Goal: Information Seeking & Learning: Check status

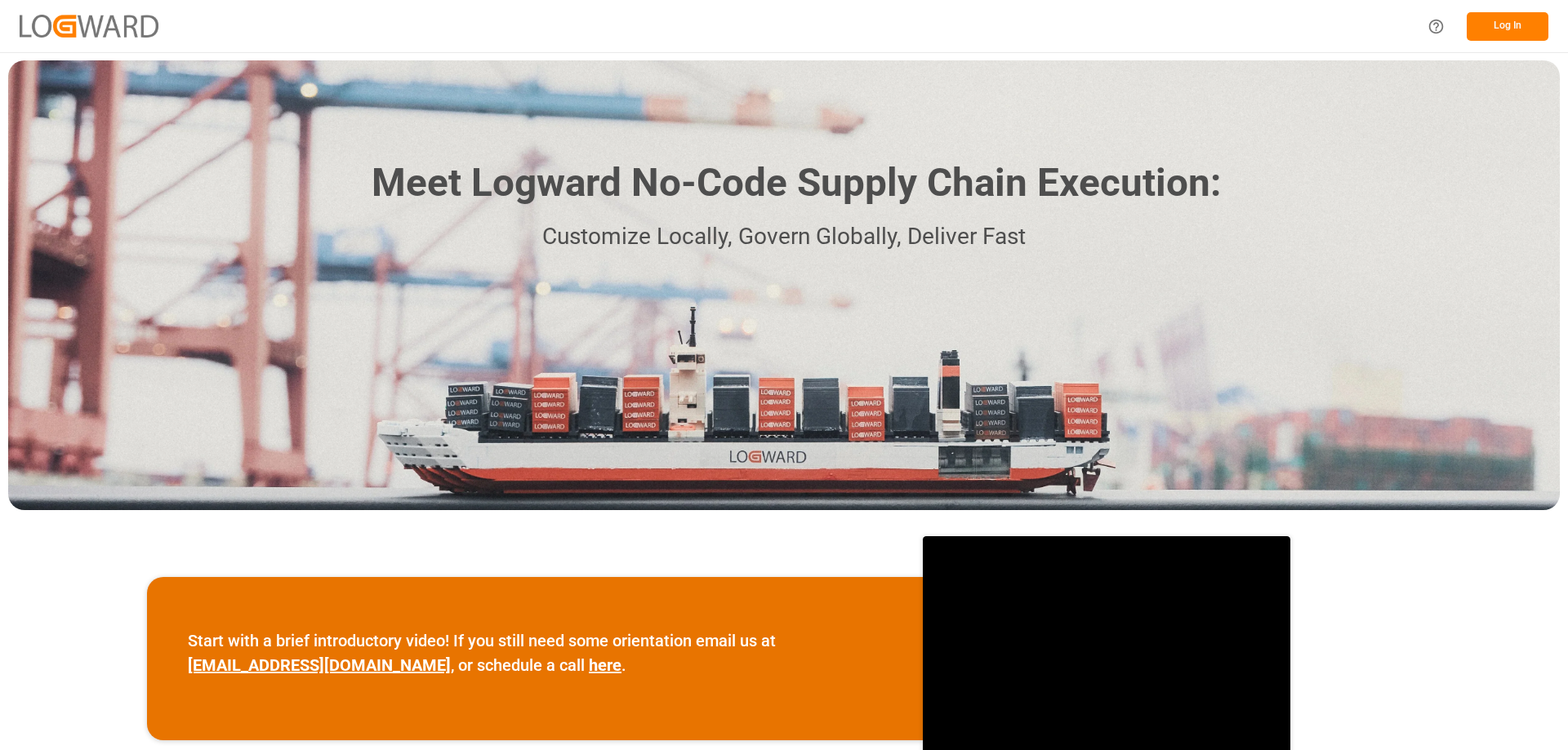
click at [1501, 22] on button "Log In" at bounding box center [1507, 27] width 81 height 29
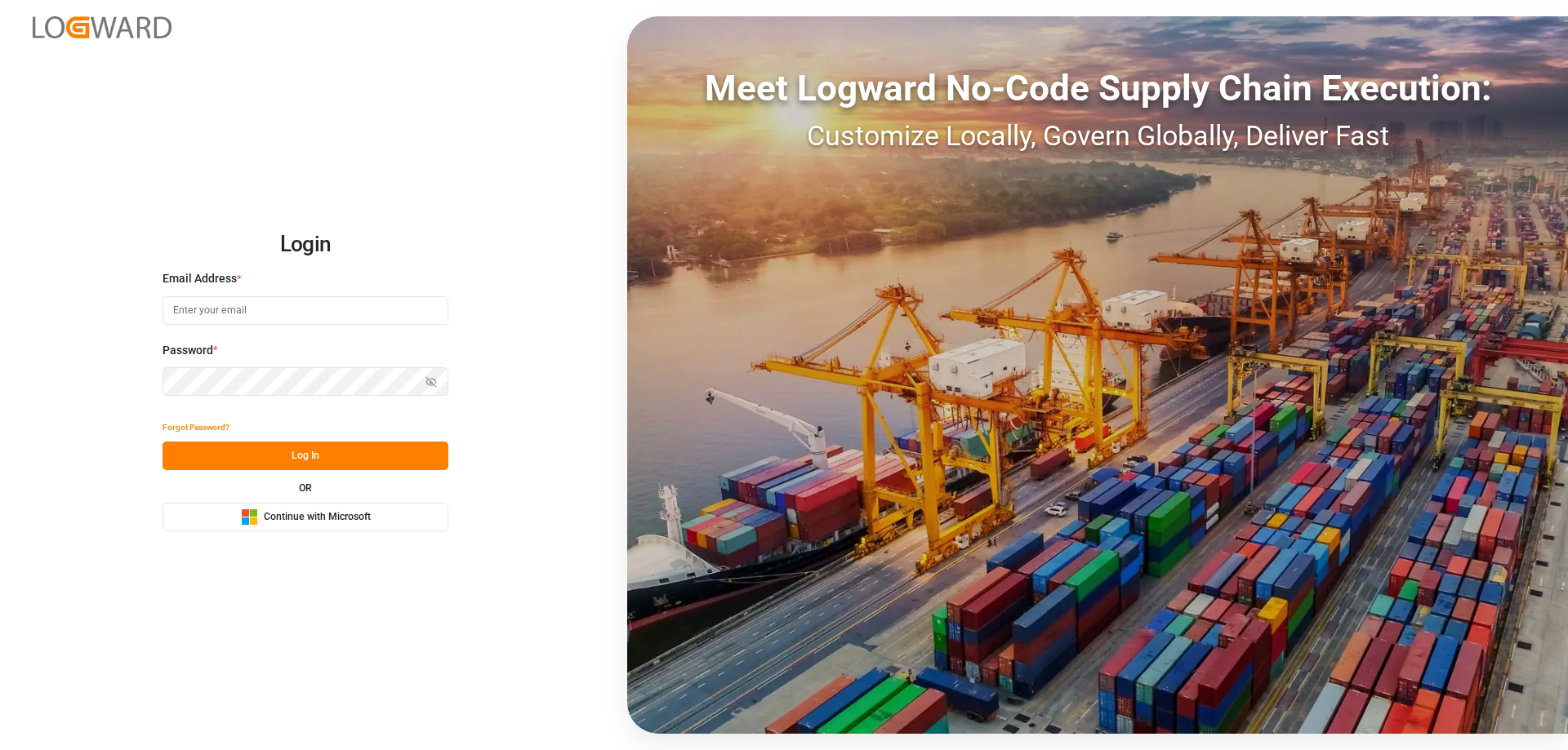
click at [240, 310] on input at bounding box center [306, 311] width 286 height 29
type input "Zachary.ZGlick@"
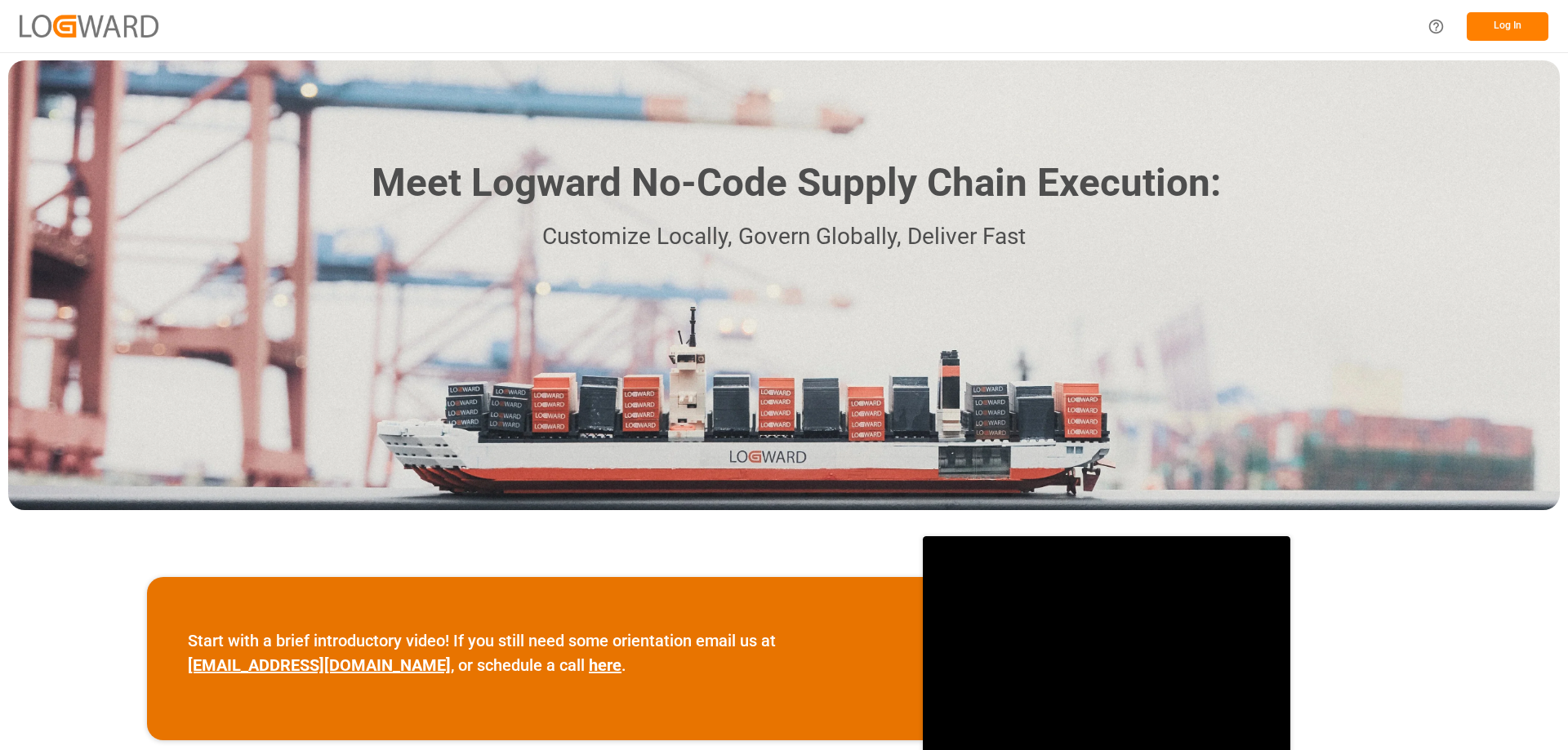
click at [1472, 31] on button "Log In" at bounding box center [1507, 27] width 81 height 29
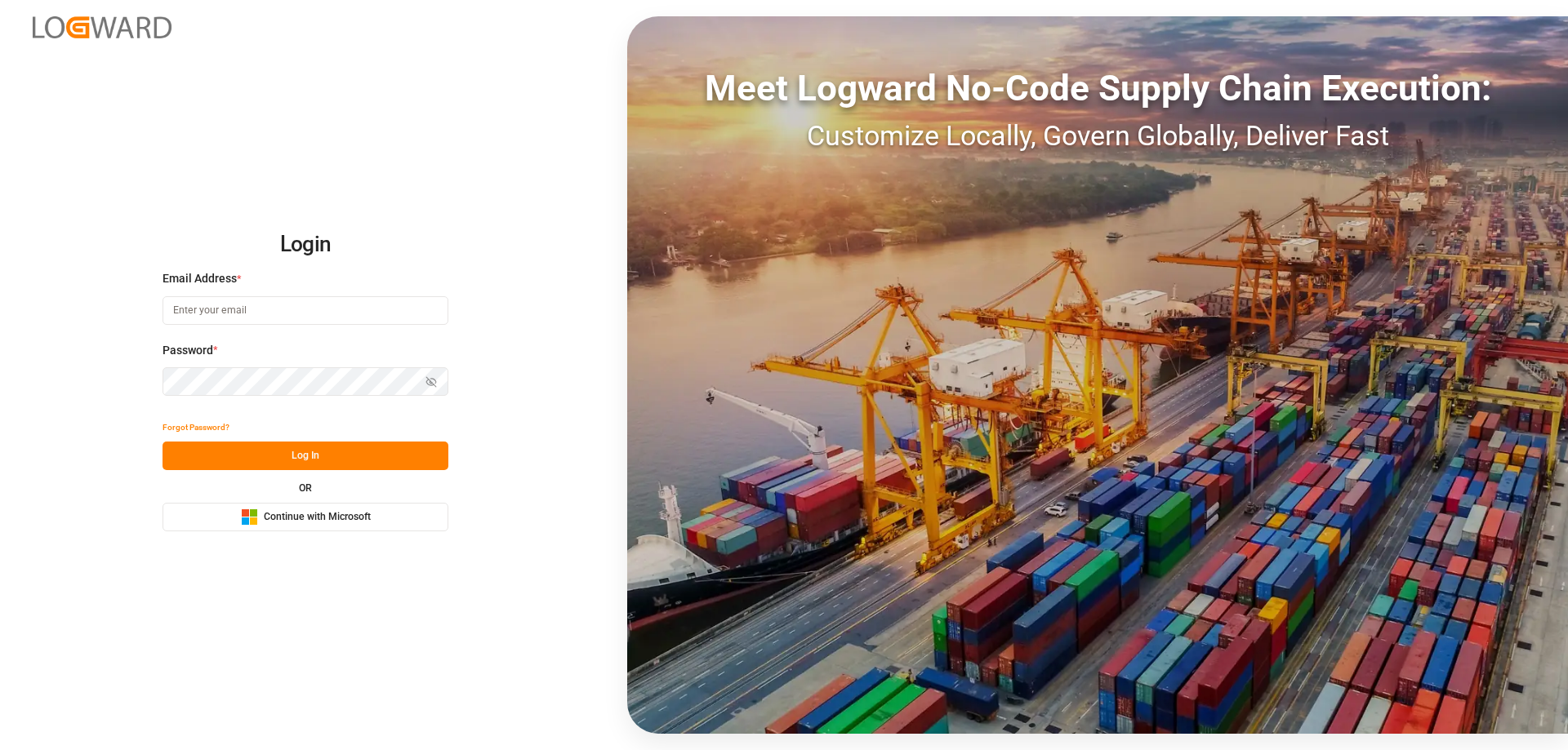
click at [314, 313] on input at bounding box center [306, 311] width 286 height 29
type input "Zachary.Glick@leschaco.com"
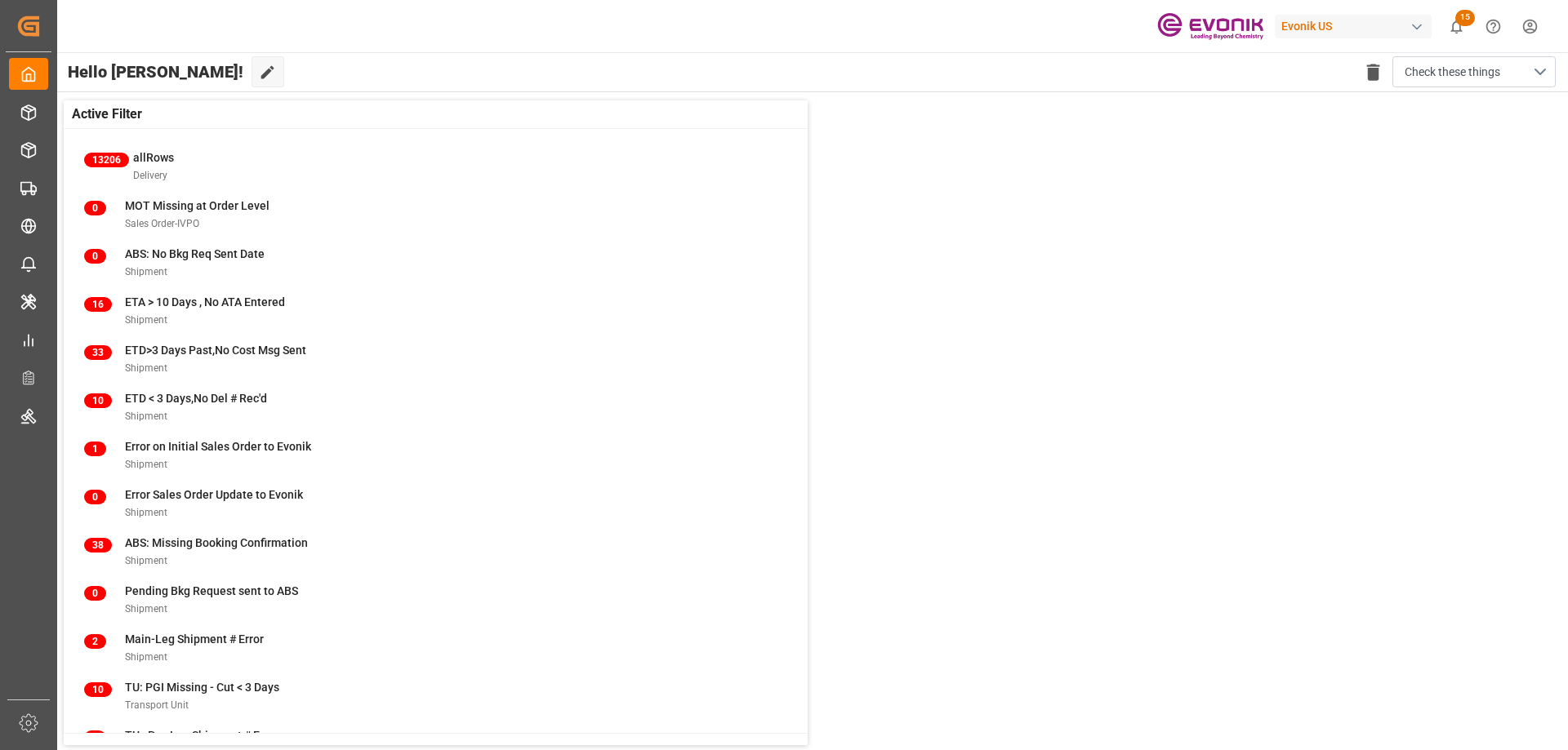
scroll to position [62, 0]
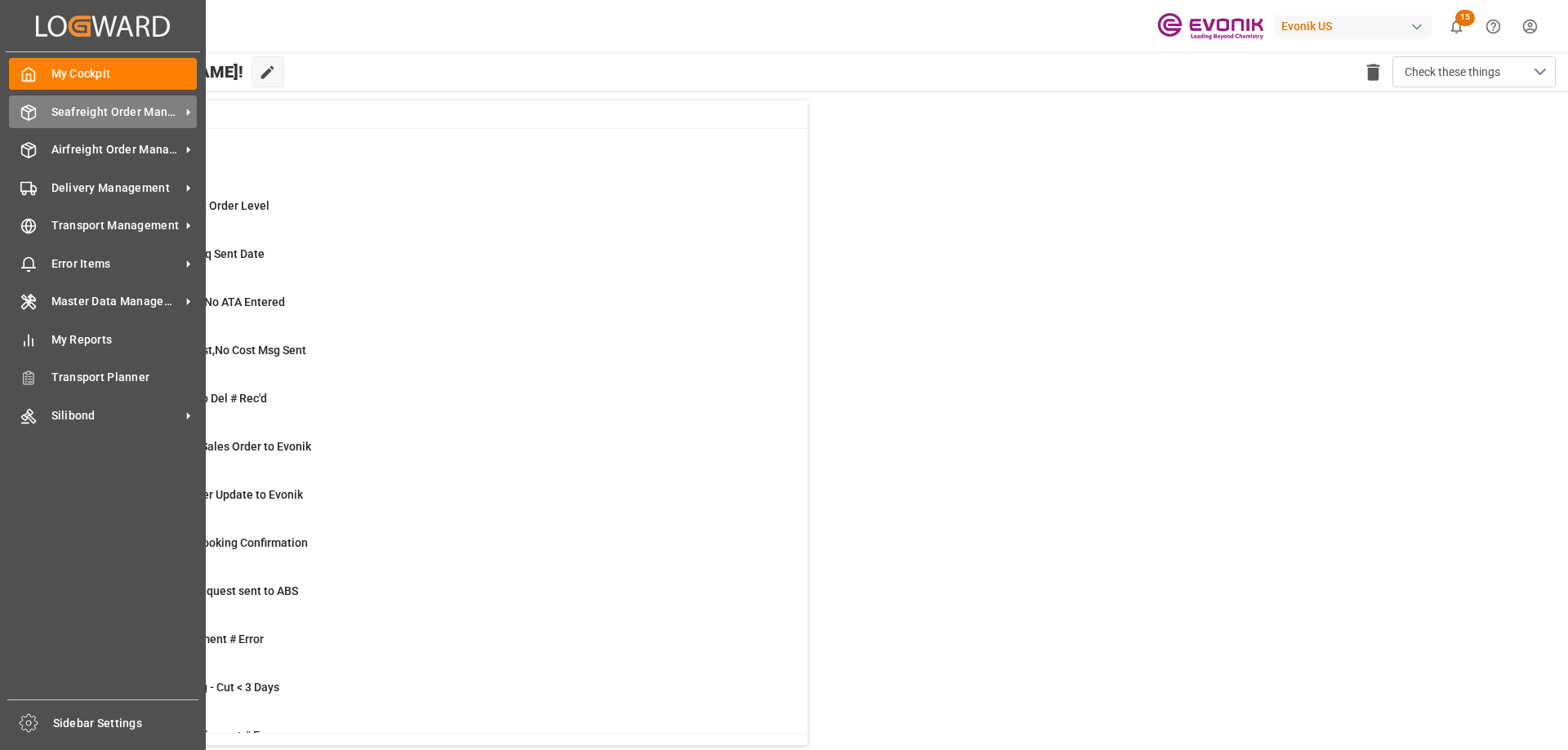
click at [80, 106] on span "Seafreight Order Management" at bounding box center [116, 112] width 129 height 17
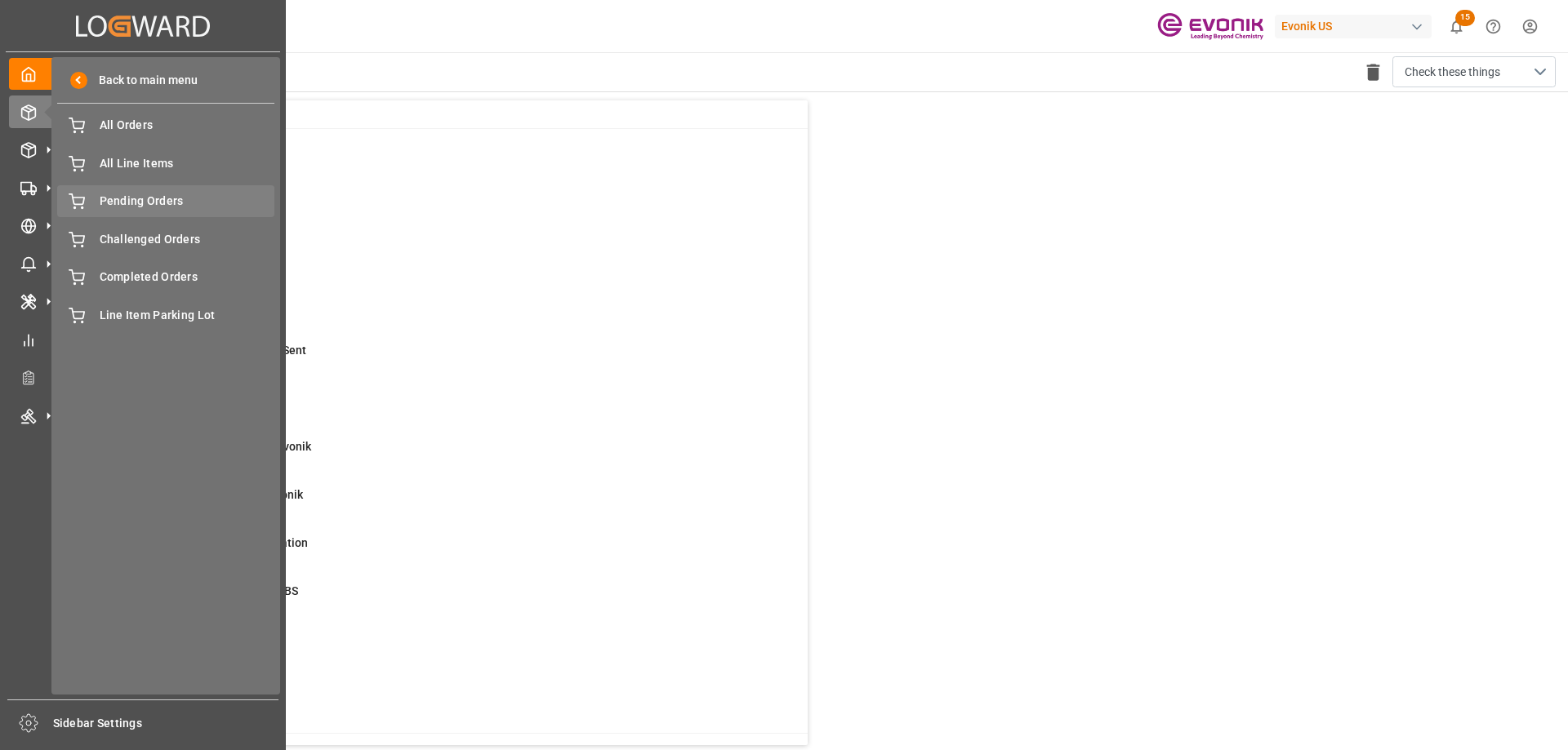
click at [146, 208] on span "Pending Orders" at bounding box center [188, 201] width 176 height 17
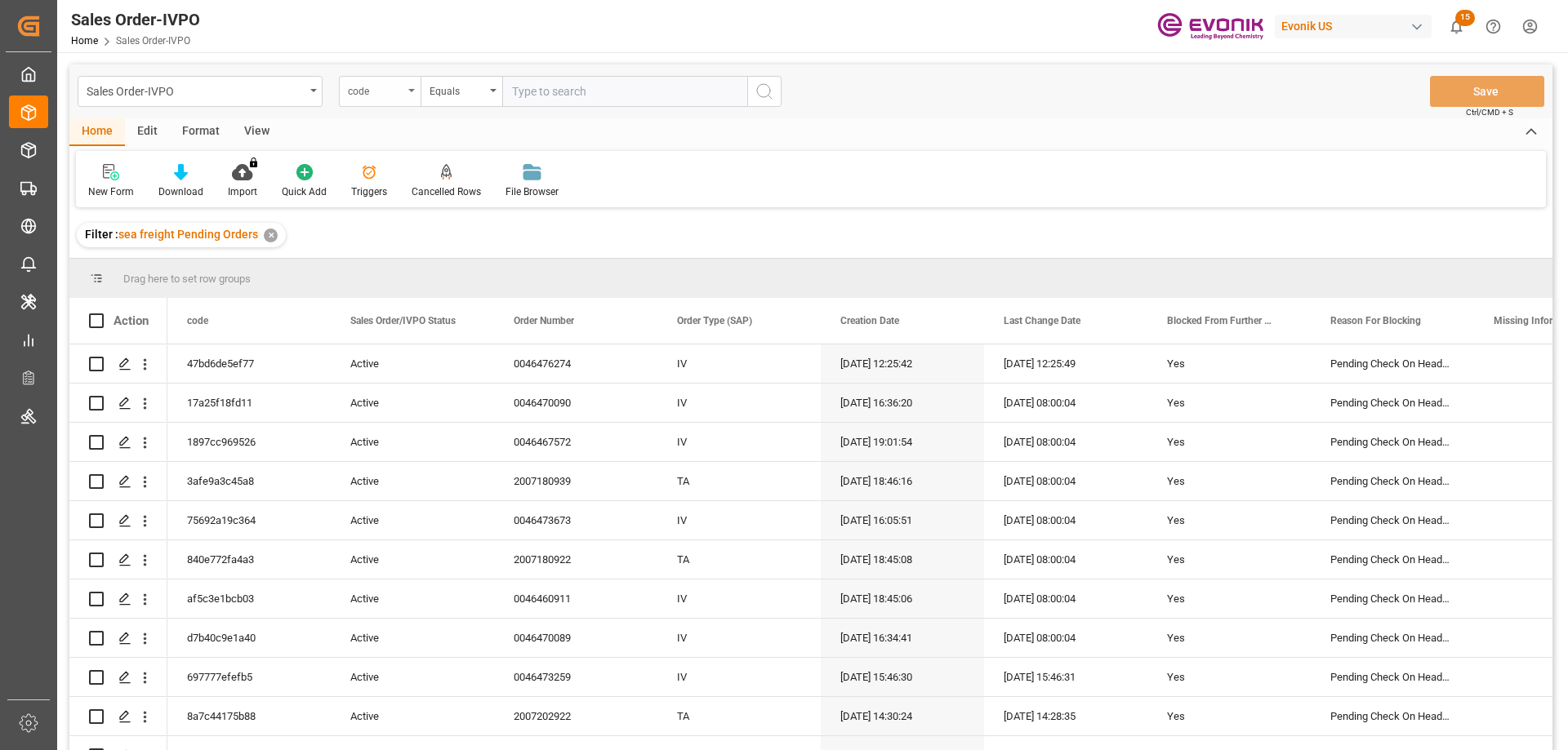
click at [399, 83] on div "code" at bounding box center [375, 89] width 55 height 19
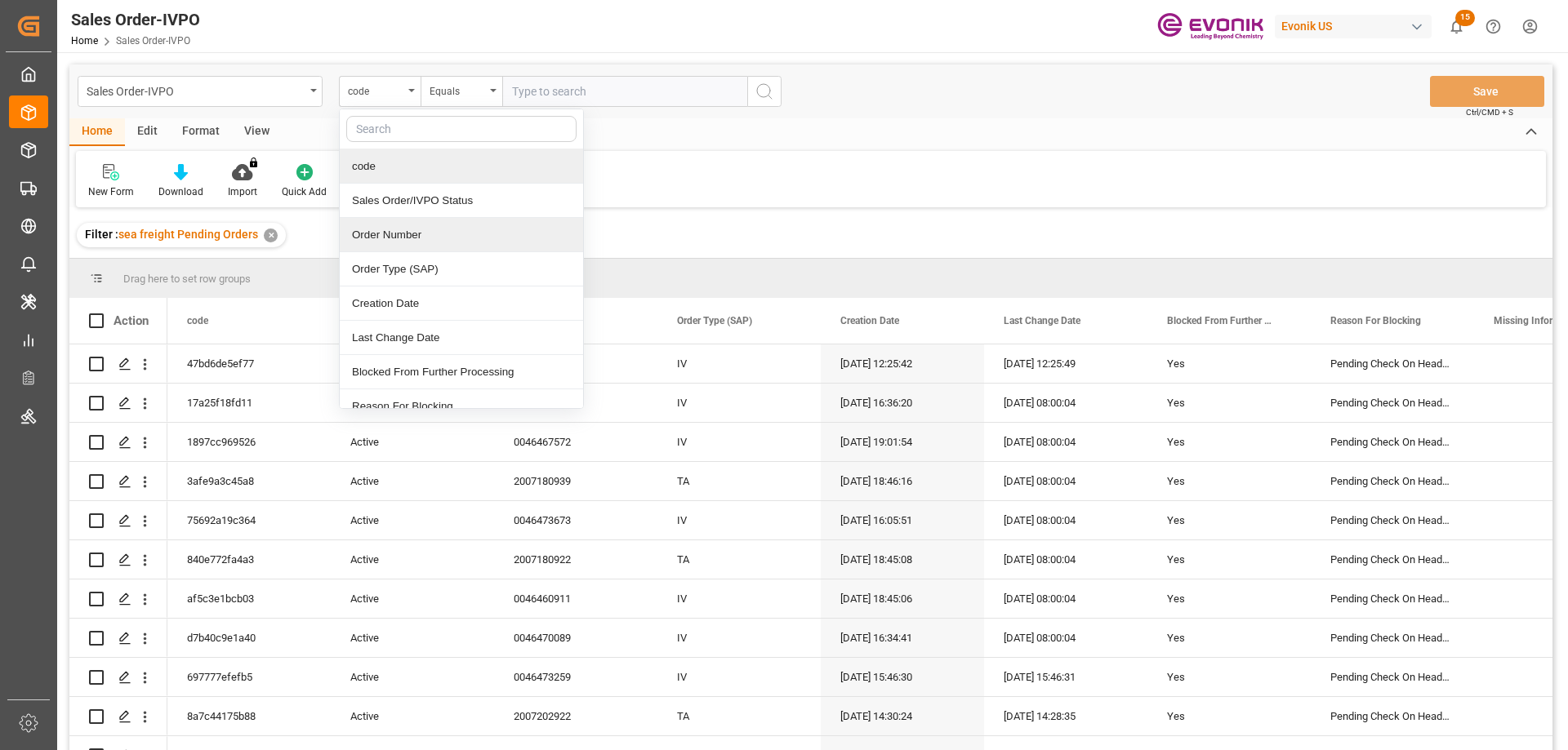
click at [390, 232] on div "Order Number" at bounding box center [461, 235] width 243 height 34
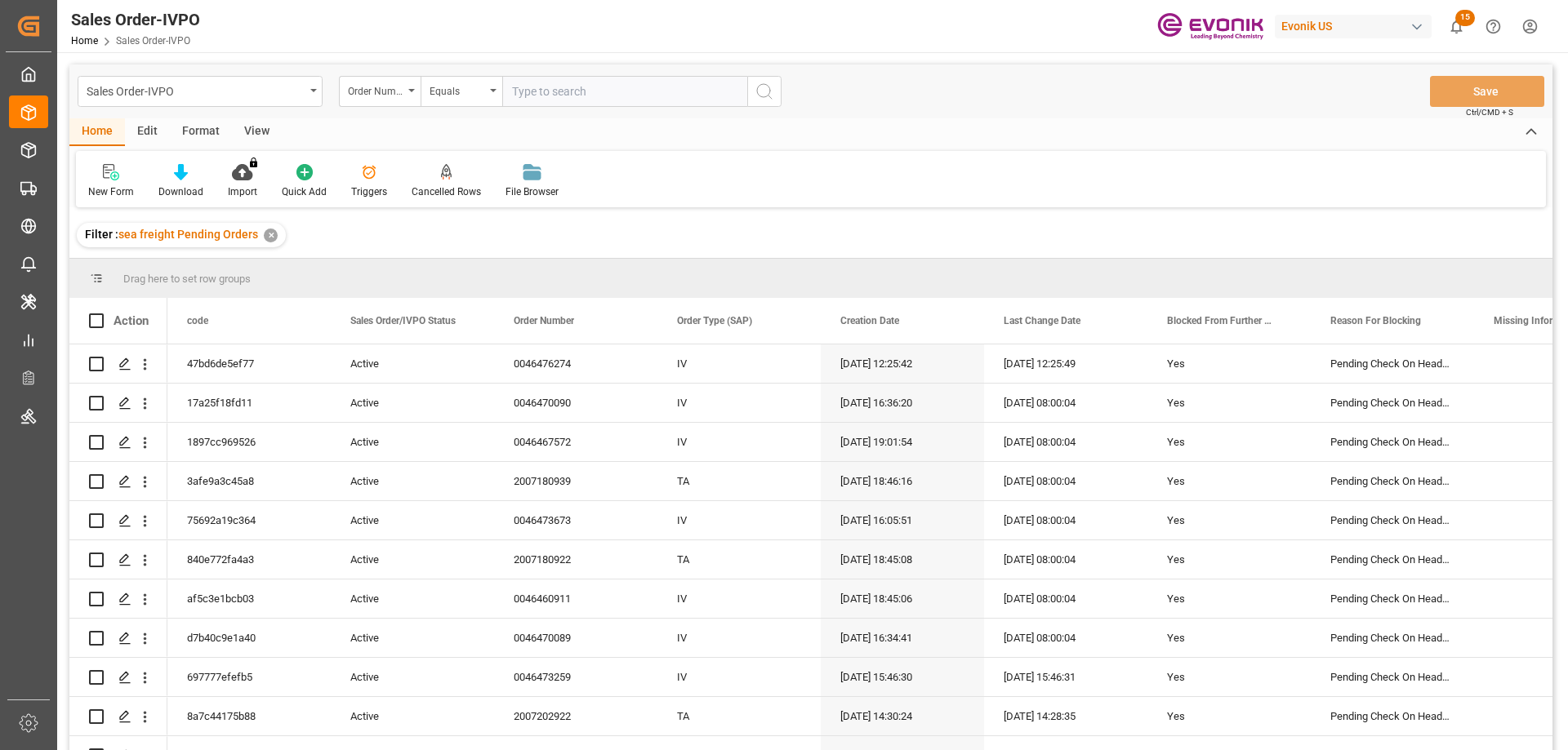
click at [243, 129] on div "View" at bounding box center [257, 132] width 50 height 28
click at [195, 180] on div at bounding box center [185, 171] width 81 height 17
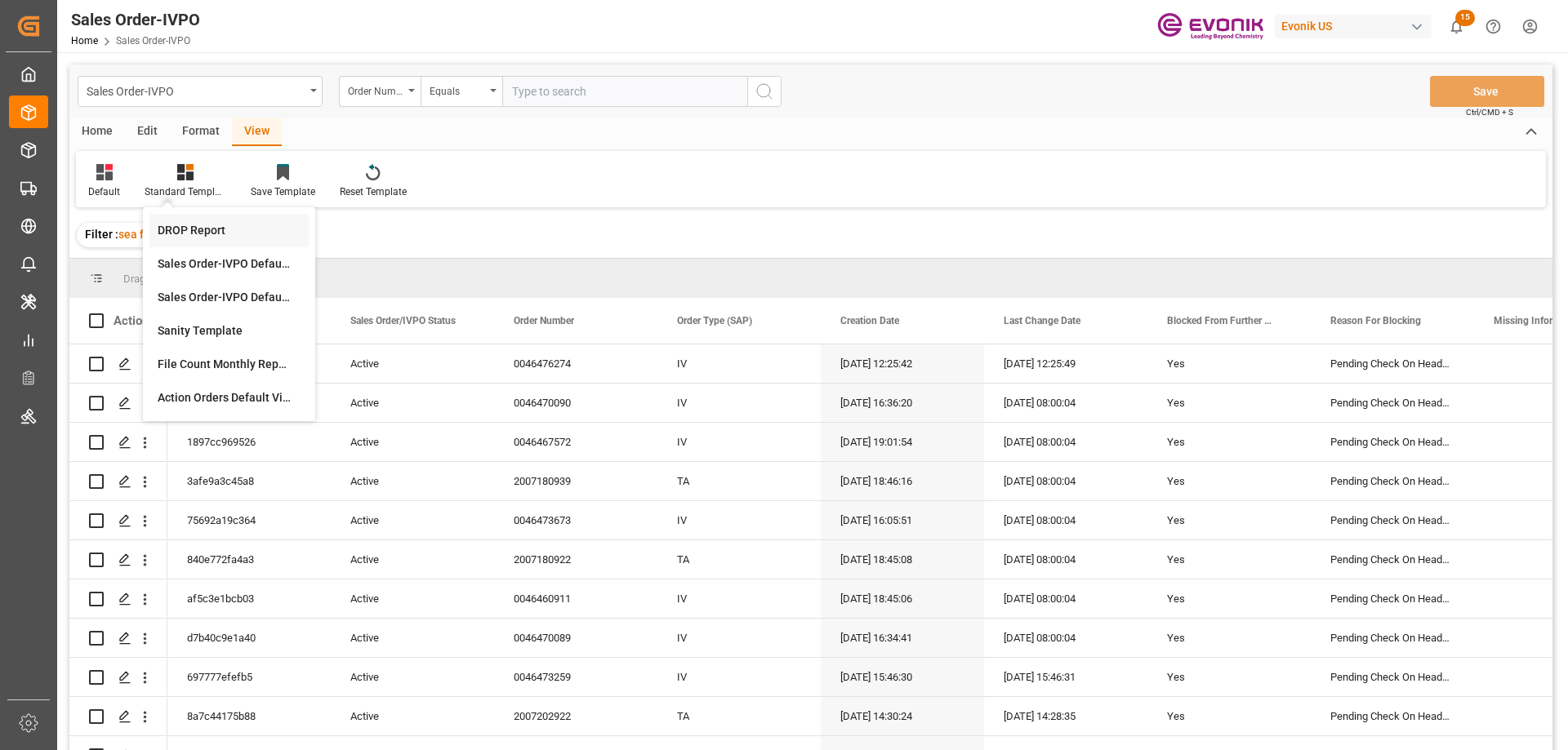
click at [200, 232] on div "DROP Report" at bounding box center [229, 230] width 143 height 17
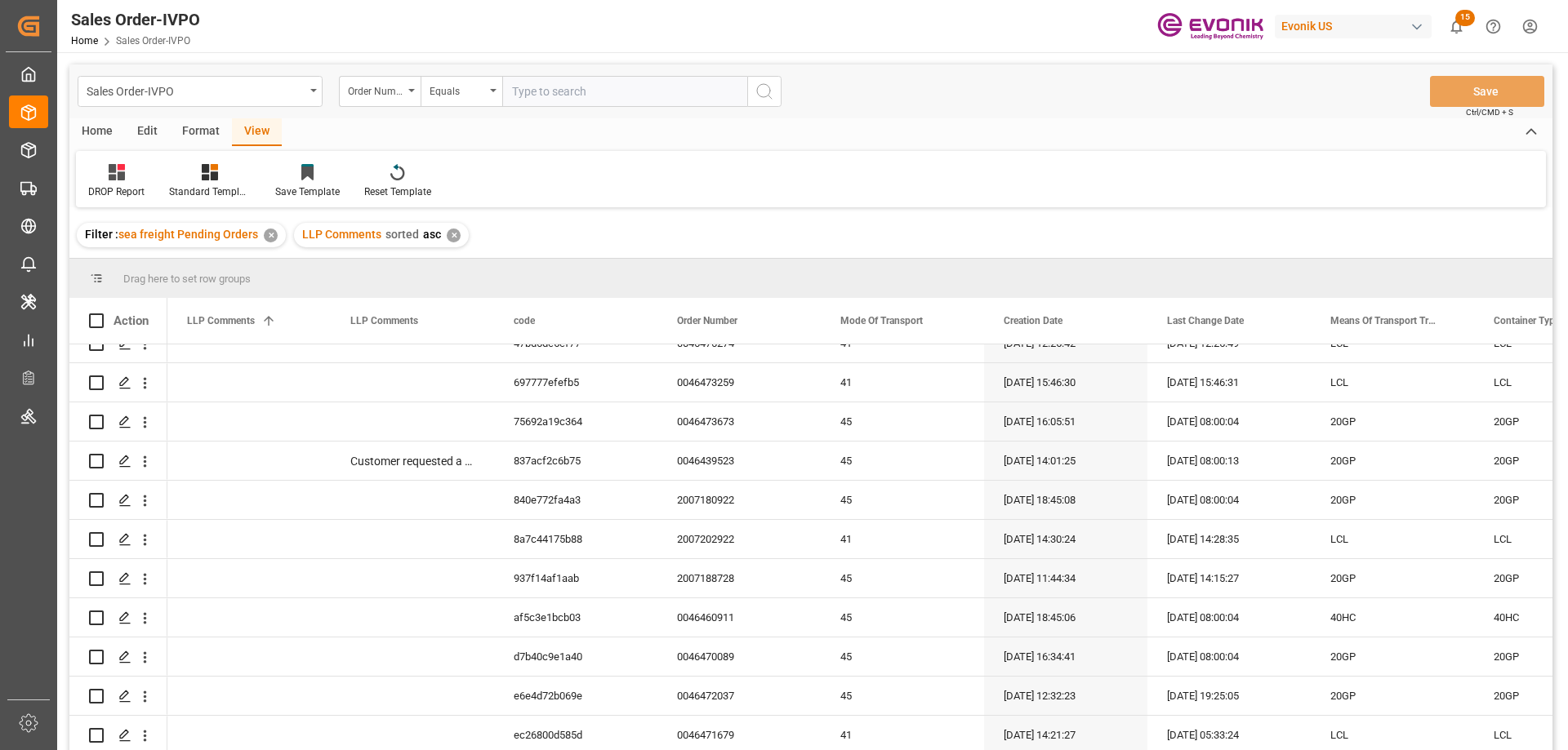
click at [94, 129] on div "Home" at bounding box center [97, 132] width 55 height 28
click at [188, 187] on div "Download" at bounding box center [180, 192] width 45 height 14
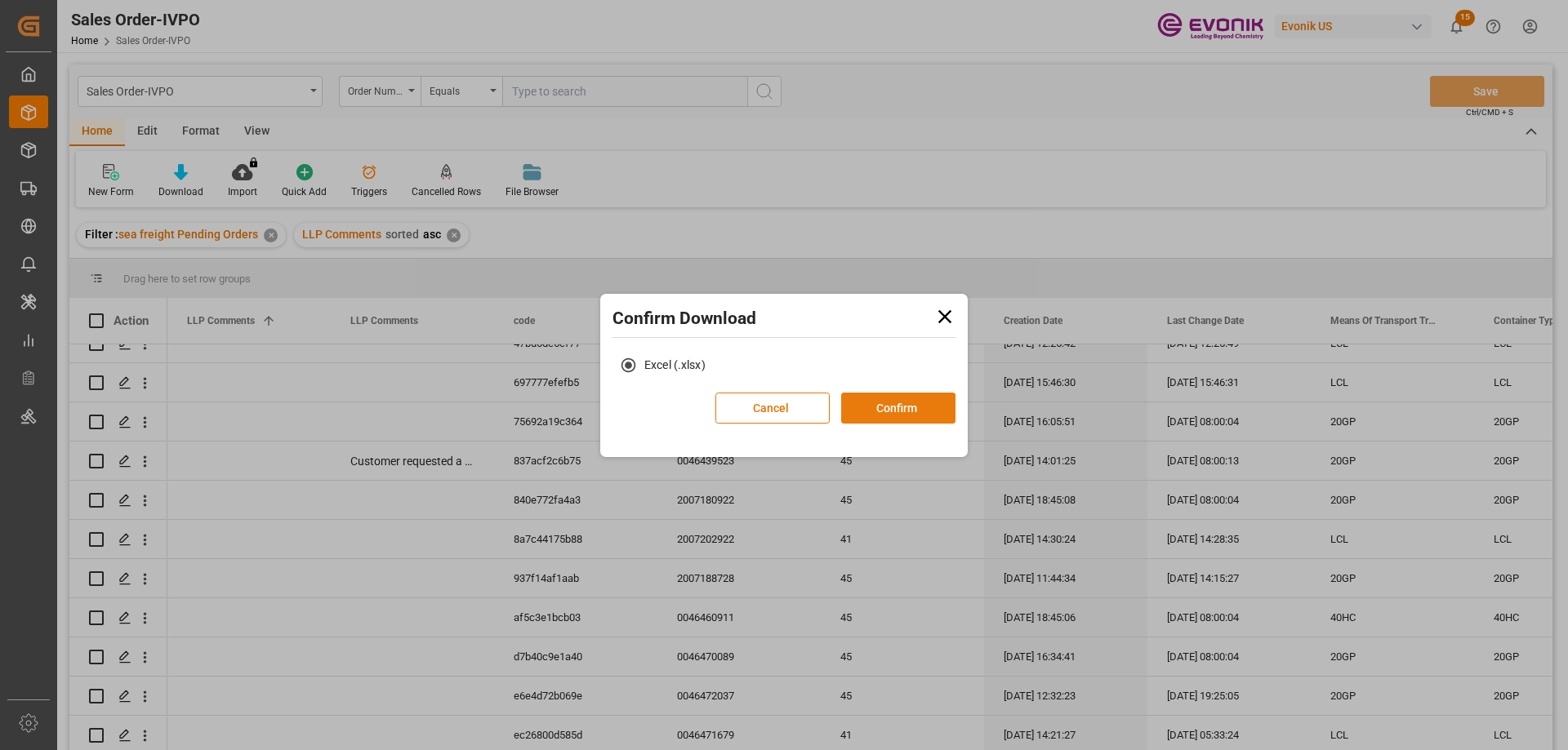
click at [888, 396] on button "Confirm" at bounding box center [899, 408] width 114 height 31
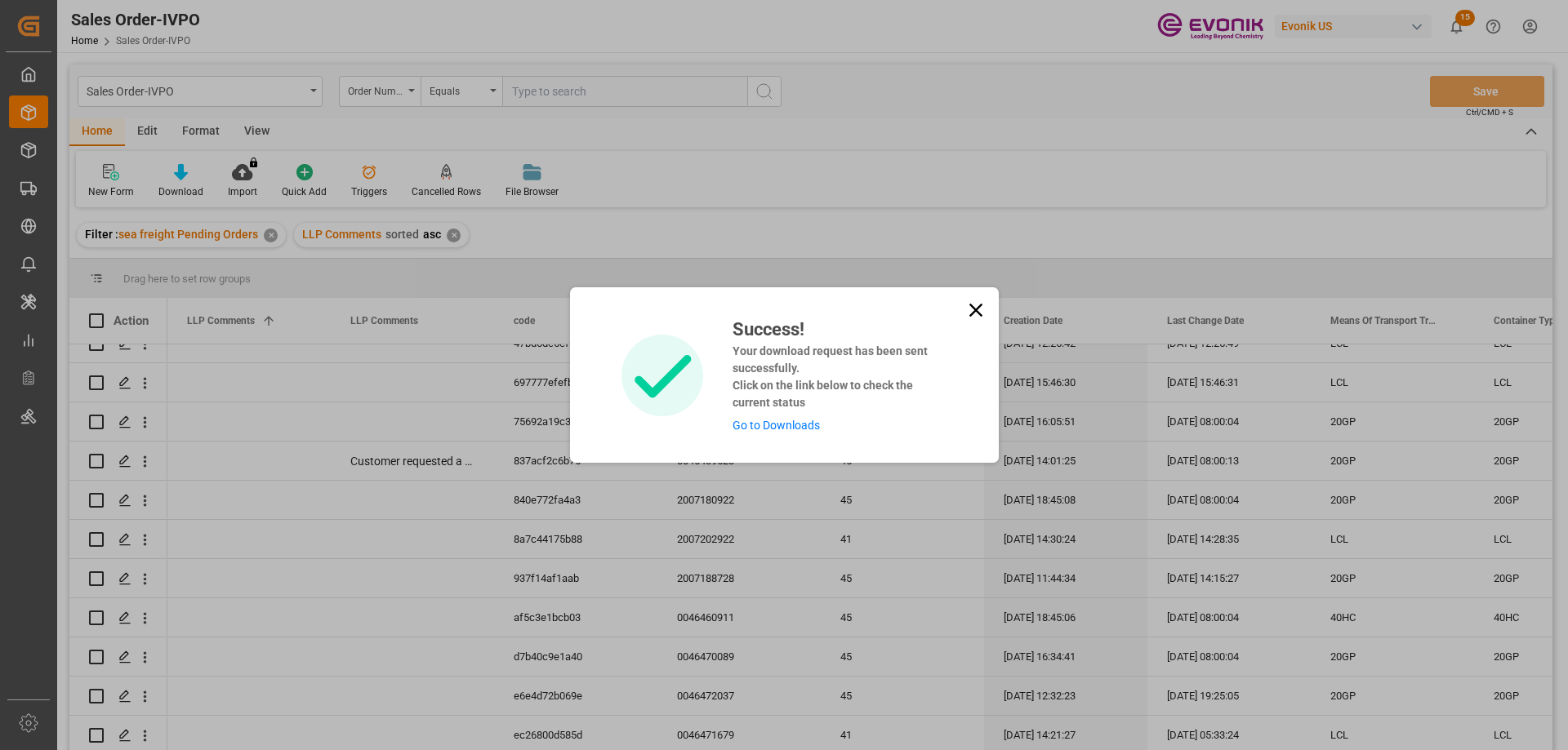
click at [783, 421] on link "Go to Downloads" at bounding box center [776, 425] width 88 height 13
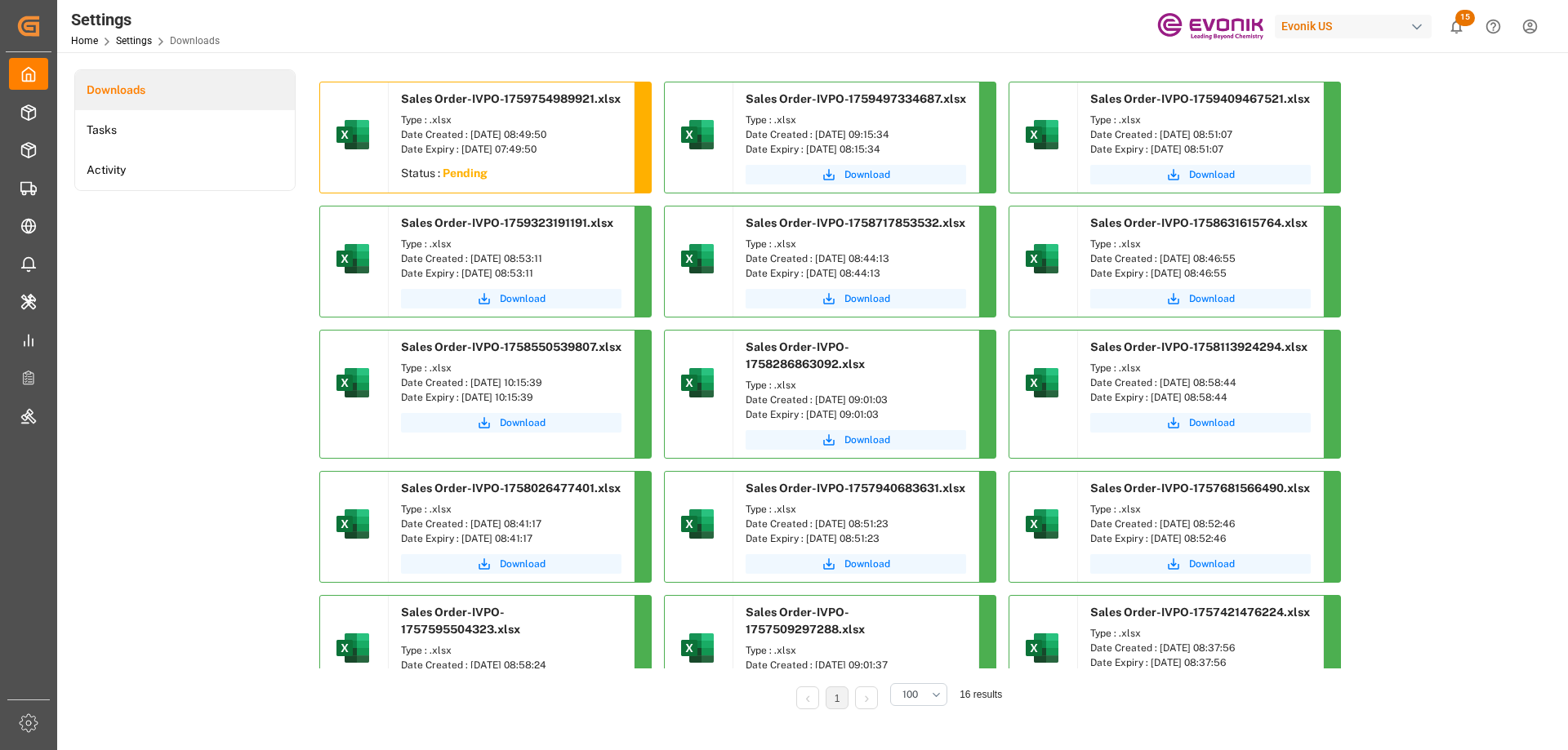
click at [958, 14] on div "Settings Home Settings Downloads Evonik US 15 Notifications Only show unread Al…" at bounding box center [807, 26] width 1522 height 53
click at [492, 175] on button "Download" at bounding box center [511, 175] width 221 height 20
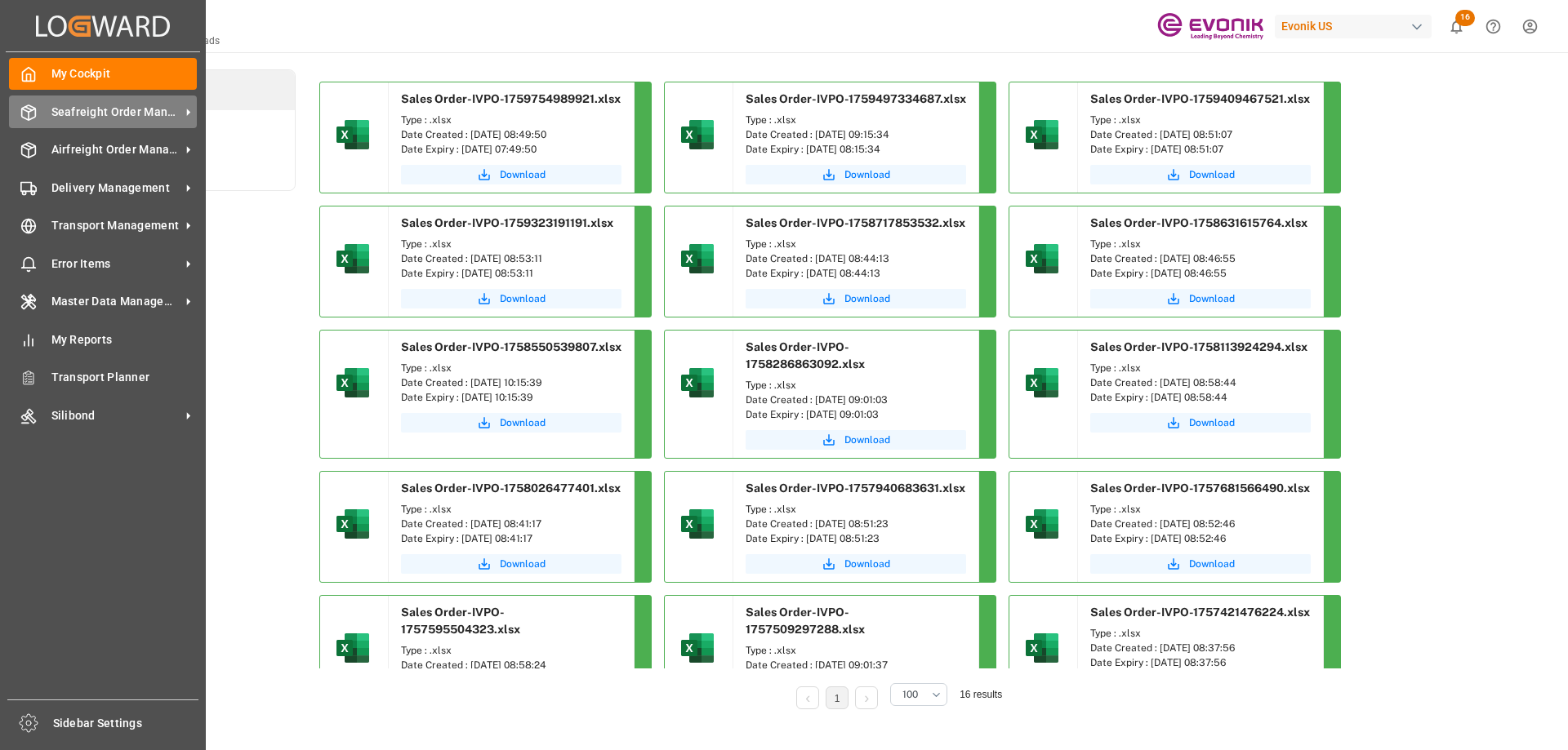
click at [100, 110] on span "Seafreight Order Management" at bounding box center [116, 112] width 129 height 17
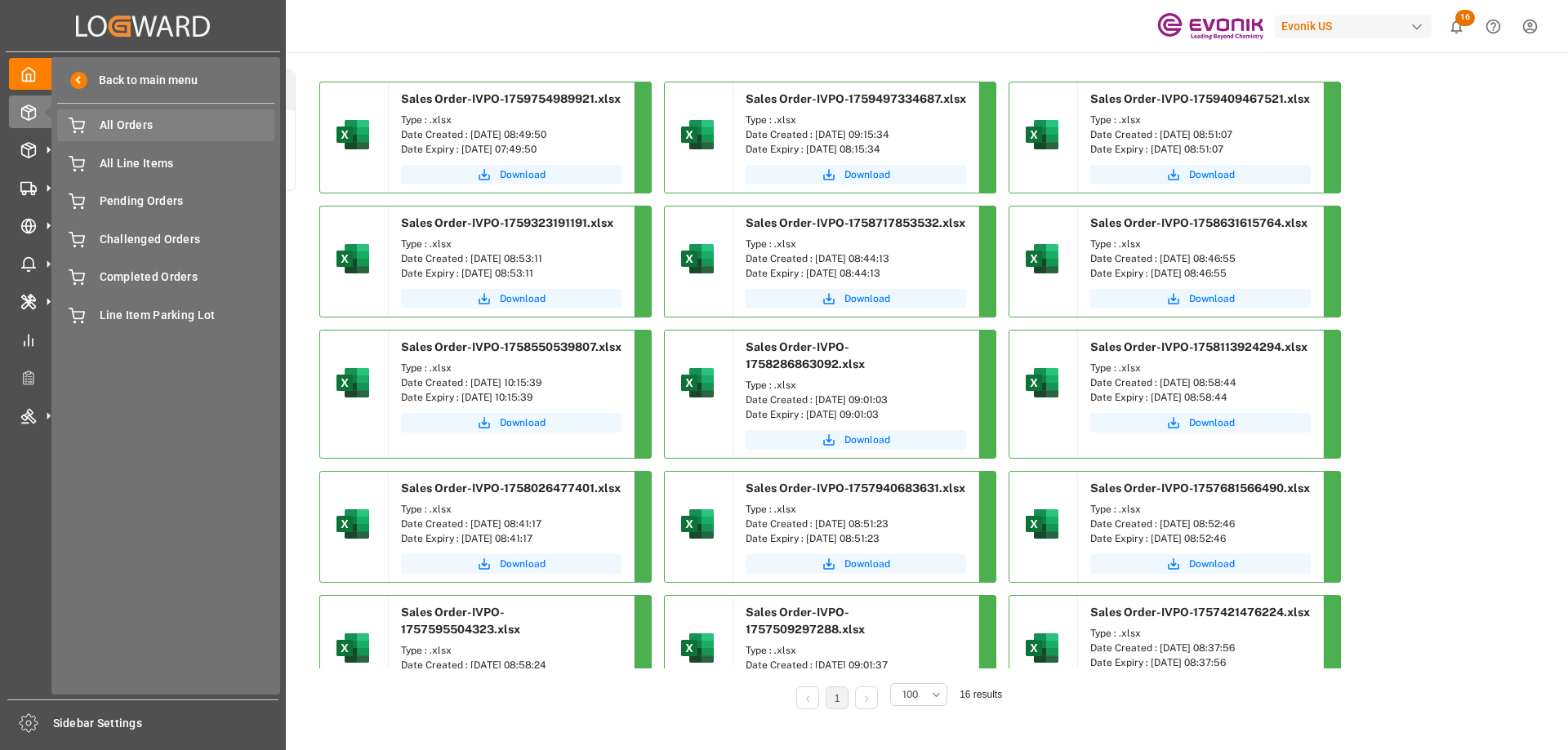
click at [126, 131] on span "All Orders" at bounding box center [188, 125] width 176 height 17
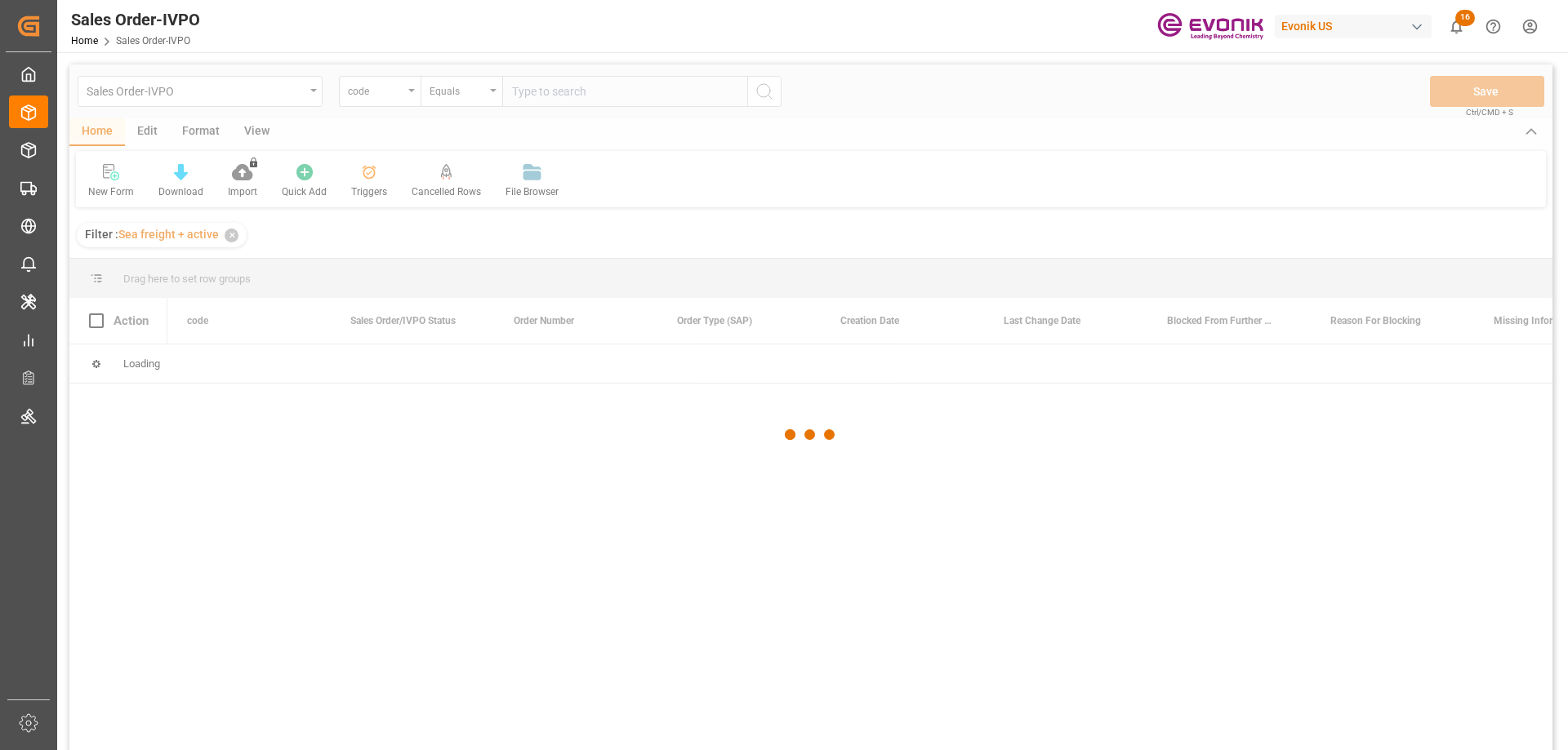
click at [529, 89] on div at bounding box center [811, 434] width 1483 height 740
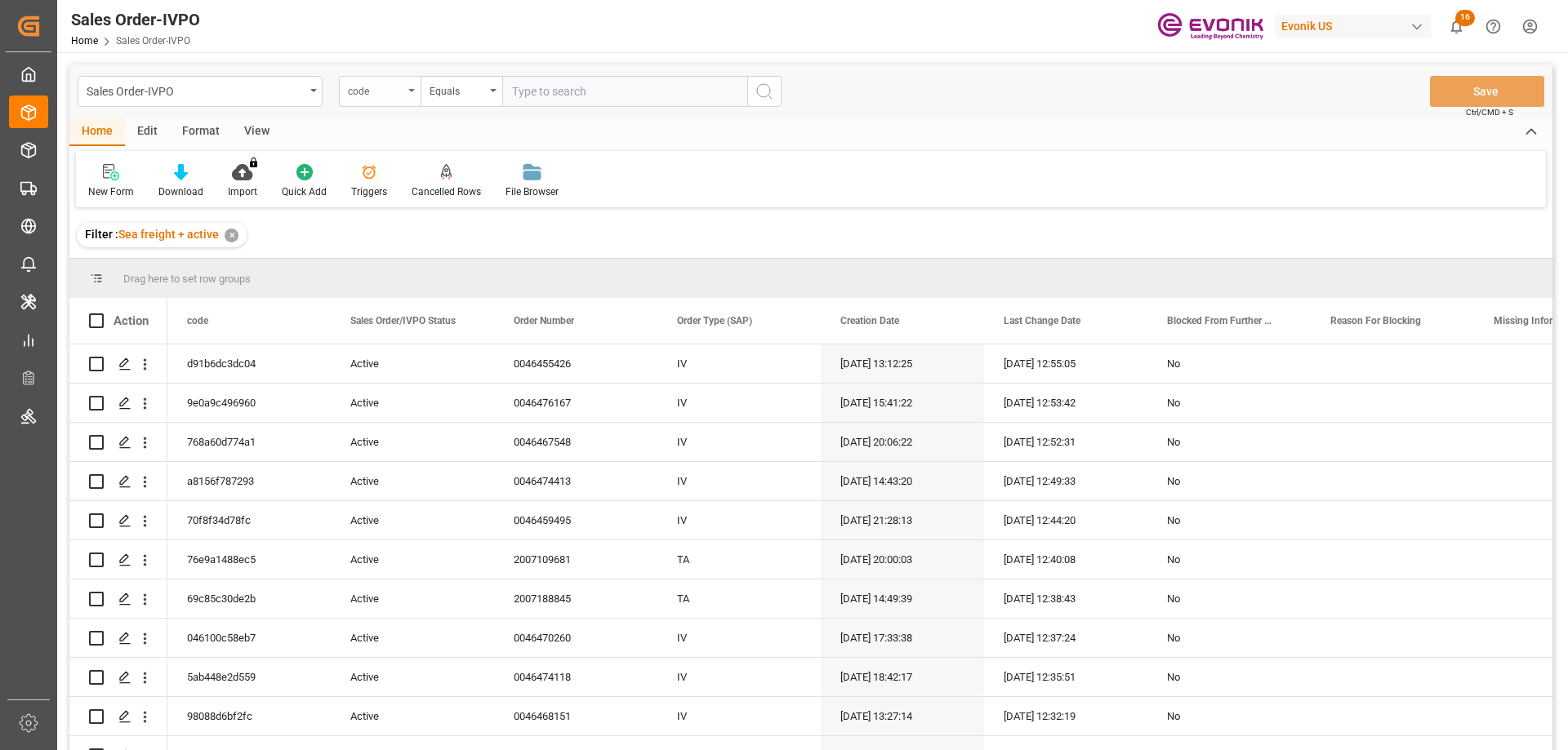
click at [356, 100] on div "code" at bounding box center [379, 91] width 81 height 31
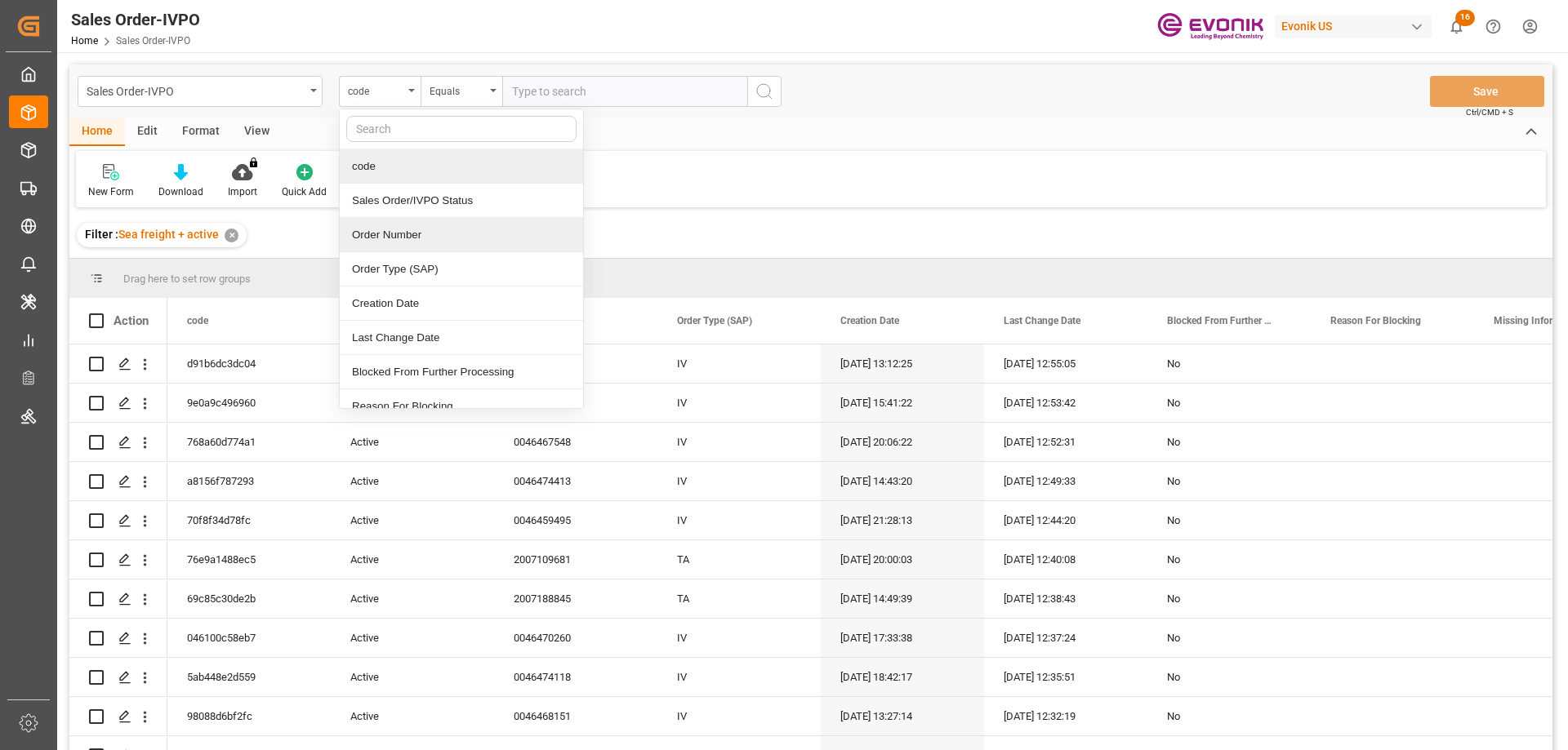
click at [394, 234] on div "Order Number" at bounding box center [461, 235] width 243 height 34
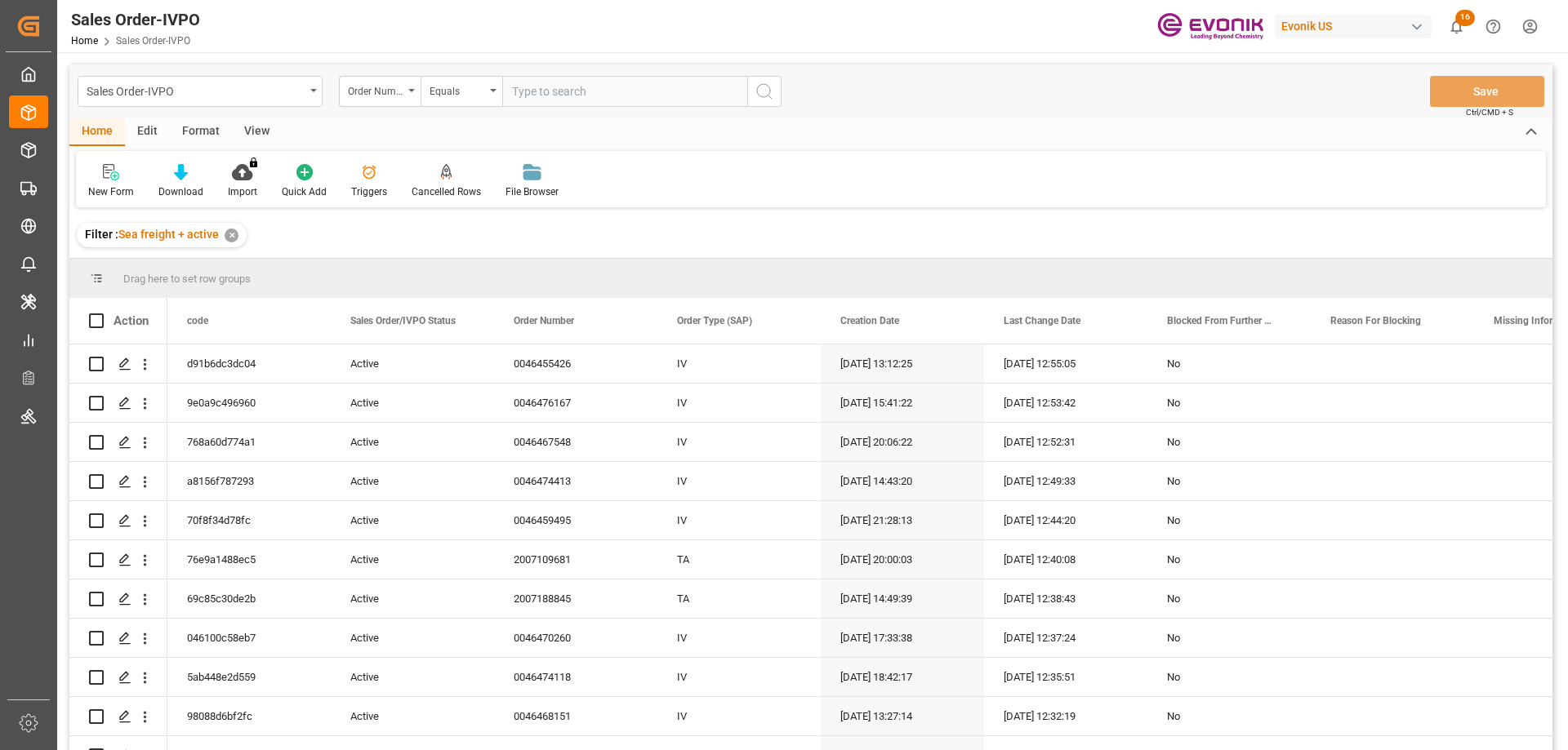
click at [566, 104] on input "text" at bounding box center [625, 91] width 245 height 31
paste input "2007051196"
type input "2007051196"
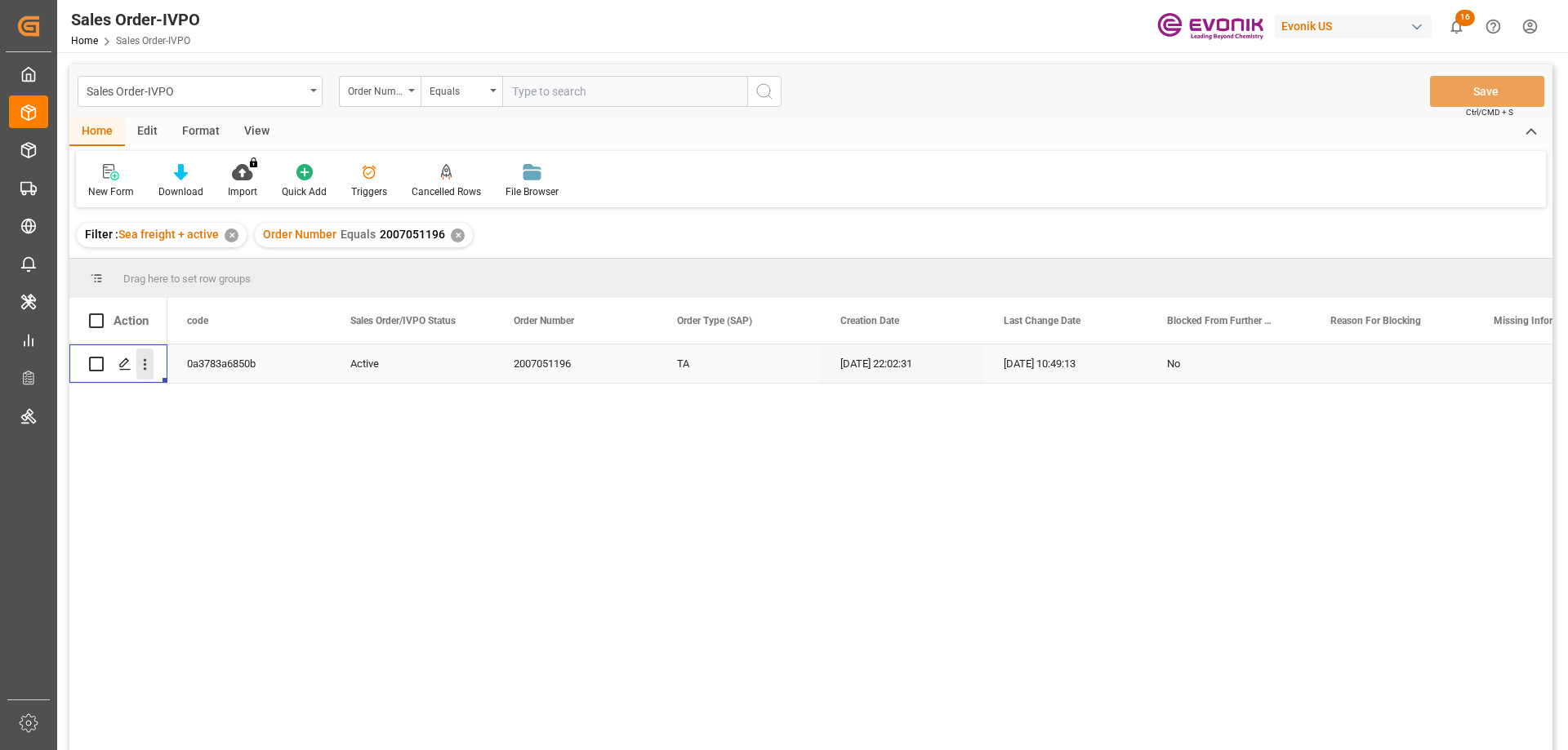
click at [147, 363] on icon "open menu" at bounding box center [145, 364] width 17 height 17
click at [182, 376] on div "0a3783a6850b" at bounding box center [248, 363] width 164 height 38
click at [147, 360] on icon "open menu" at bounding box center [145, 364] width 17 height 17
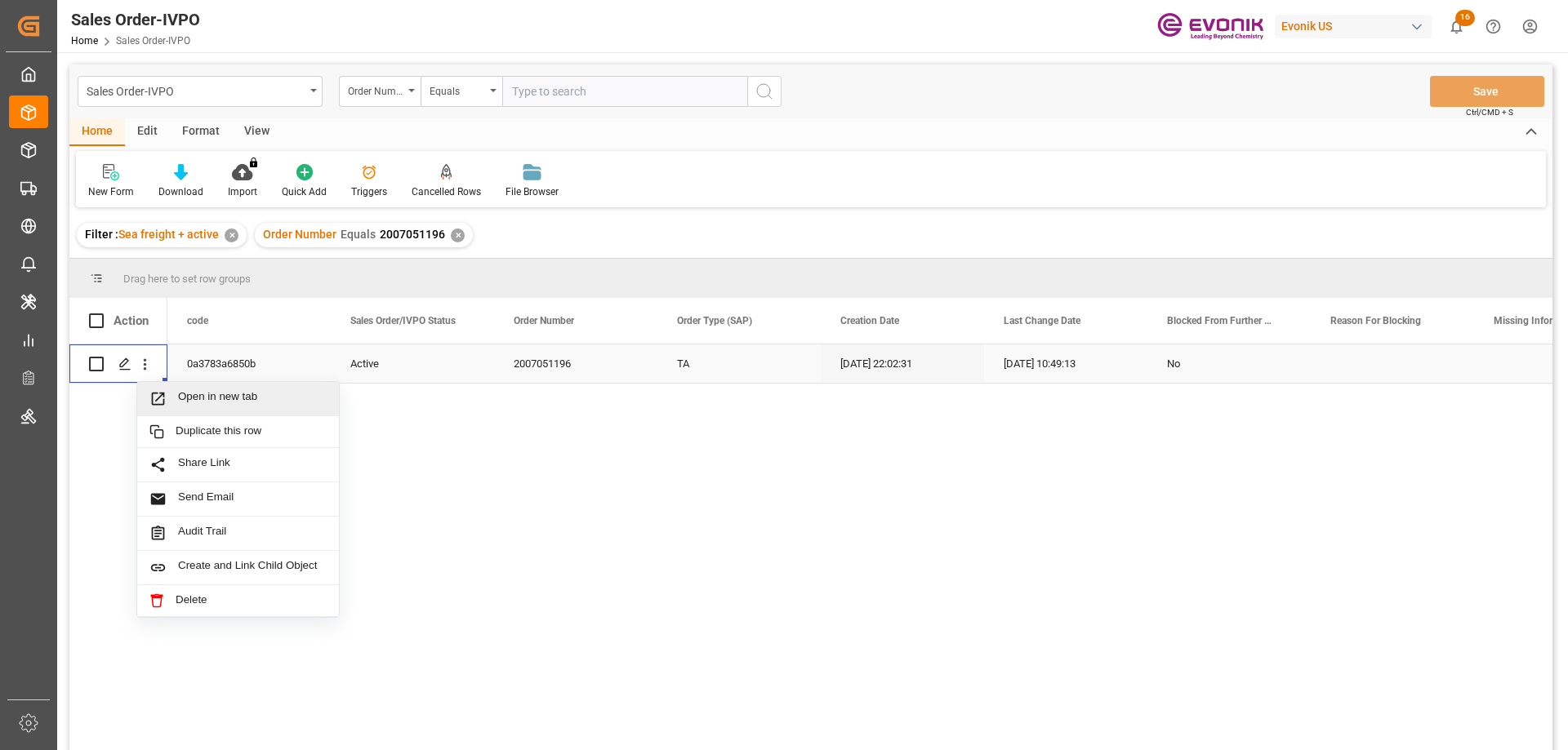
click at [197, 396] on span "Open in new tab" at bounding box center [252, 398] width 148 height 17
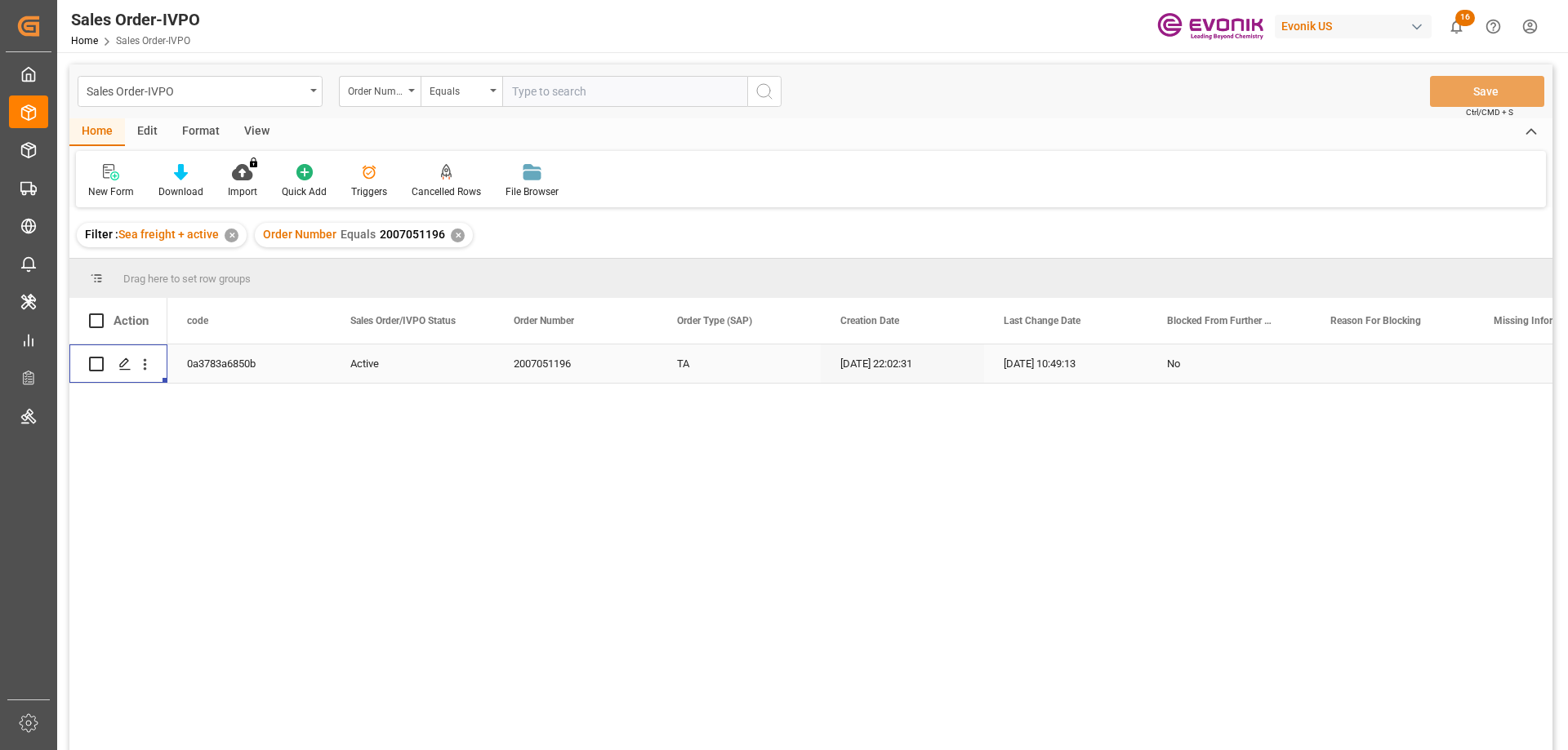
click at [563, 106] on input "text" at bounding box center [625, 91] width 245 height 31
paste input "0046471679"
type input "0046471679"
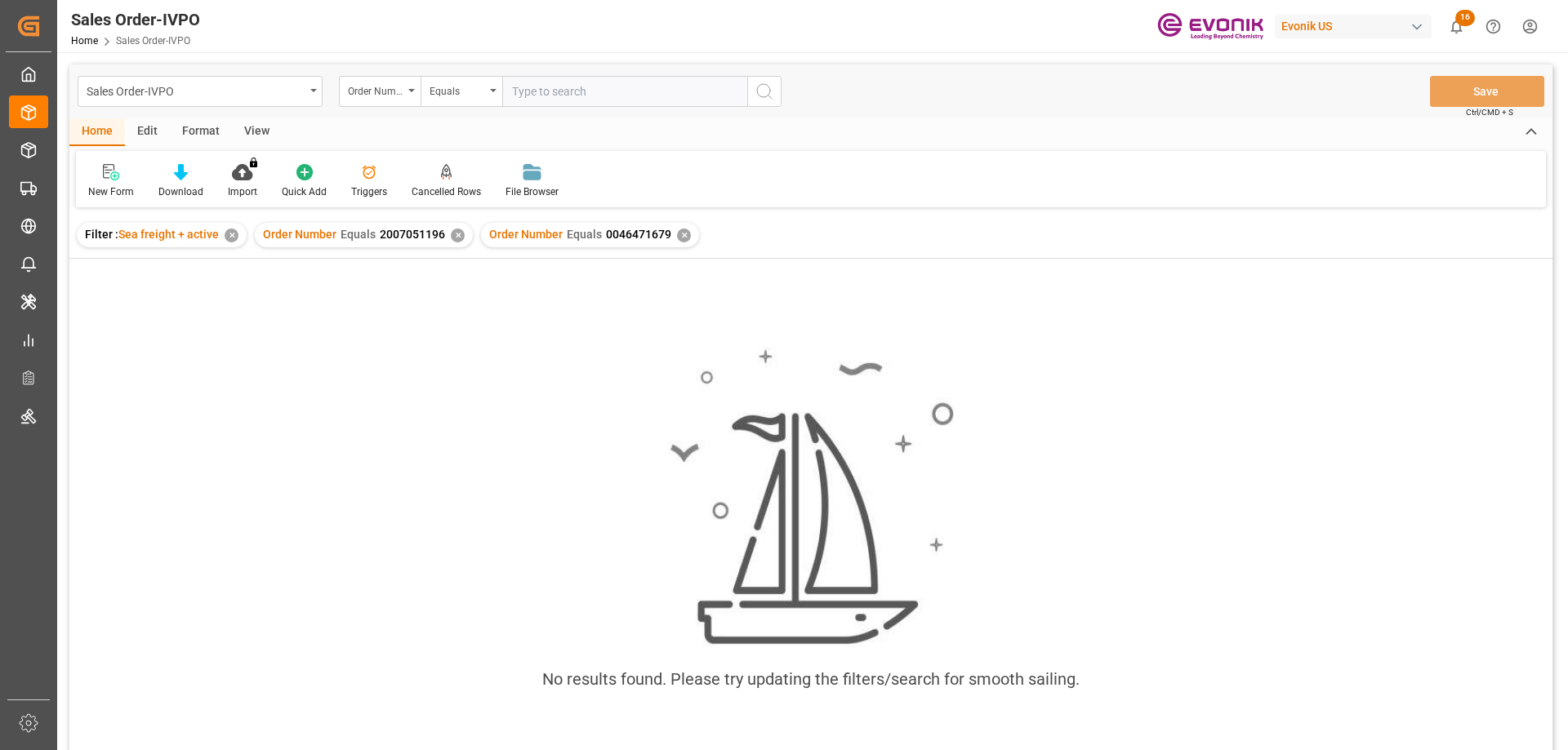
click at [453, 236] on div "✕" at bounding box center [458, 236] width 14 height 14
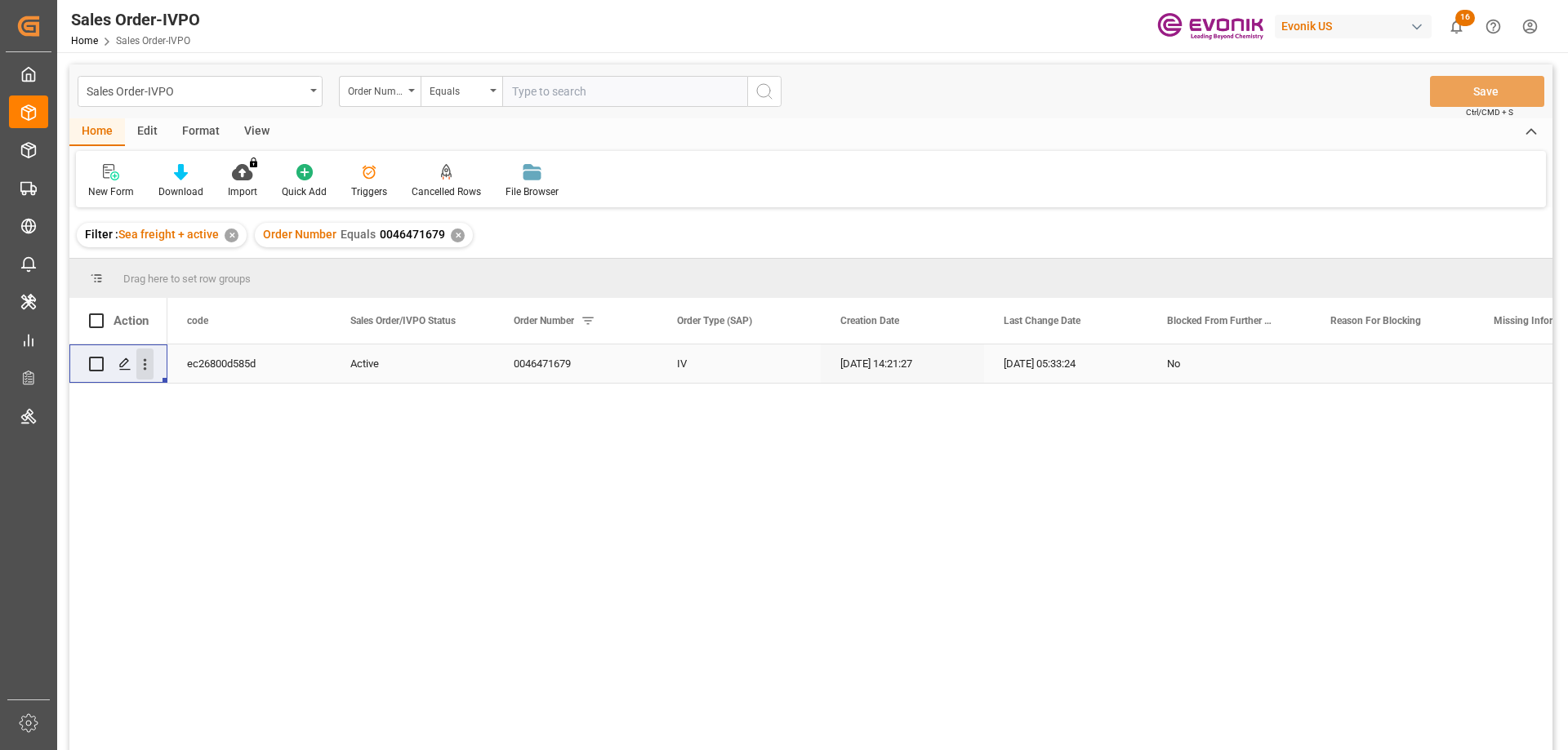
click at [141, 362] on icon "open menu" at bounding box center [145, 364] width 17 height 17
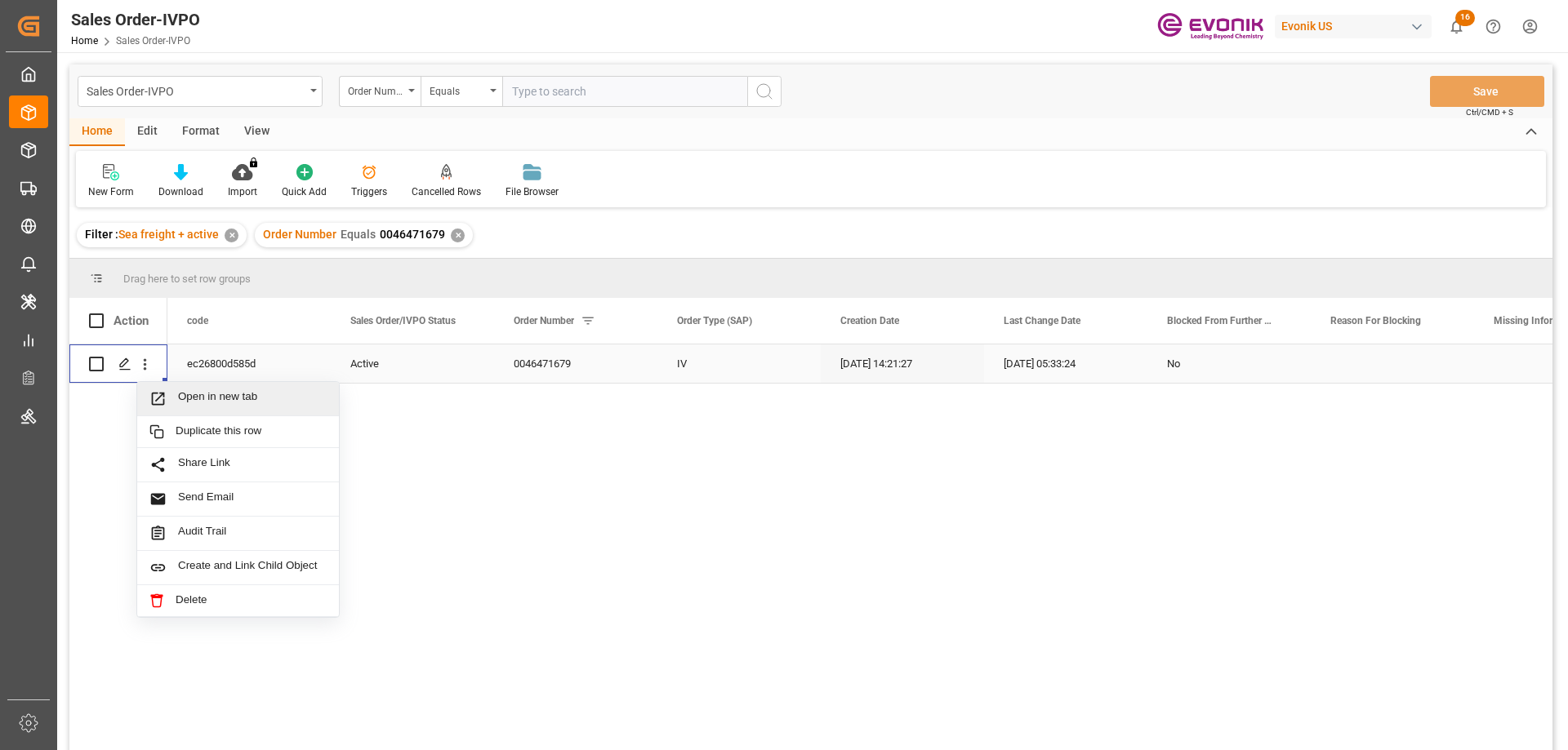
click at [193, 395] on span "Open in new tab" at bounding box center [252, 398] width 148 height 17
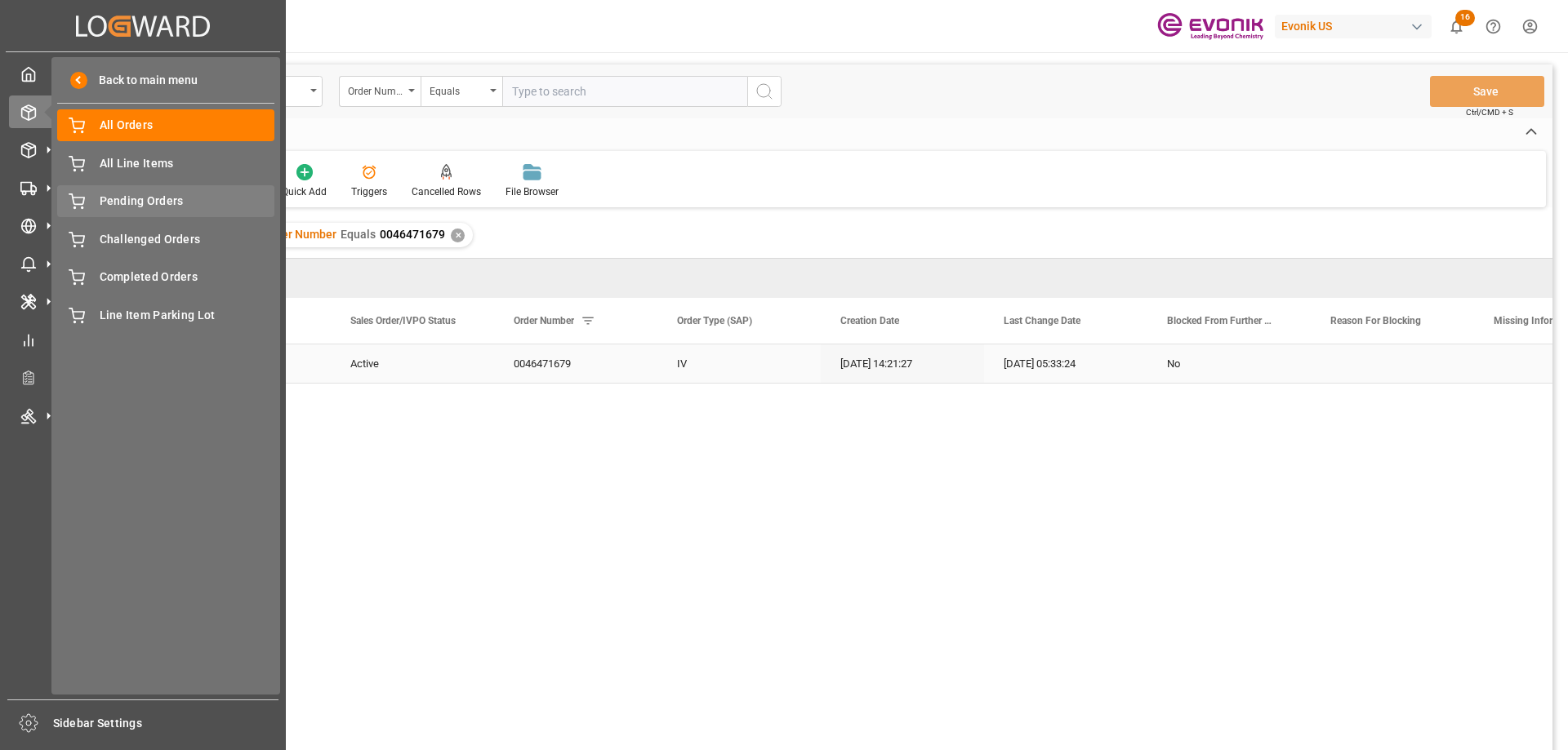
click at [158, 199] on span "Pending Orders" at bounding box center [188, 201] width 176 height 17
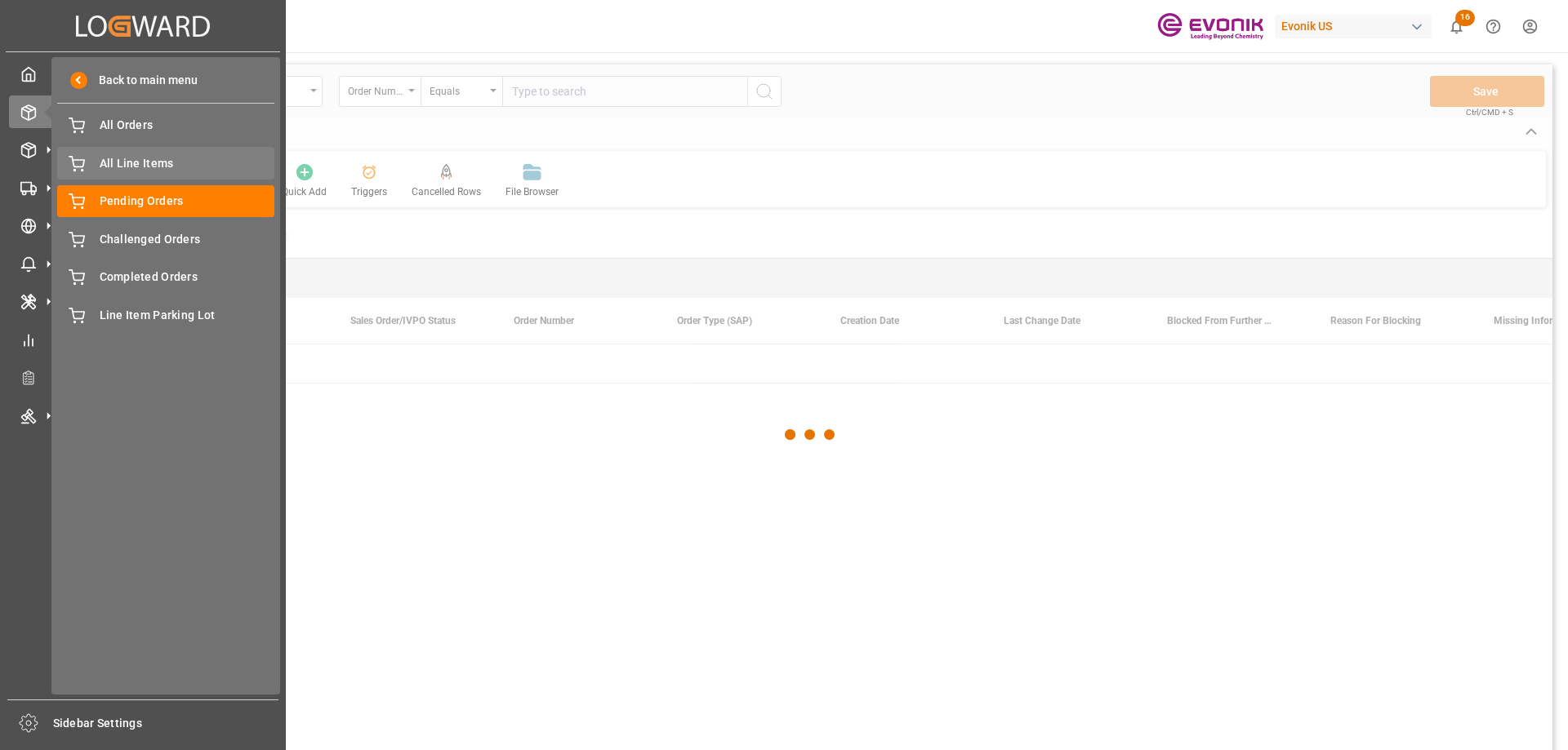
click at [147, 166] on span "All Line Items" at bounding box center [188, 163] width 176 height 17
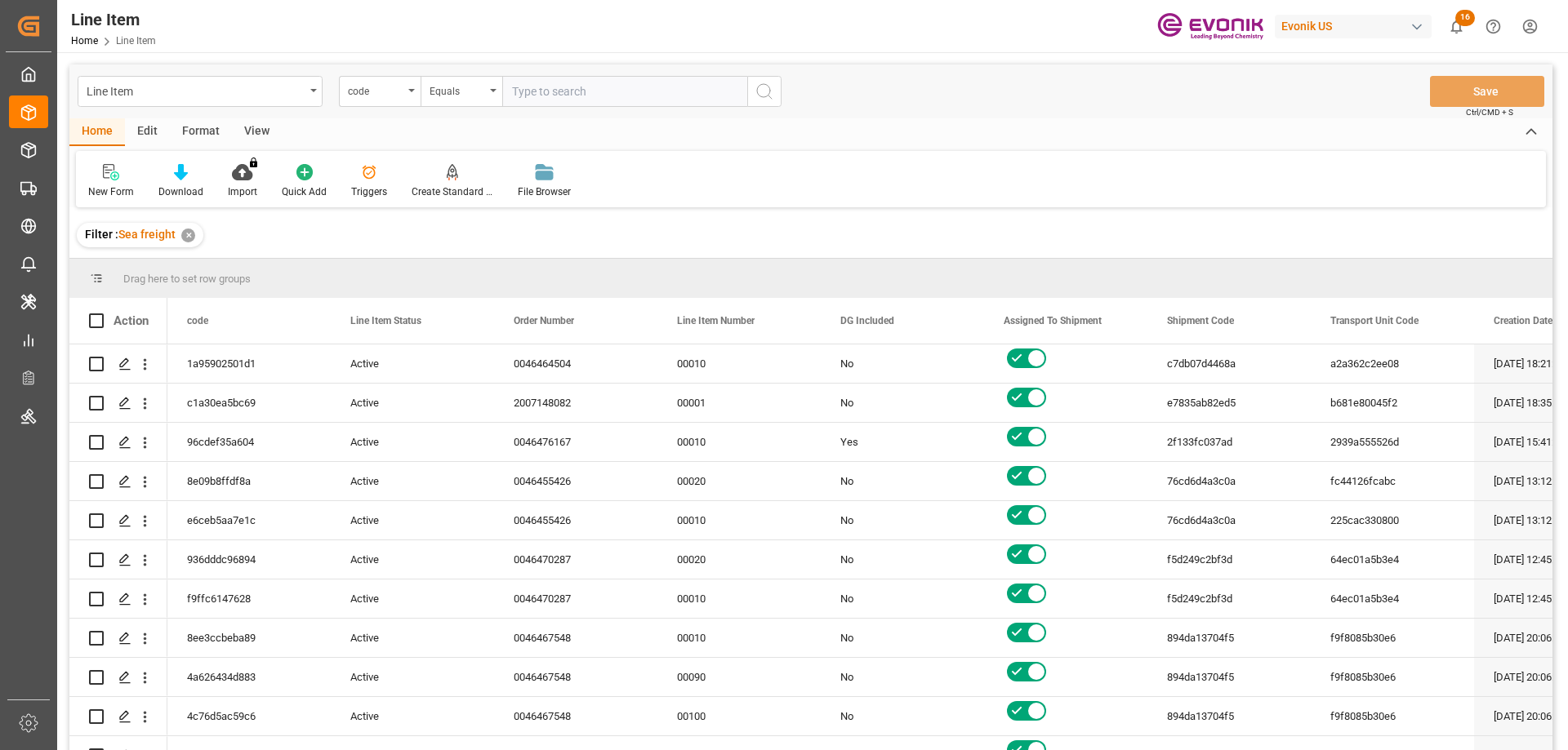
click at [243, 129] on div "View" at bounding box center [257, 132] width 50 height 28
click at [175, 177] on div at bounding box center [185, 171] width 81 height 17
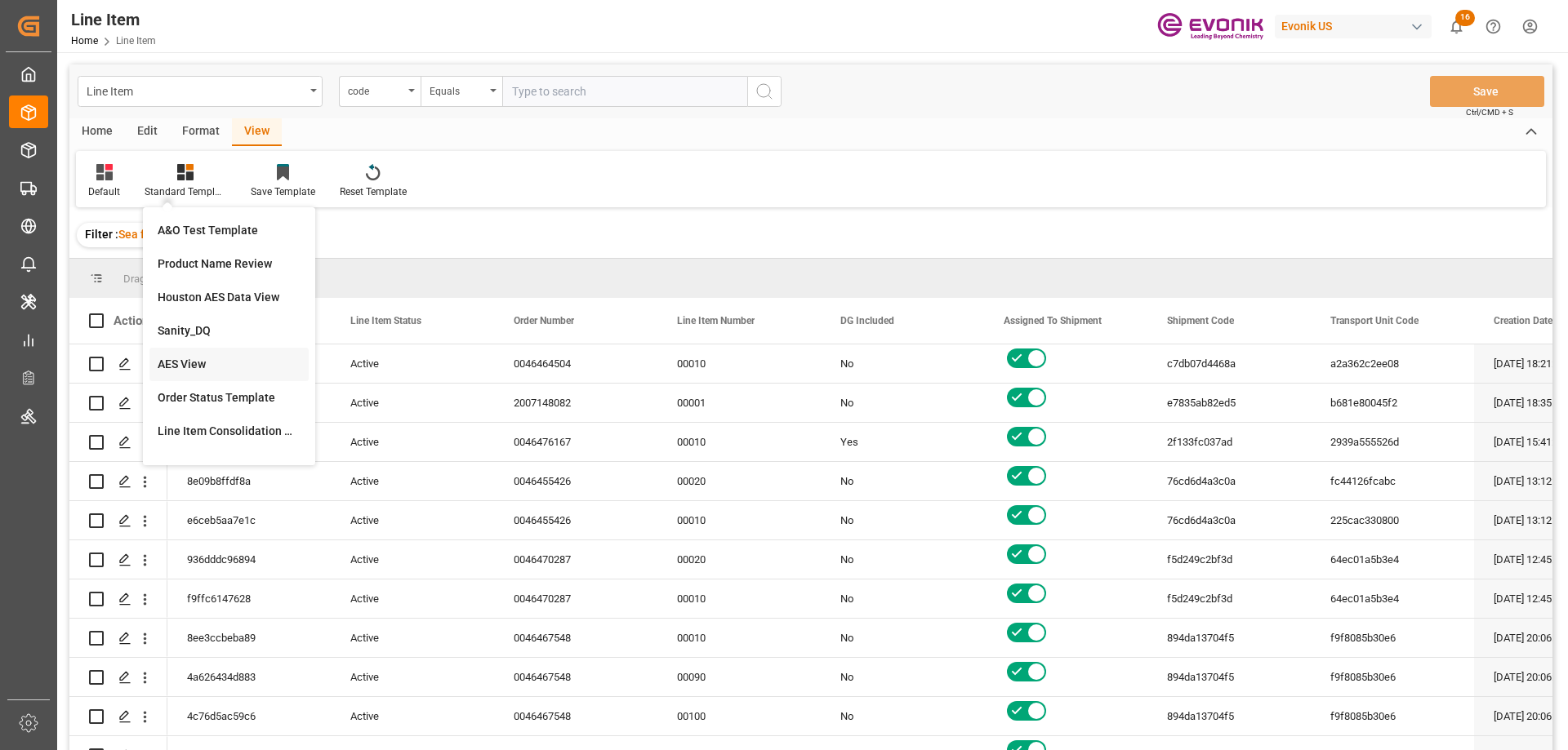
click at [193, 367] on div "AES View" at bounding box center [229, 364] width 143 height 17
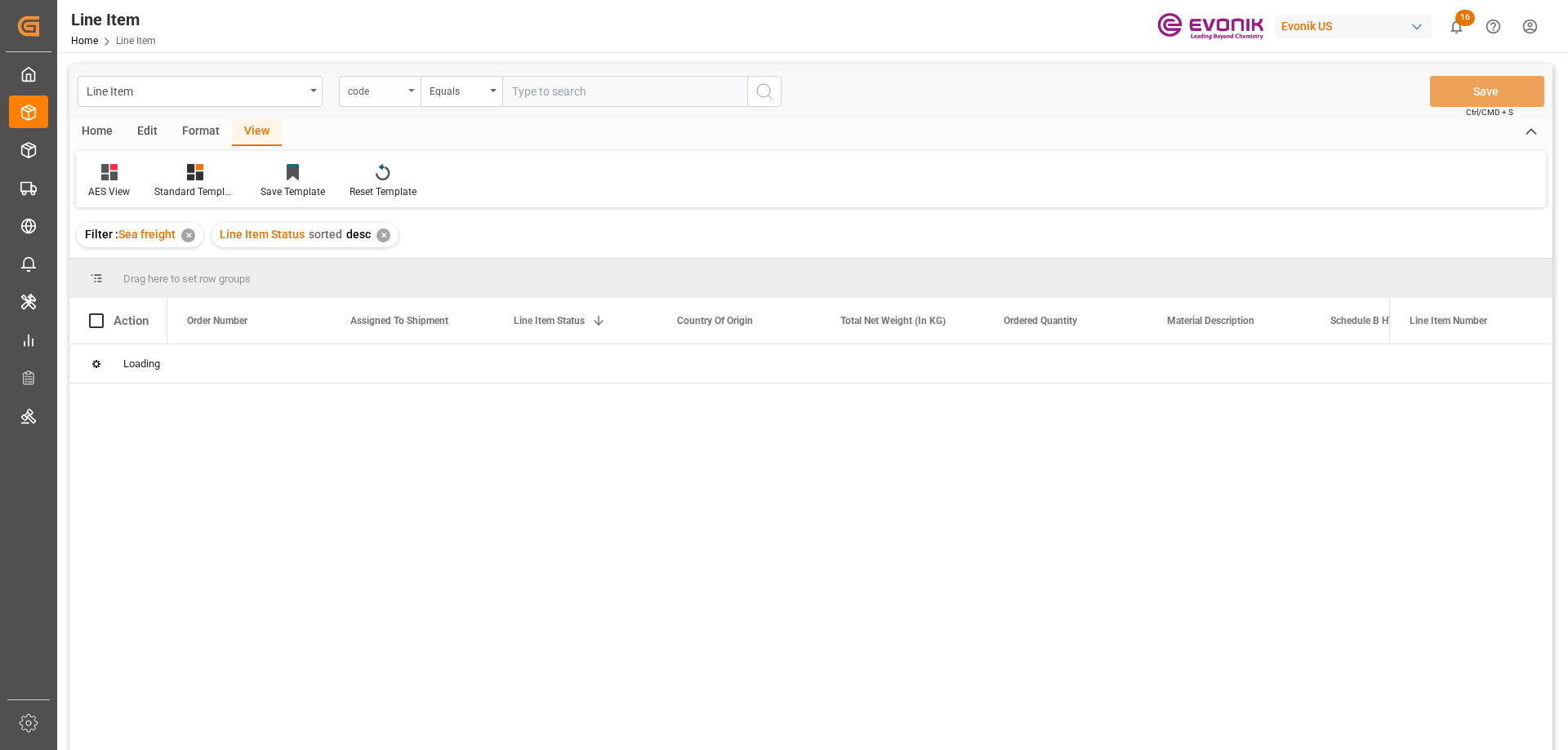
click at [401, 98] on div "code" at bounding box center [375, 89] width 55 height 19
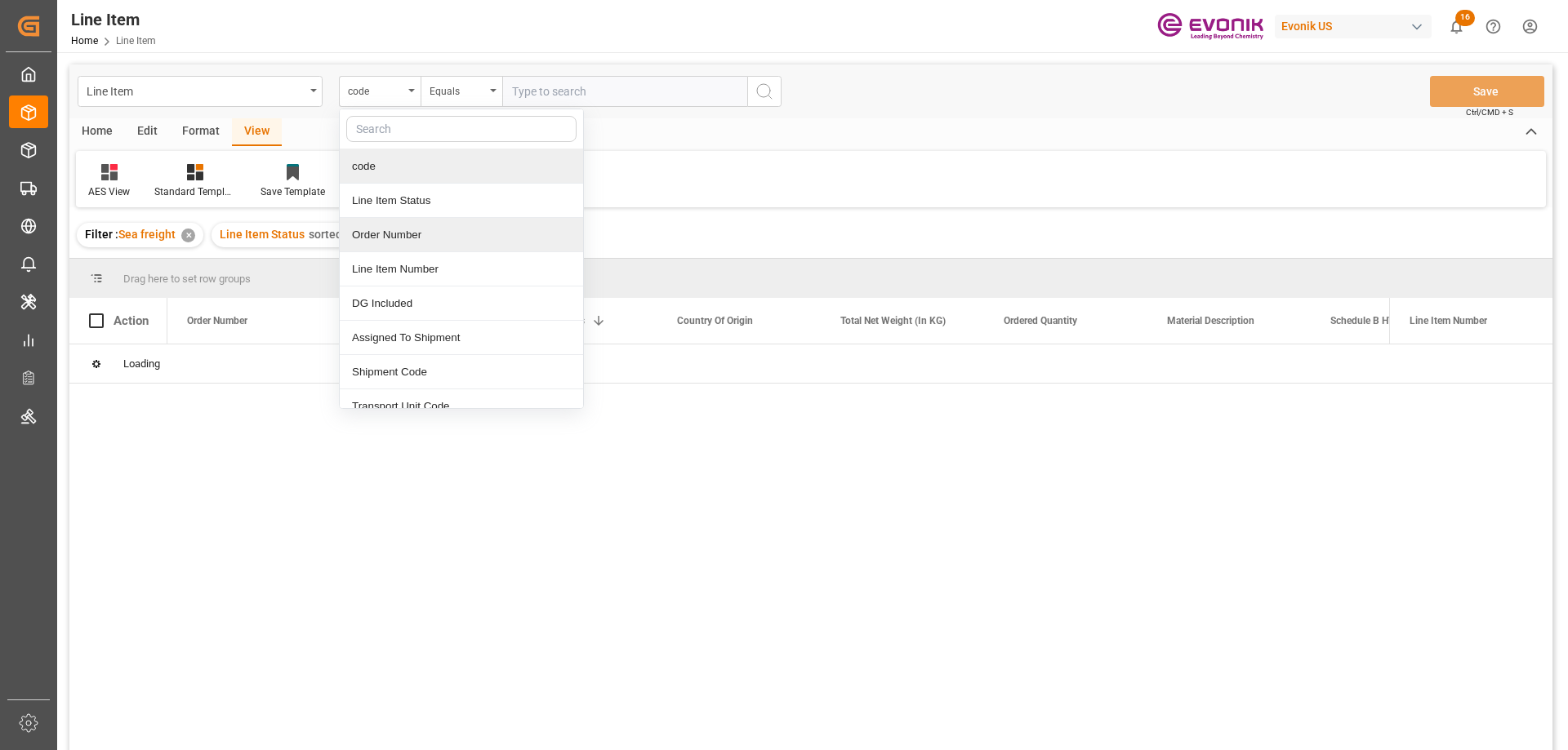
click at [378, 245] on div "Order Number" at bounding box center [461, 235] width 243 height 34
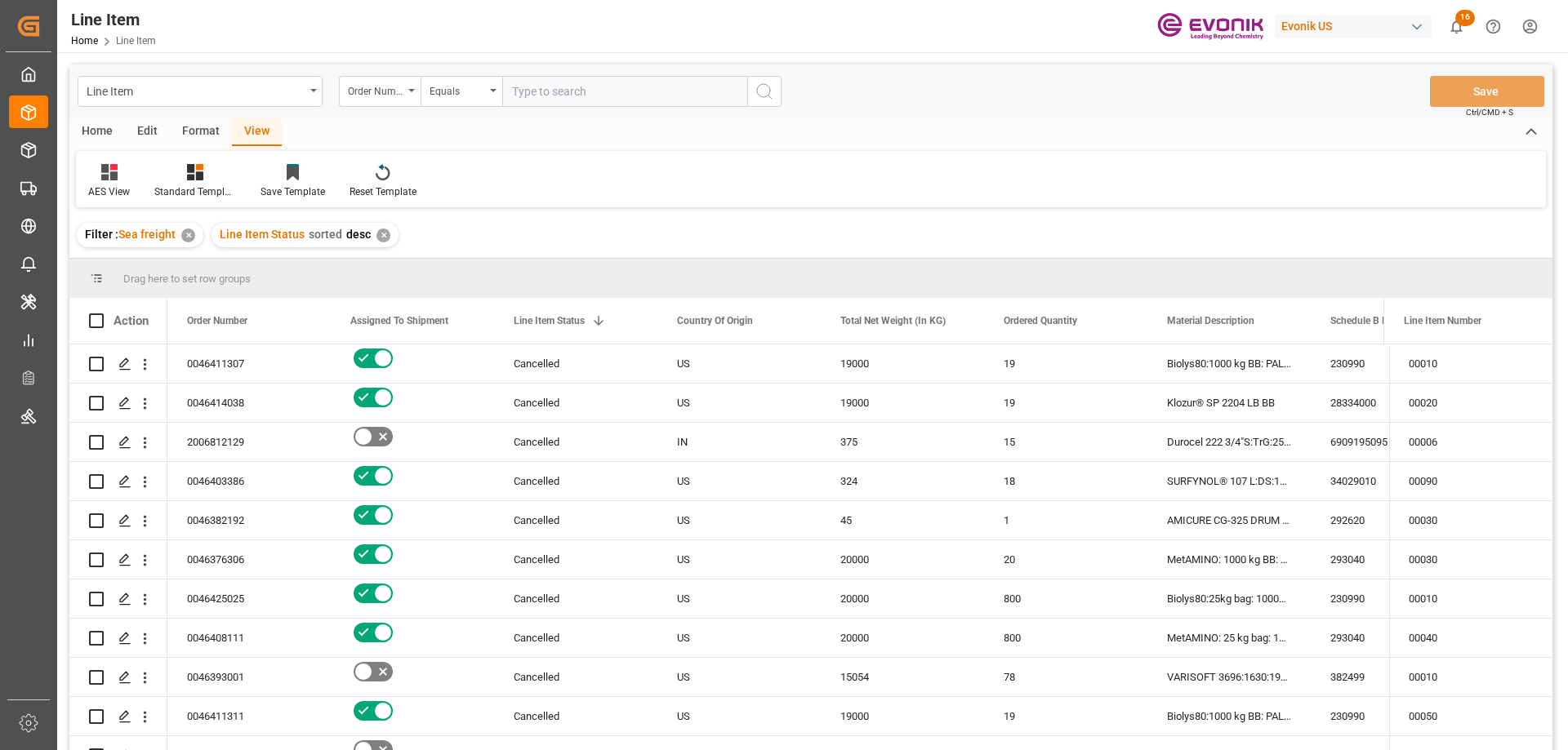
click at [591, 91] on input "text" at bounding box center [625, 91] width 245 height 31
paste input "0046472037"
type input "0046472037"
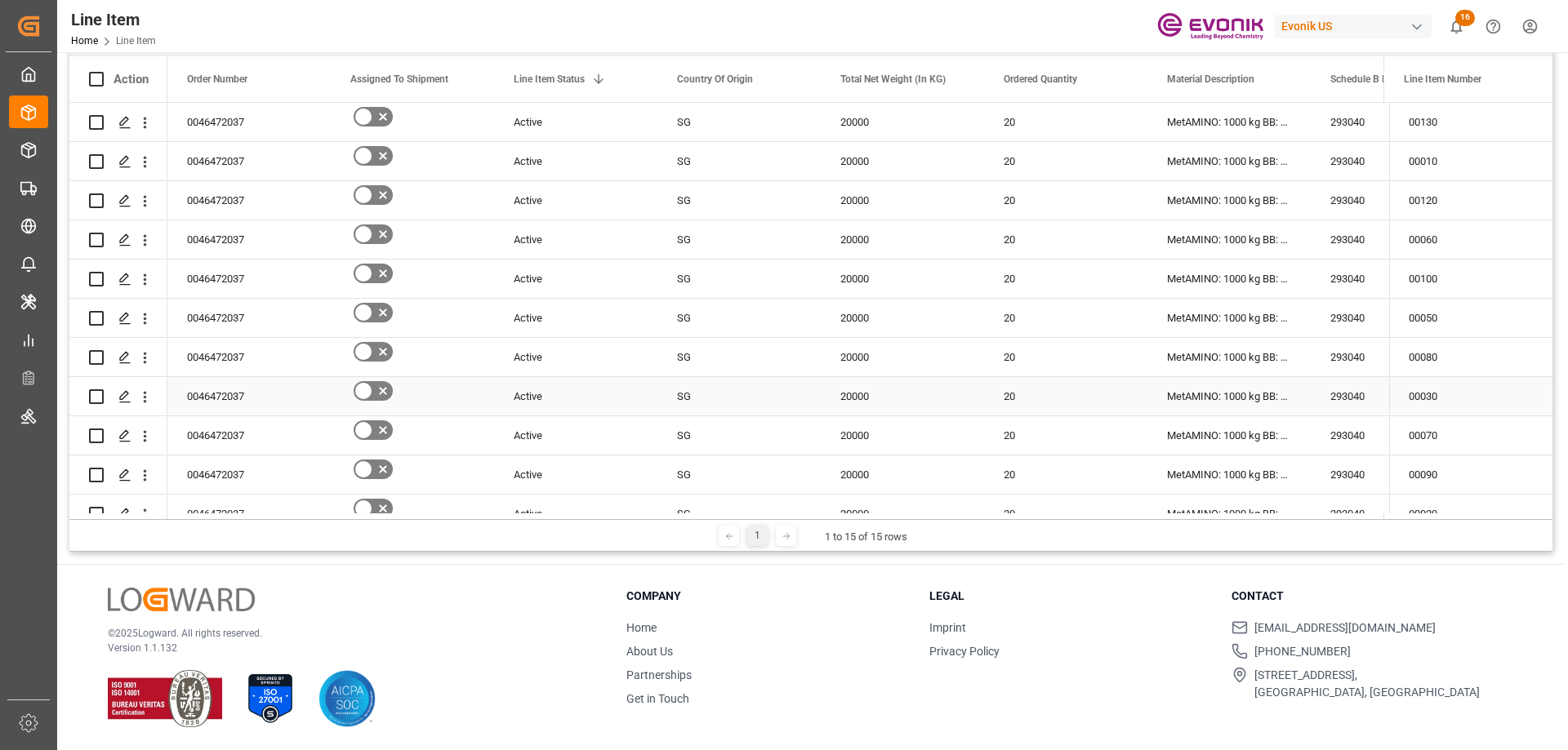
click at [259, 363] on div "0046472037" at bounding box center [248, 357] width 164 height 38
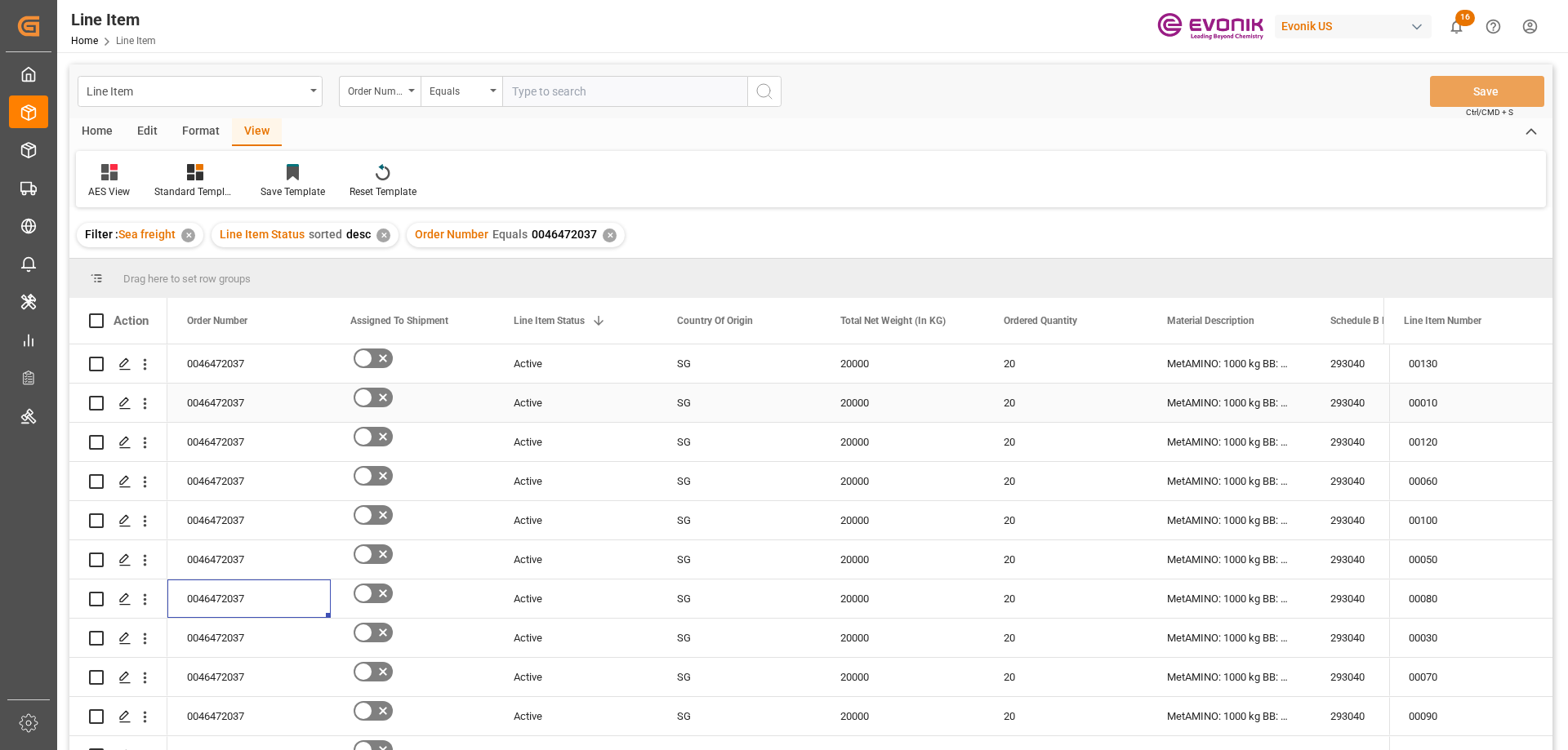
click at [1356, 404] on div "293040" at bounding box center [1392, 403] width 164 height 38
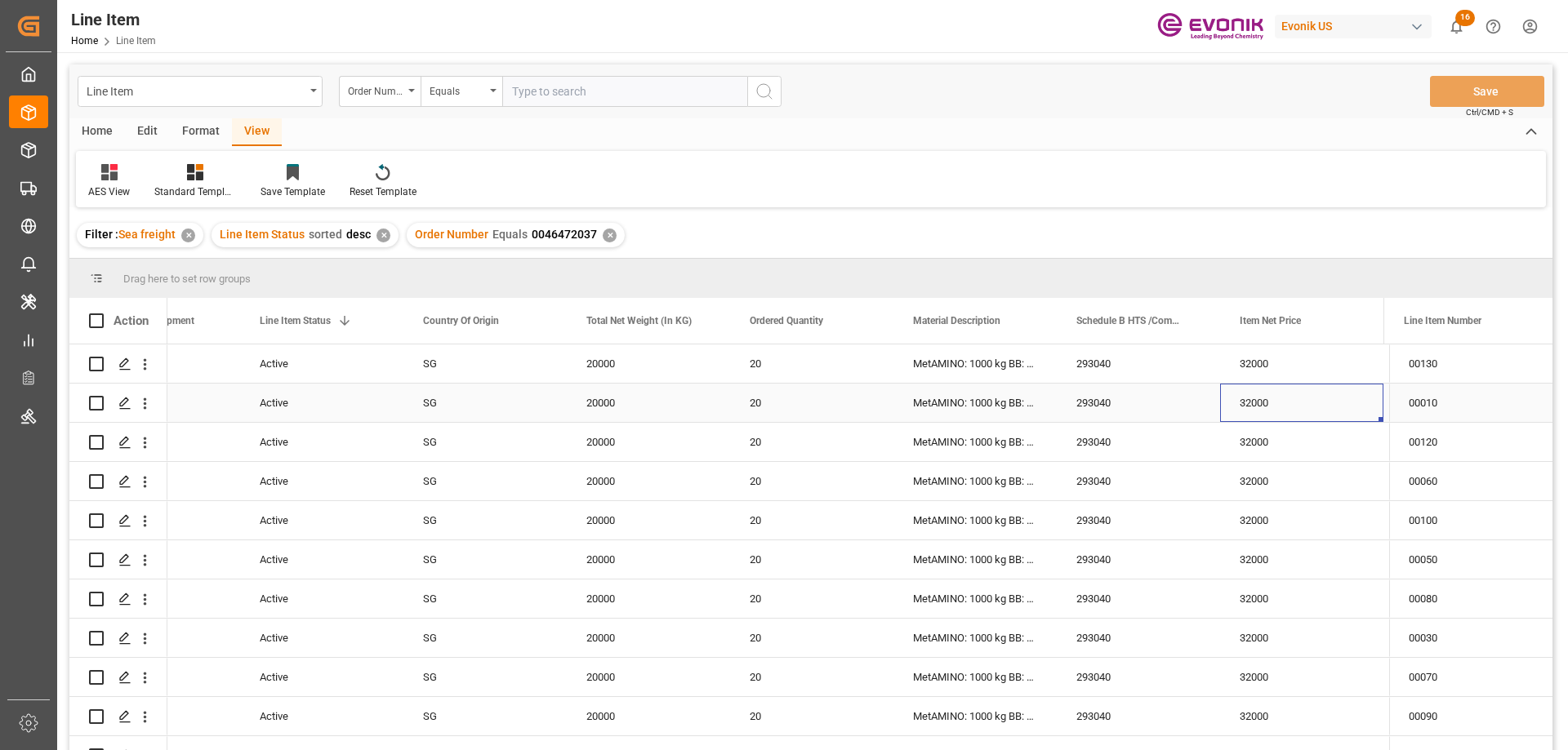
click at [1346, 399] on div "32000" at bounding box center [1302, 403] width 164 height 38
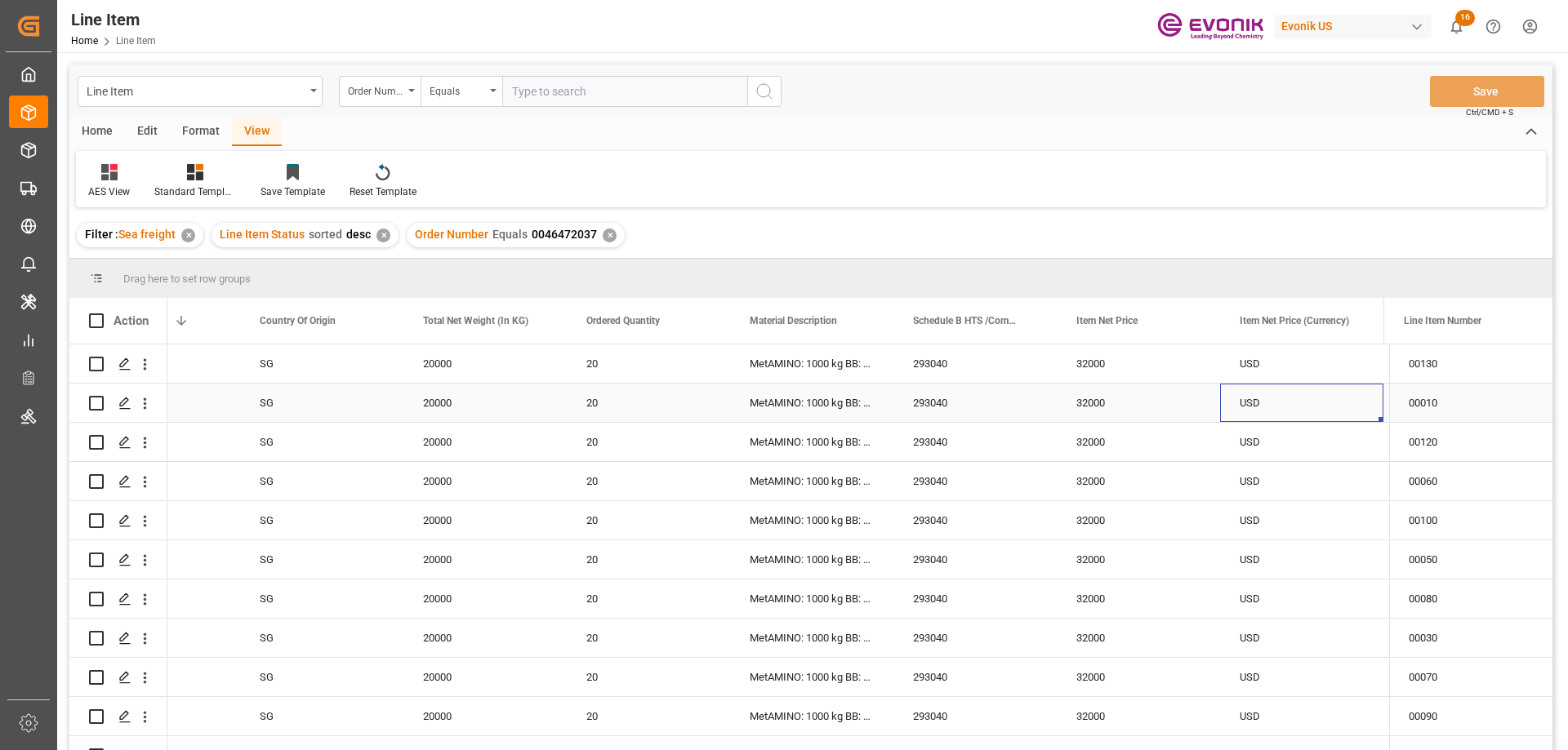
scroll to position [0, 417]
click at [525, 83] on input "text" at bounding box center [625, 91] width 245 height 31
paste input "0046467180"
type input "0046467180"
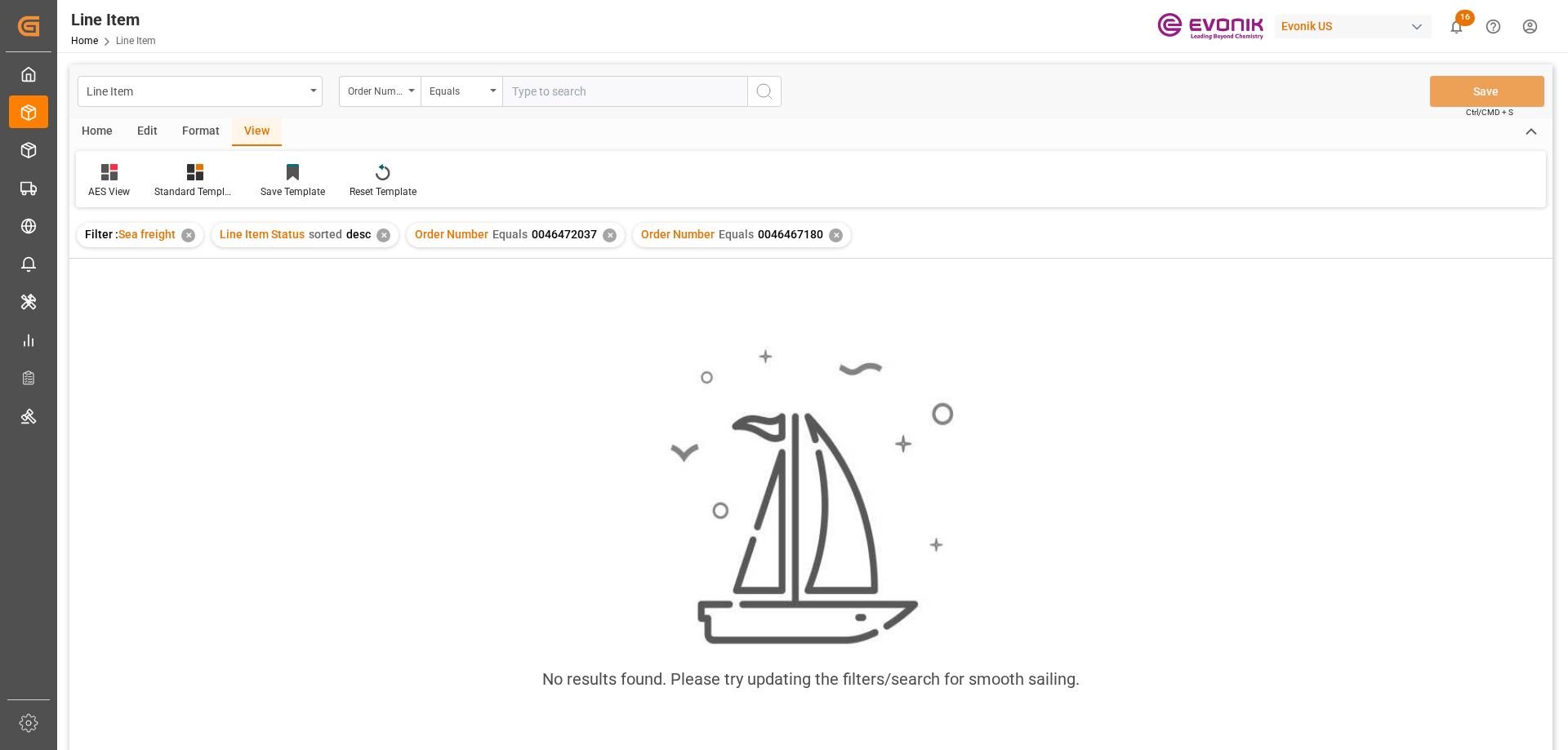
click at [607, 238] on div "✕" at bounding box center [610, 236] width 14 height 14
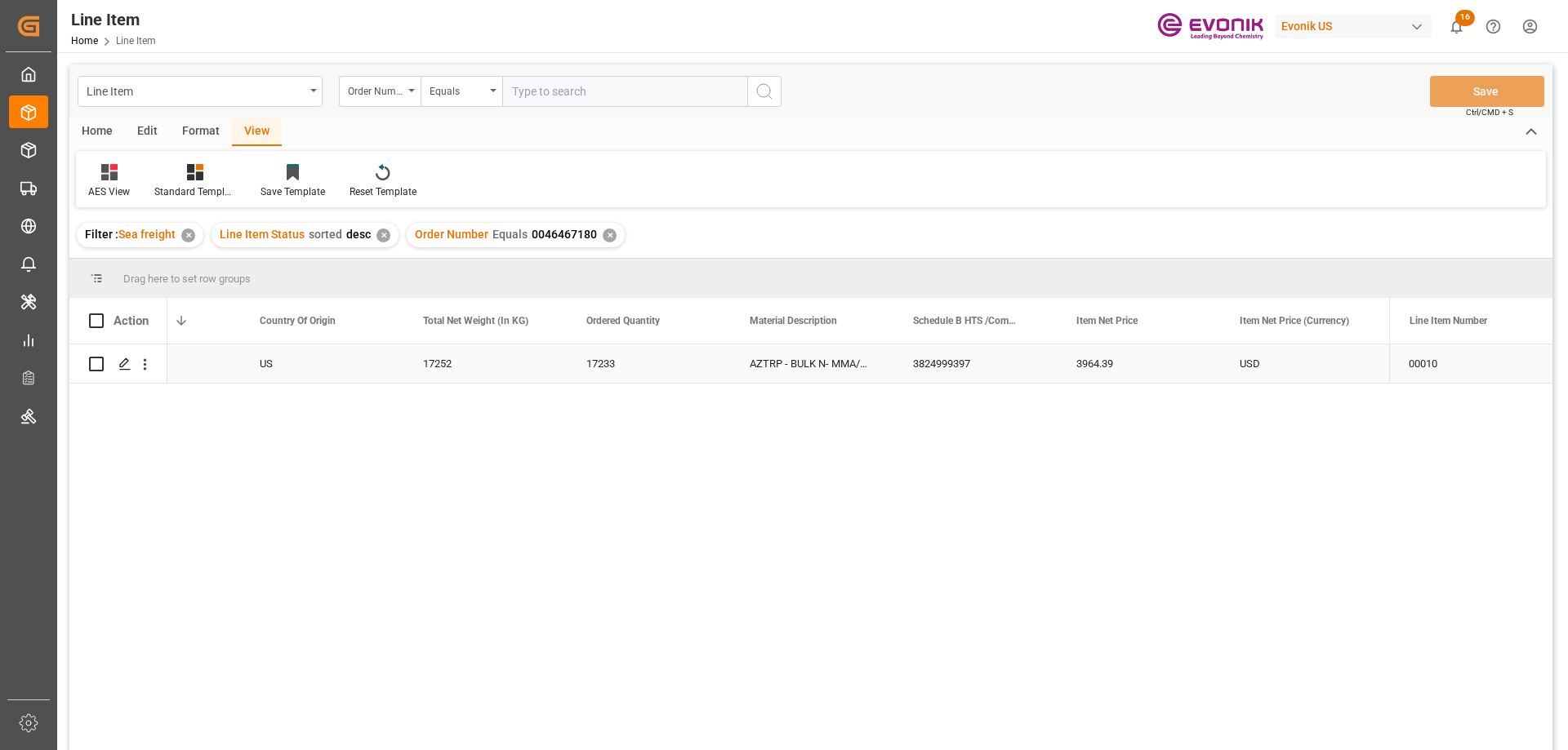
click at [199, 372] on div "Active" at bounding box center [158, 364] width 124 height 38
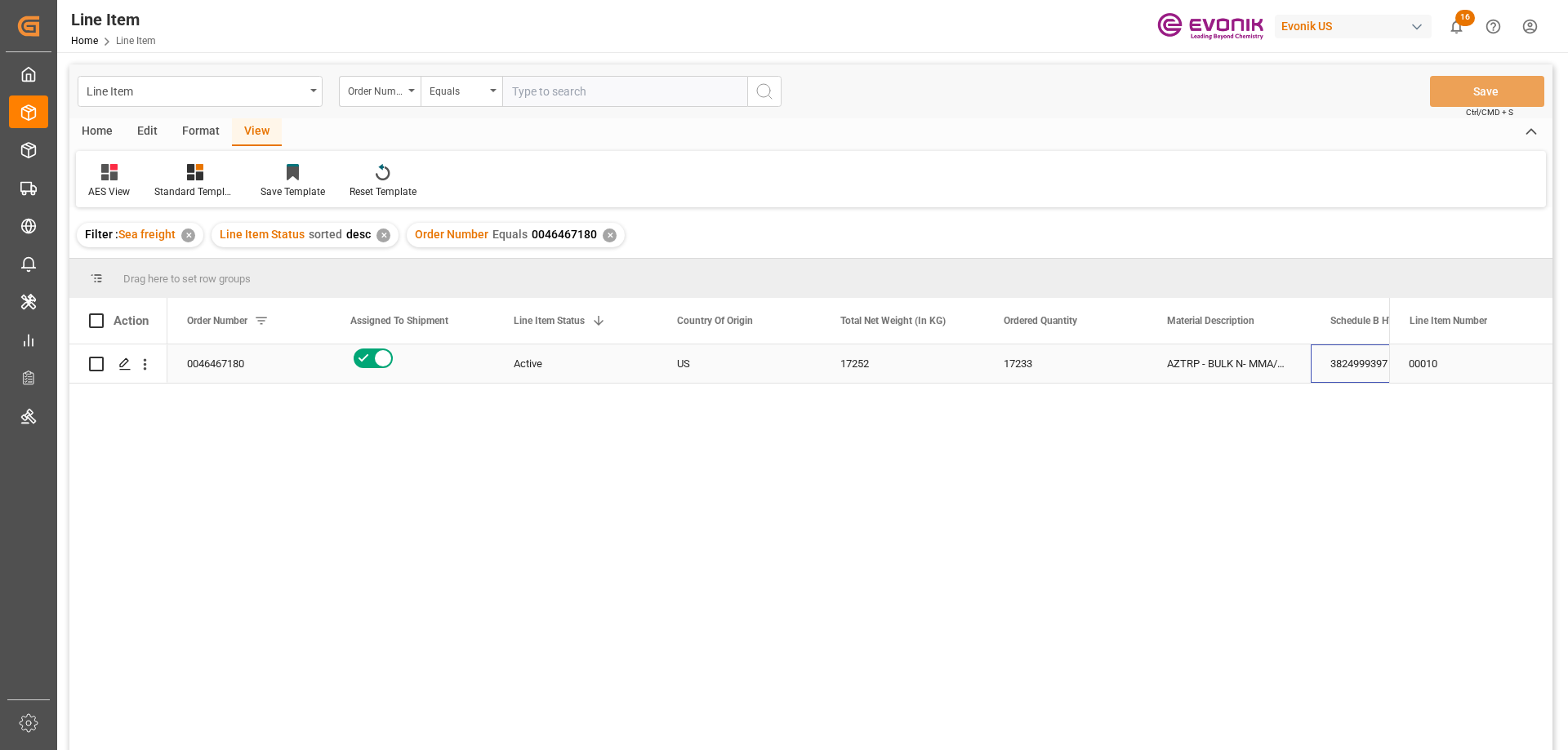
drag, startPoint x: 1314, startPoint y: 349, endPoint x: 1338, endPoint y: 358, distance: 25.6
click at [1337, 357] on div "3824999397" at bounding box center [1392, 363] width 164 height 38
click at [1338, 358] on div "3824999397" at bounding box center [1392, 363] width 164 height 38
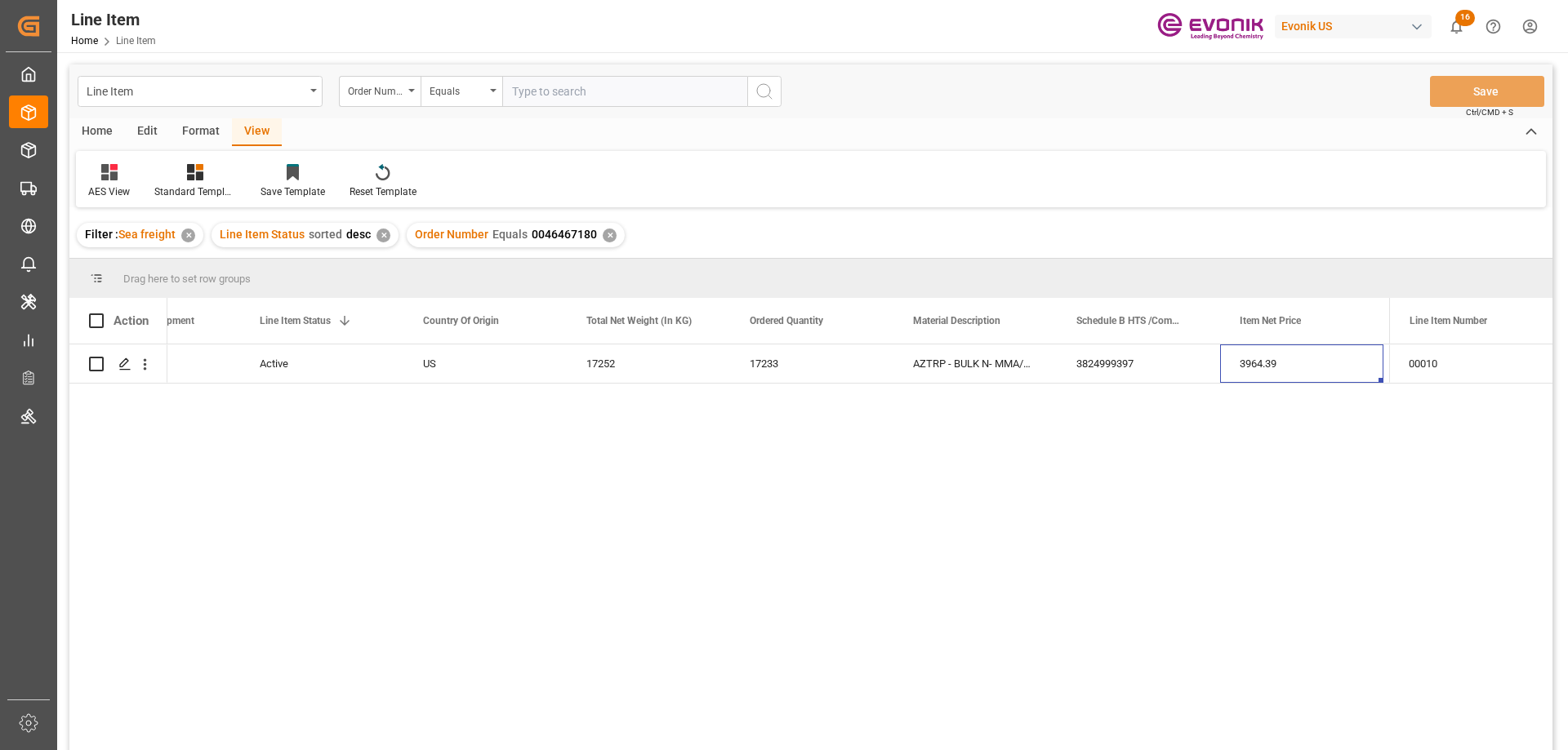
scroll to position [0, 417]
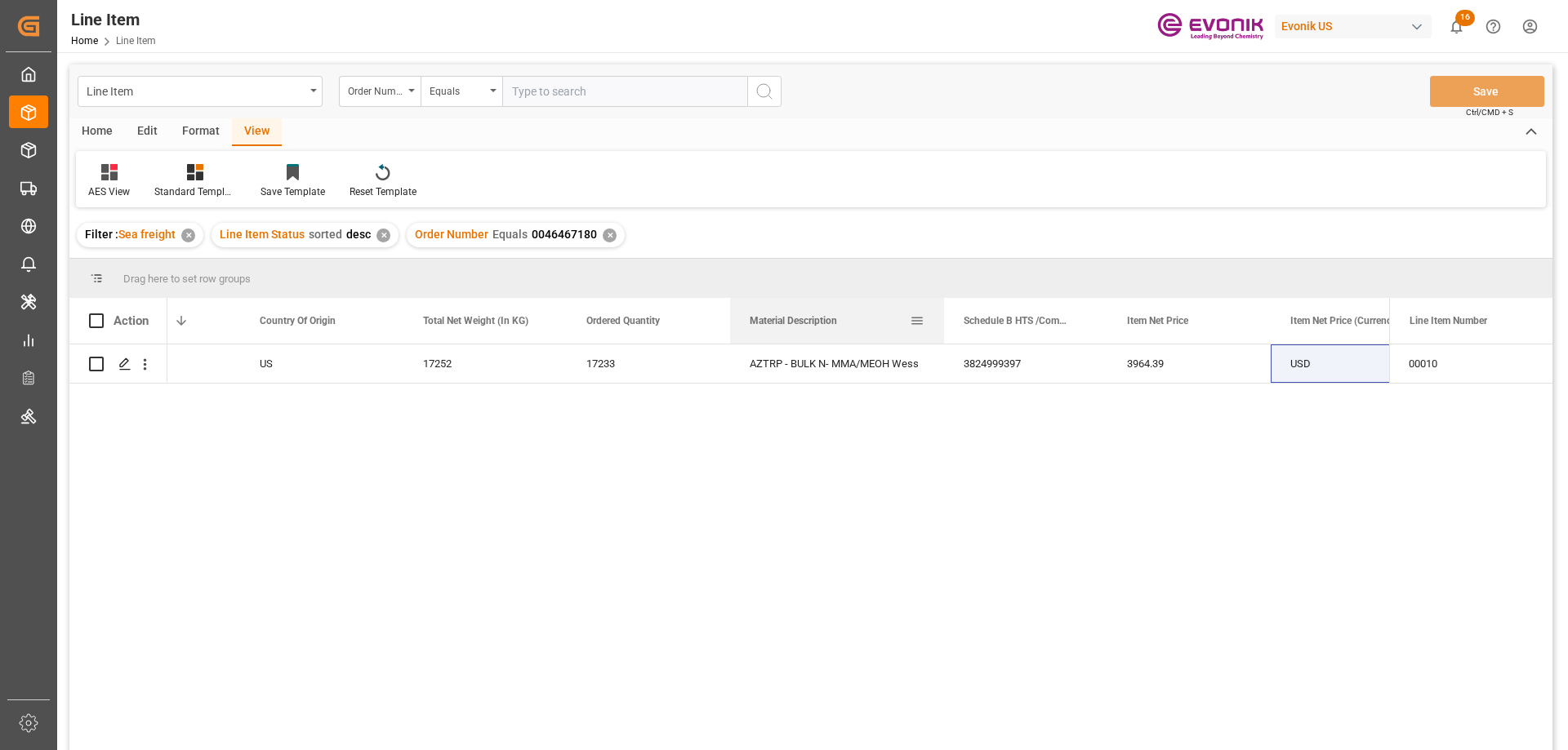
drag, startPoint x: 893, startPoint y: 319, endPoint x: 943, endPoint y: 328, distance: 50.8
click at [943, 328] on div at bounding box center [943, 321] width 6 height 46
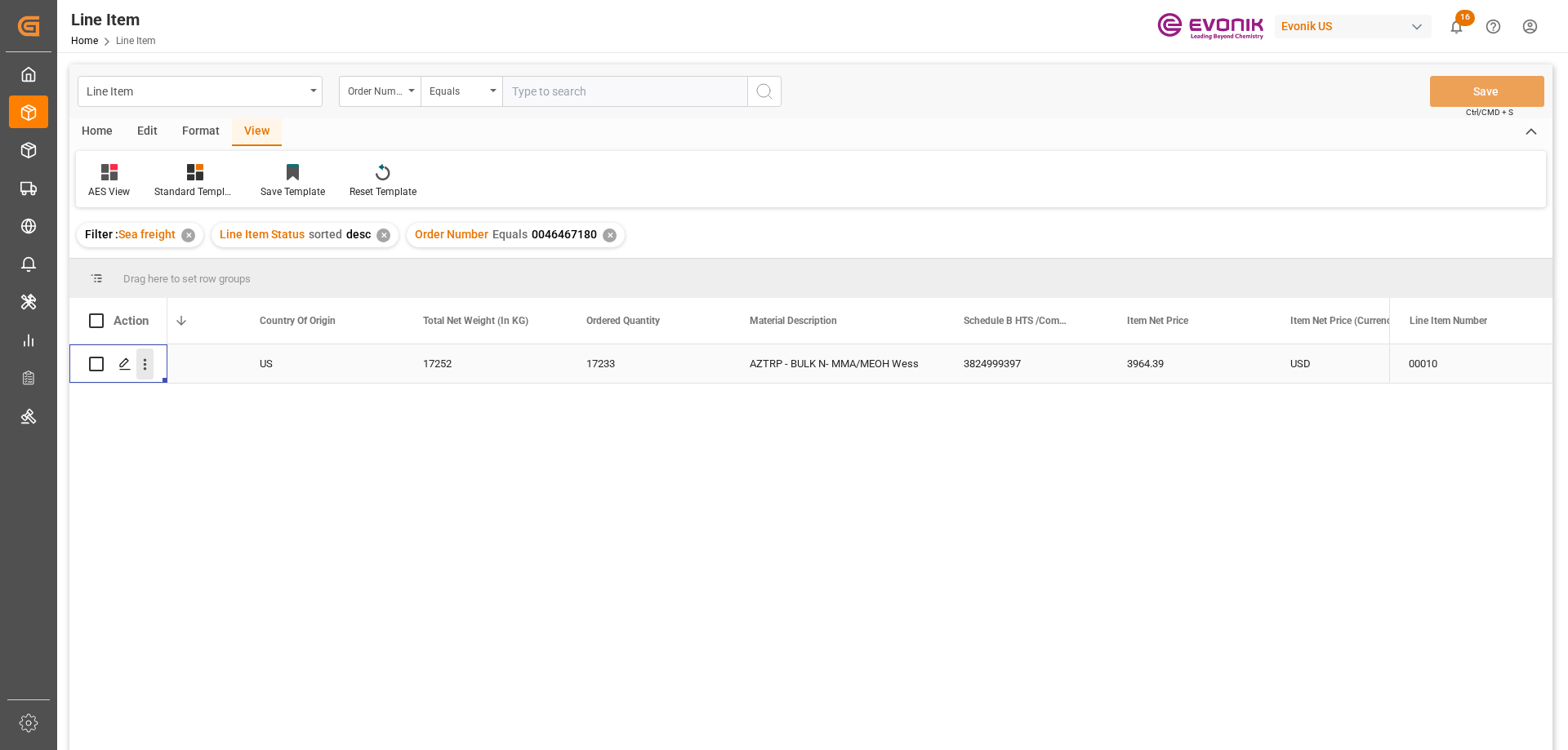
click at [144, 360] on icon "open menu" at bounding box center [146, 364] width 4 height 12
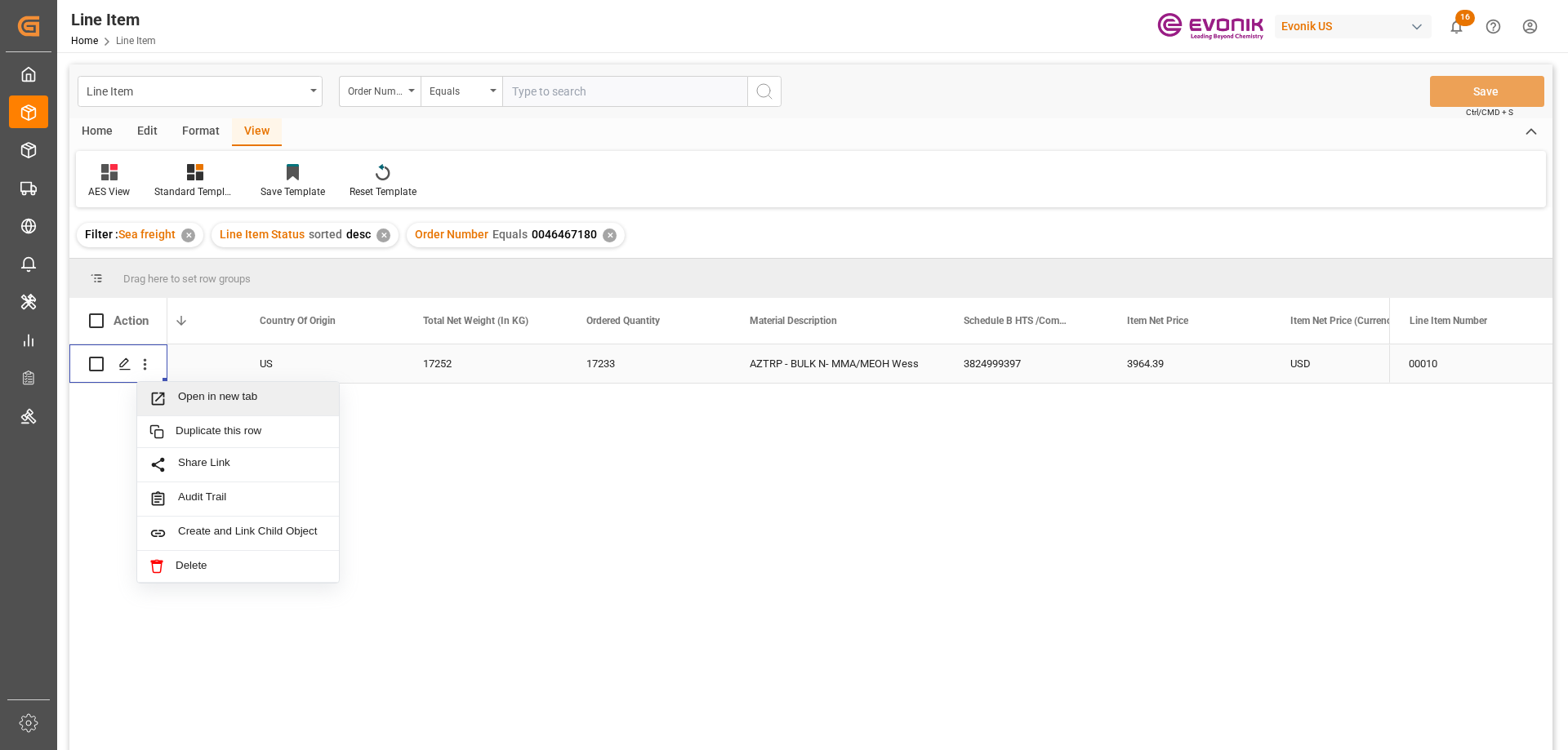
click at [188, 396] on span "Open in new tab" at bounding box center [252, 398] width 148 height 17
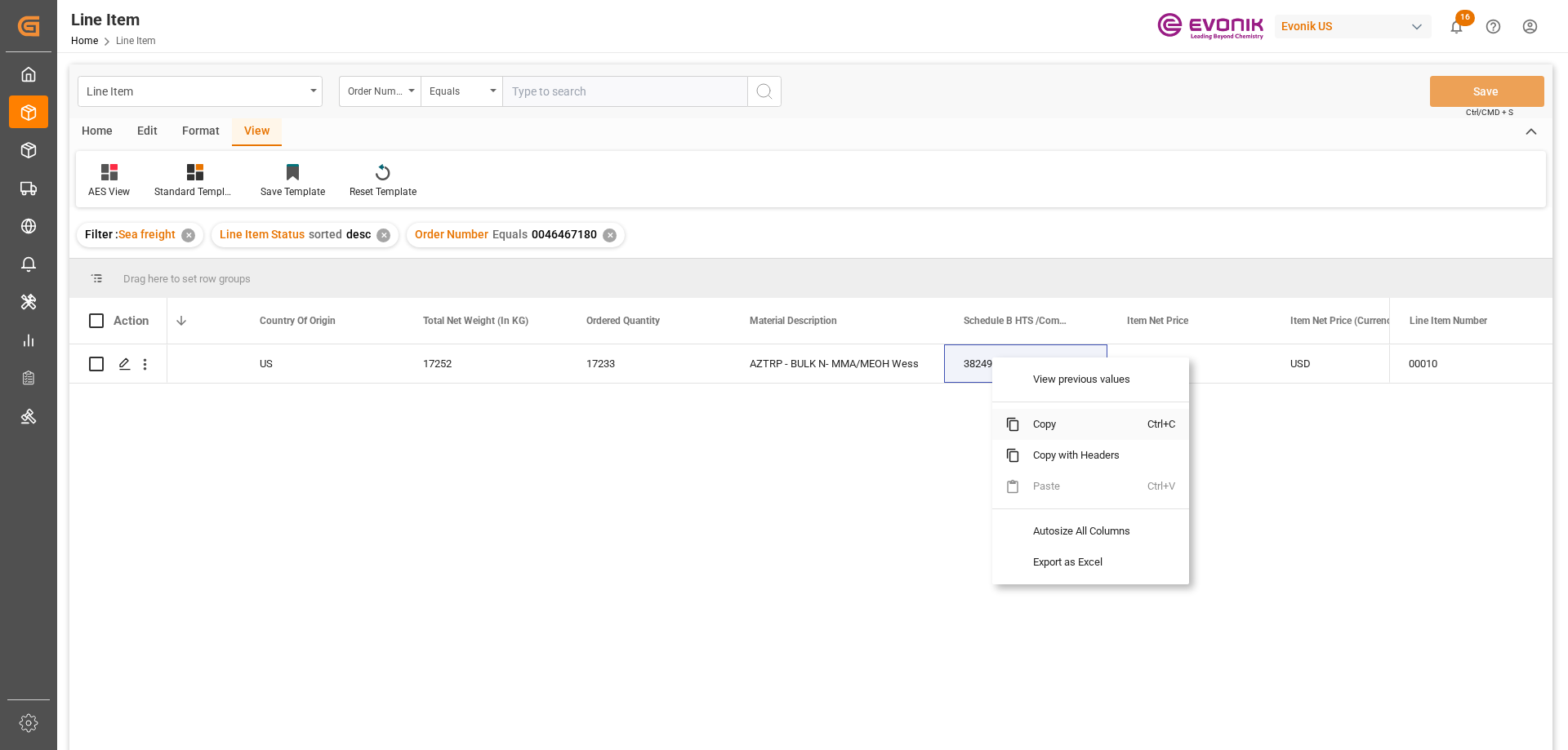
click at [1038, 425] on span "Copy" at bounding box center [1084, 424] width 128 height 31
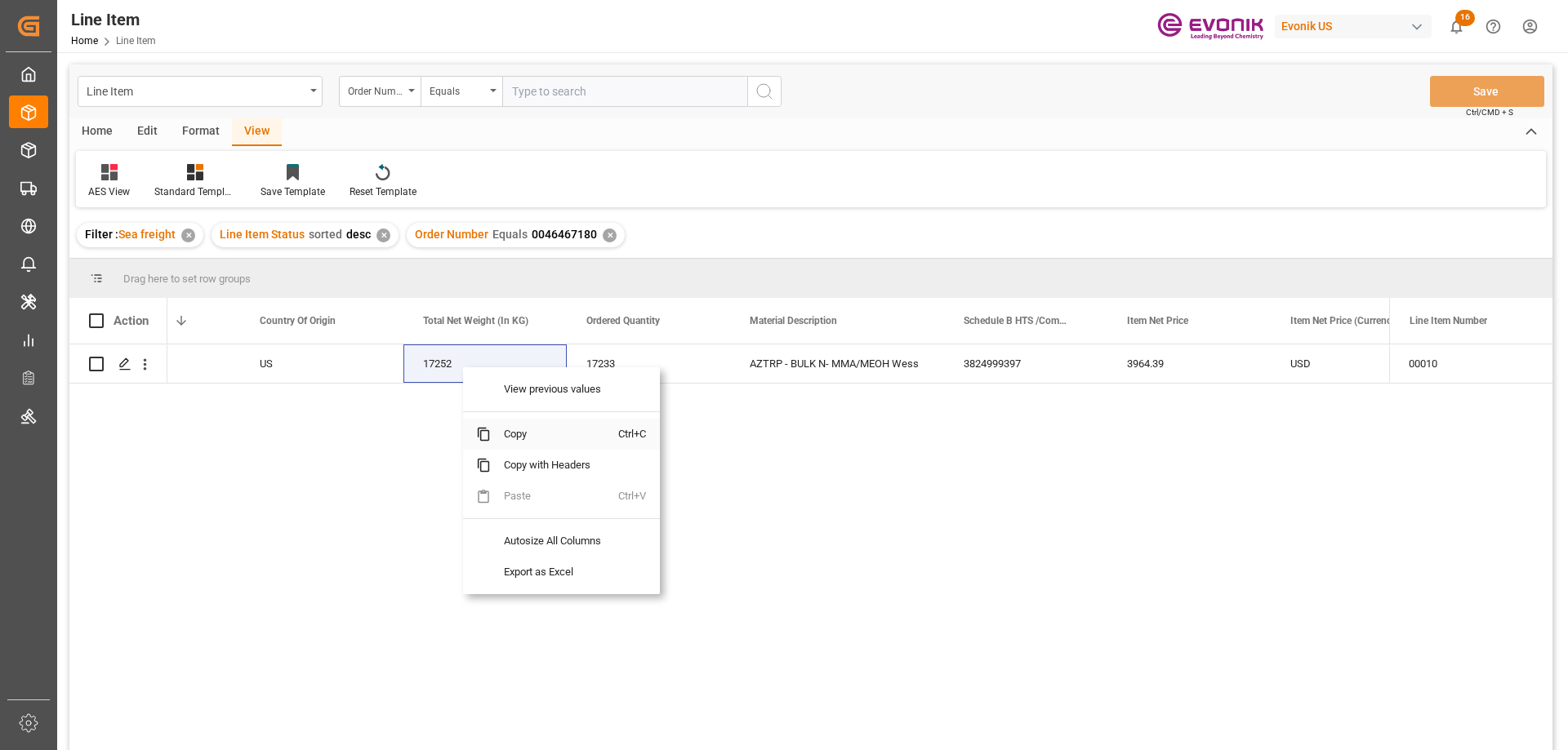
click at [519, 428] on span "Copy" at bounding box center [554, 434] width 128 height 31
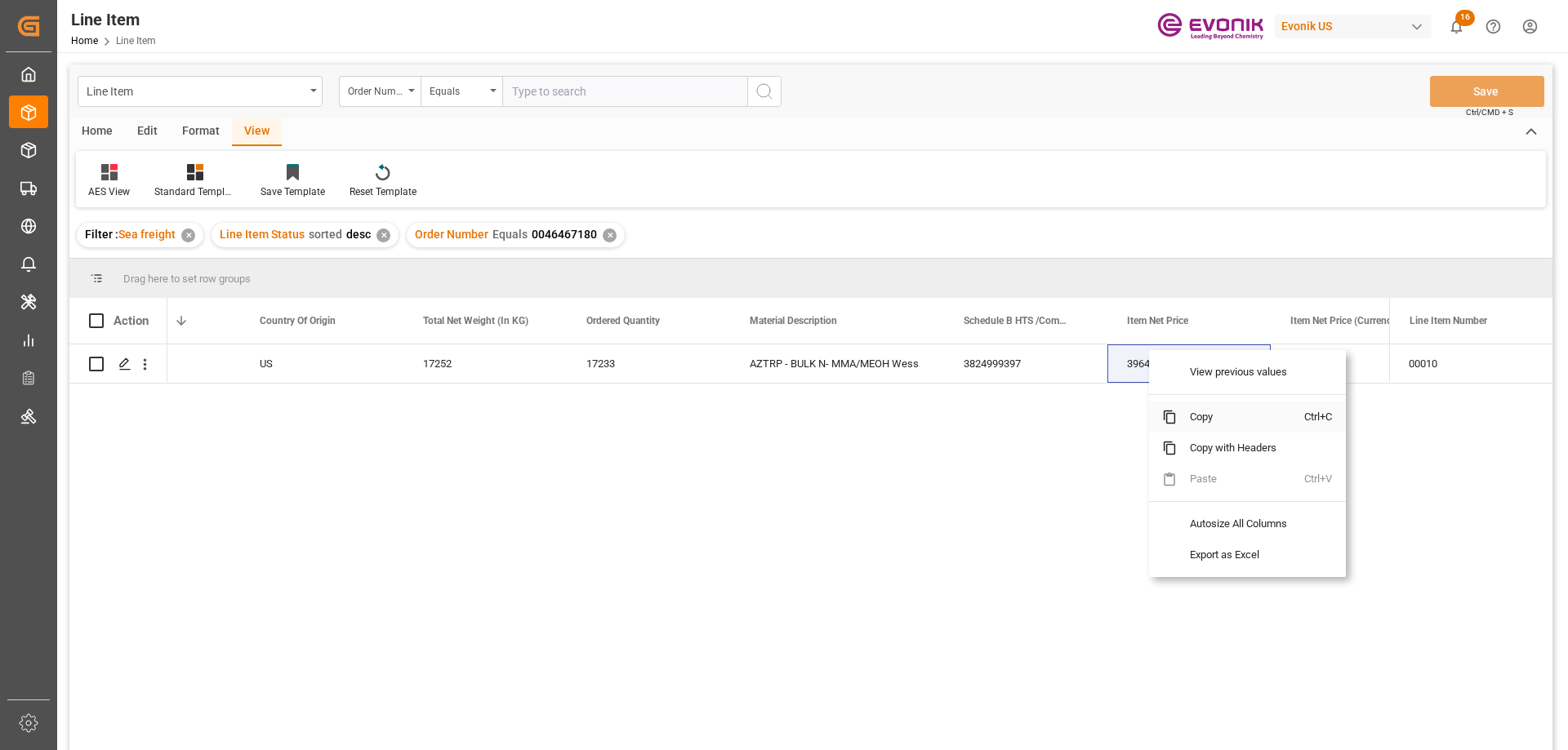
click at [1198, 418] on span "Copy" at bounding box center [1240, 417] width 128 height 31
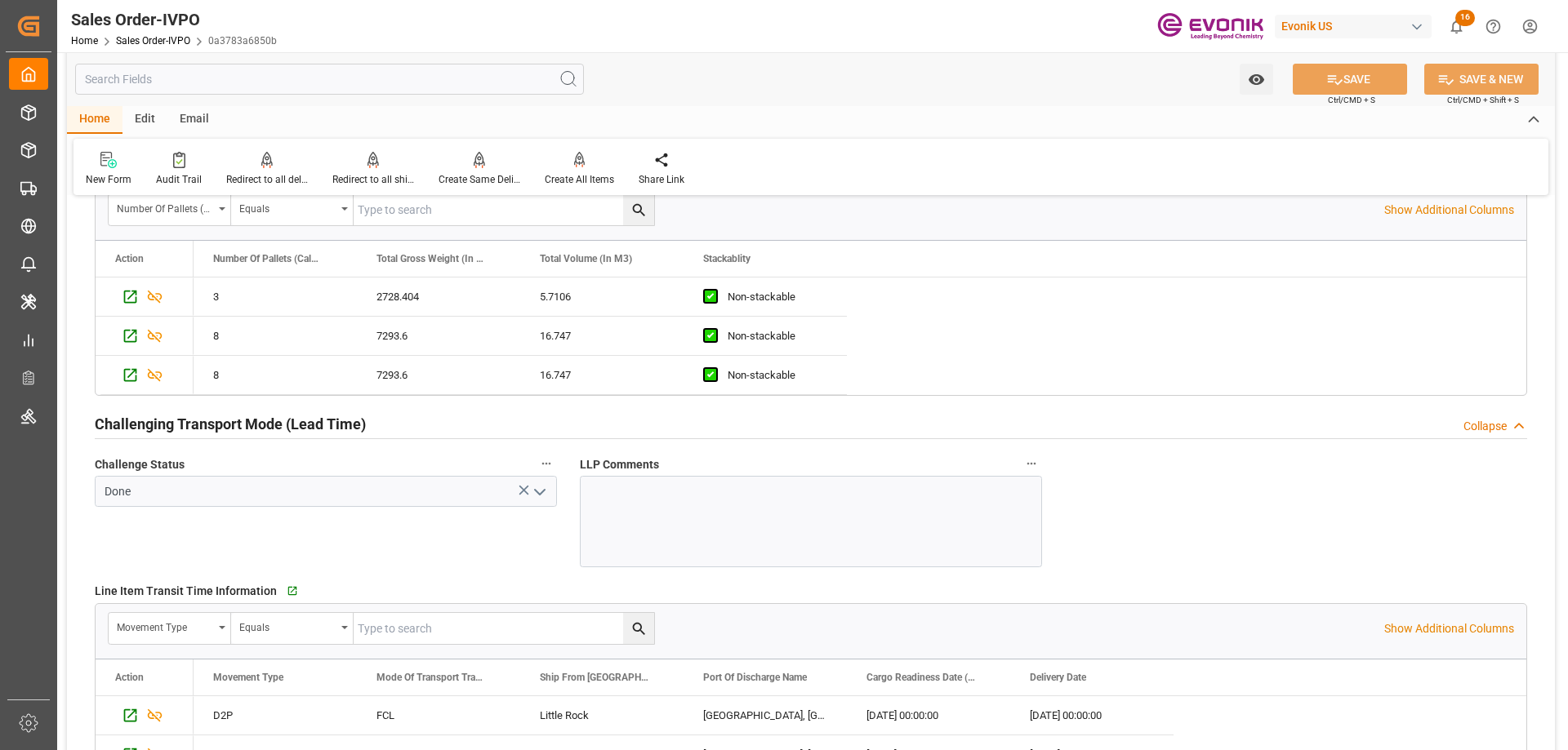
scroll to position [2776, 0]
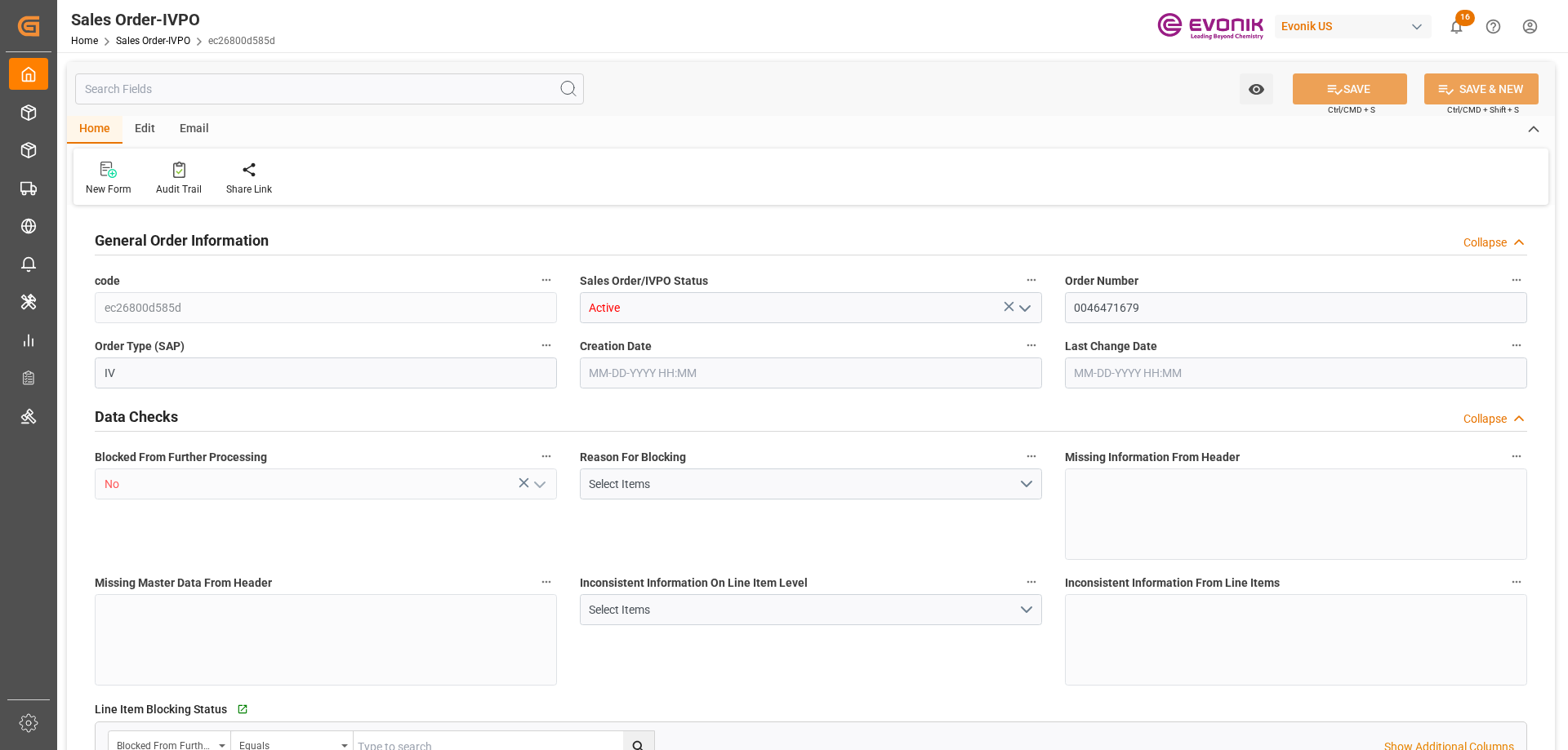
type input "KRPUS"
type input "0"
type input "1"
type input "4562.82"
type input "10-01-2025 14:21"
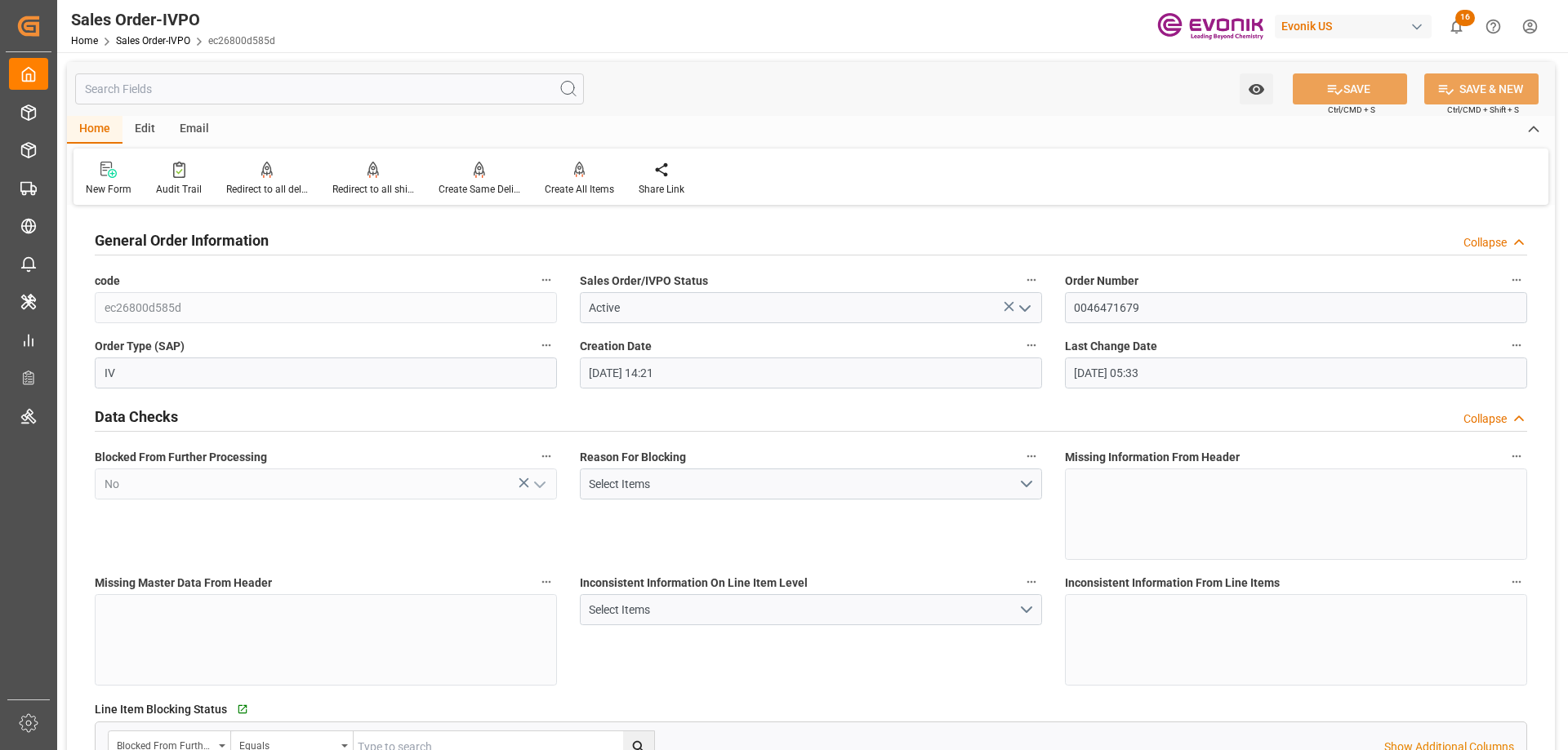
type input "10-02-2025 05:33"
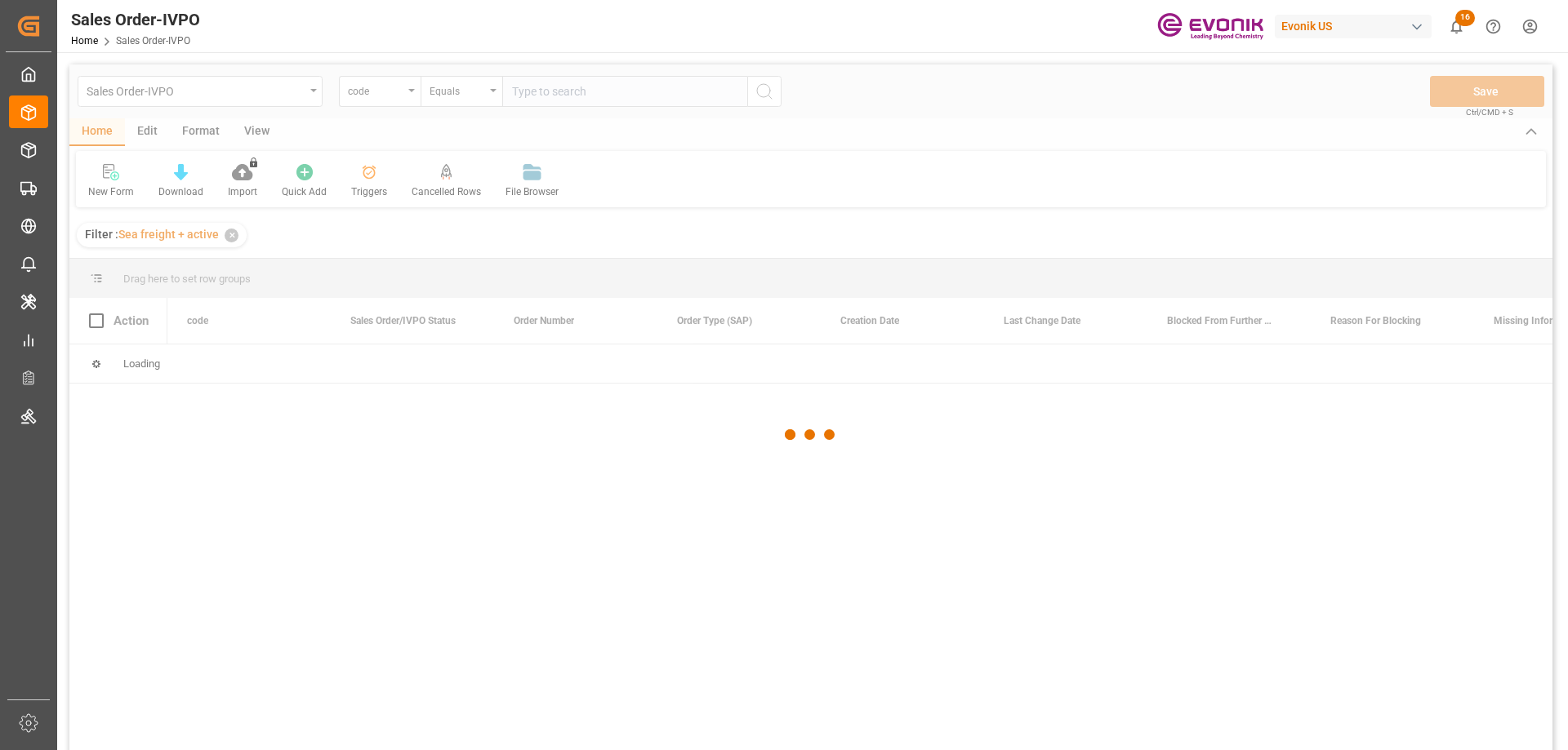
click at [384, 96] on div at bounding box center [811, 434] width 1483 height 740
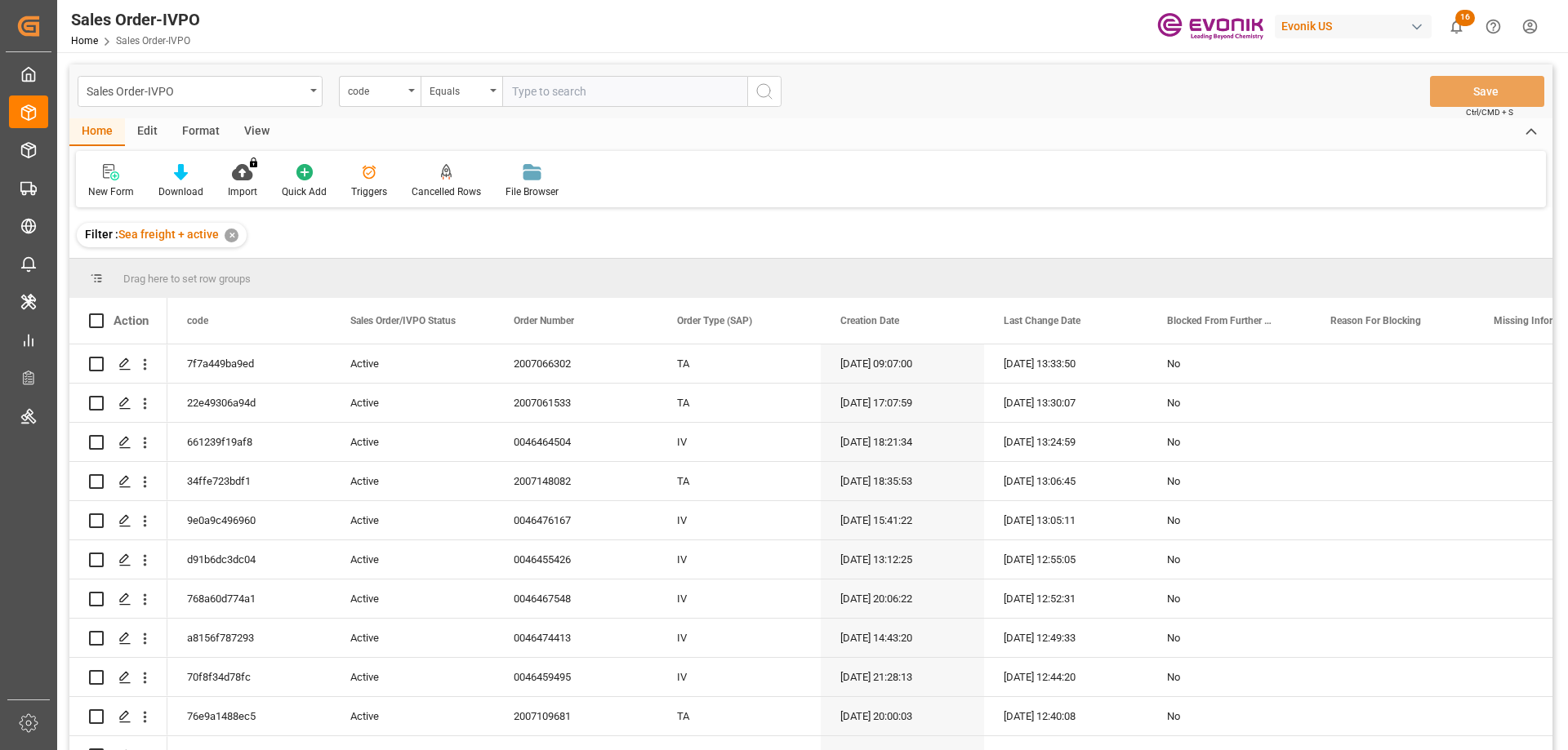
click at [384, 94] on div "code" at bounding box center [375, 89] width 55 height 19
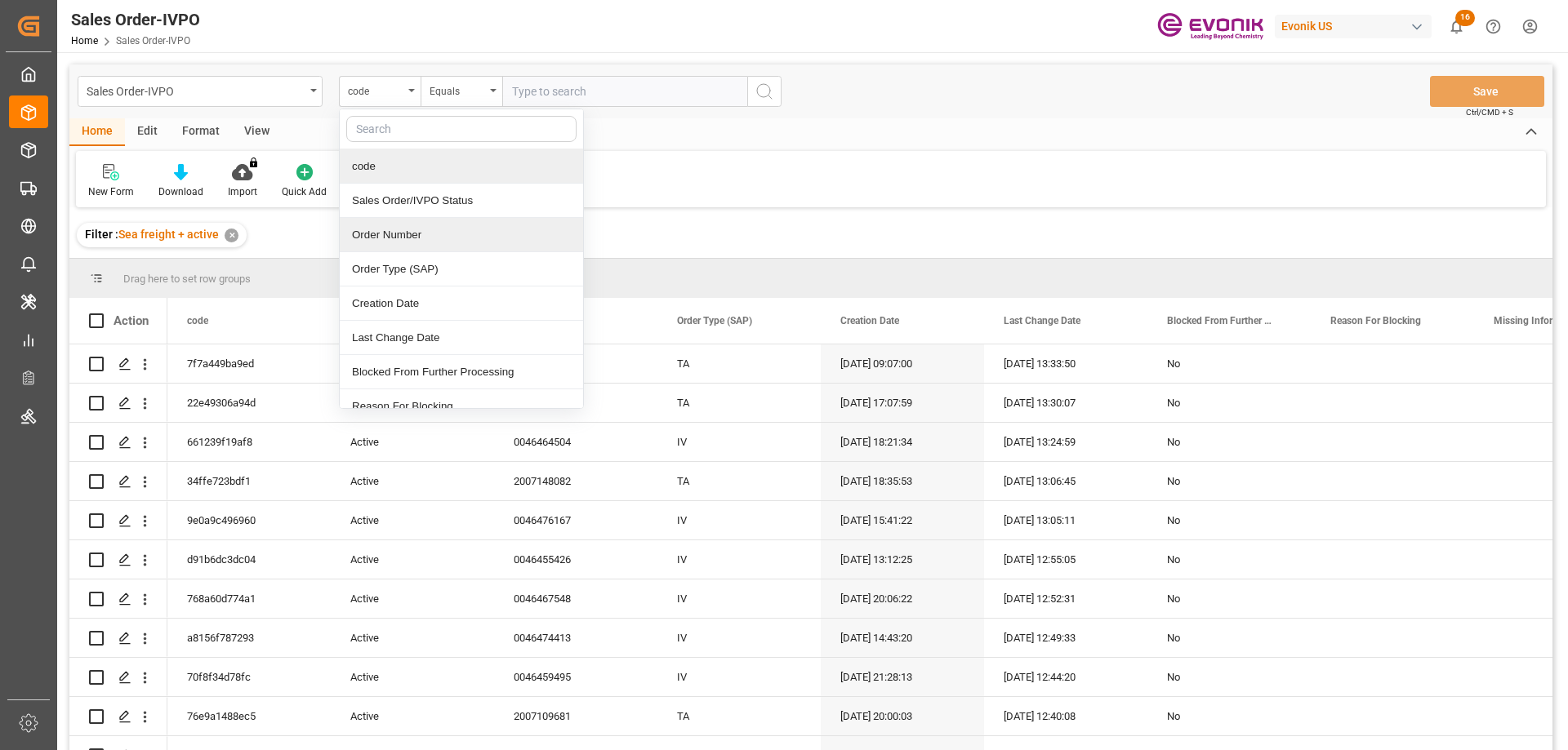
click at [410, 238] on div "Order Number" at bounding box center [461, 235] width 243 height 34
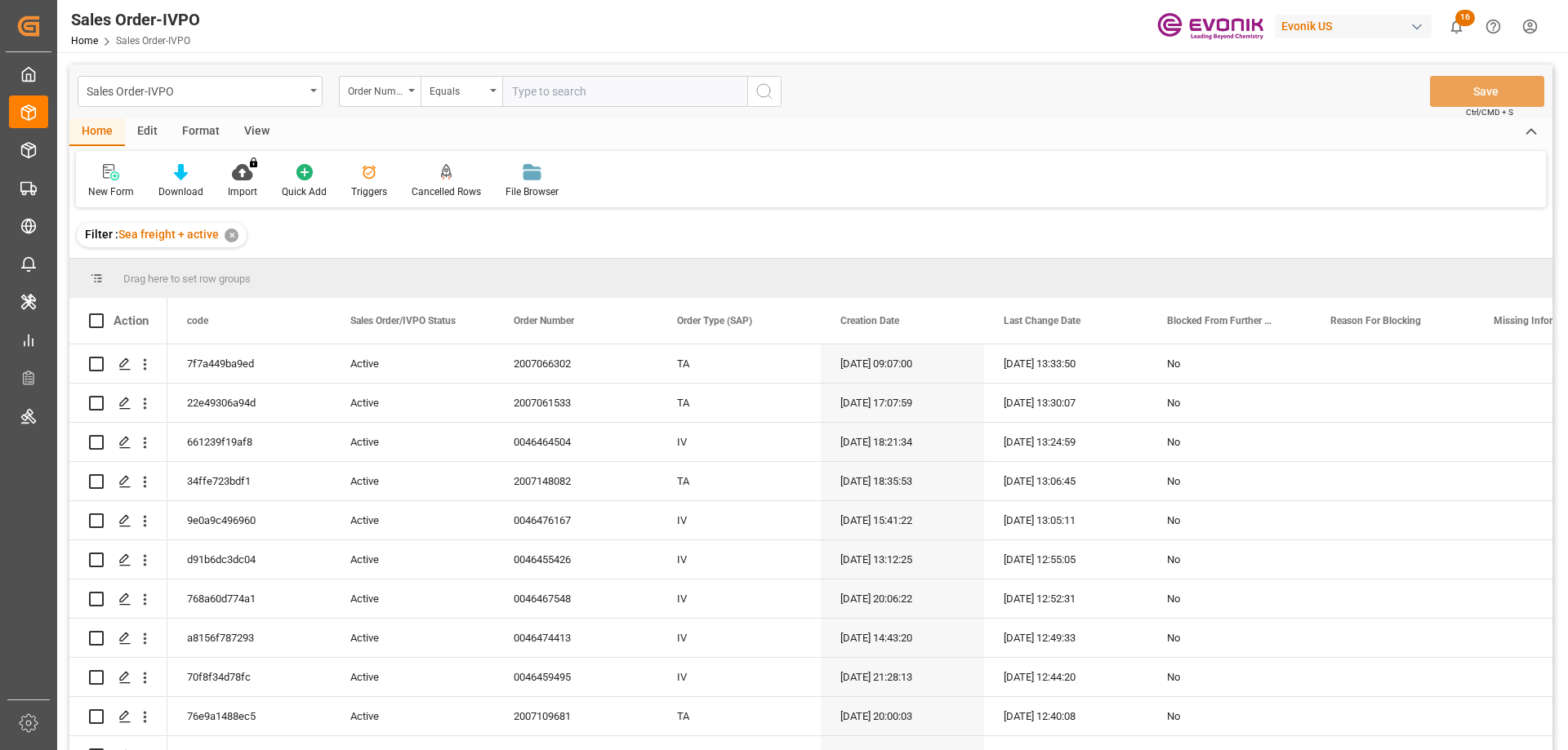
click at [555, 96] on input "text" at bounding box center [625, 91] width 245 height 31
paste input "0046471763"
type input "0046471763"
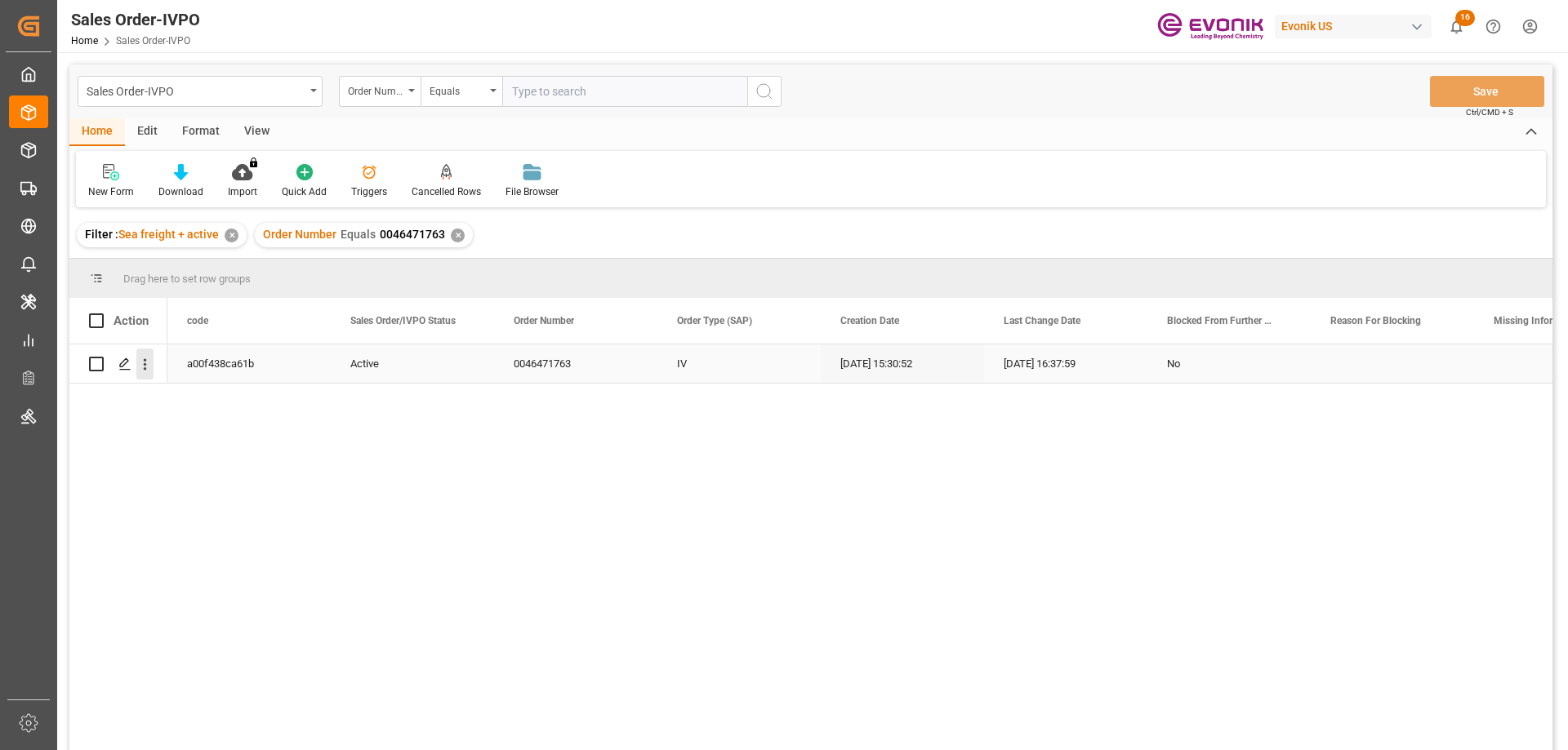
click at [144, 365] on icon "open menu" at bounding box center [146, 364] width 4 height 12
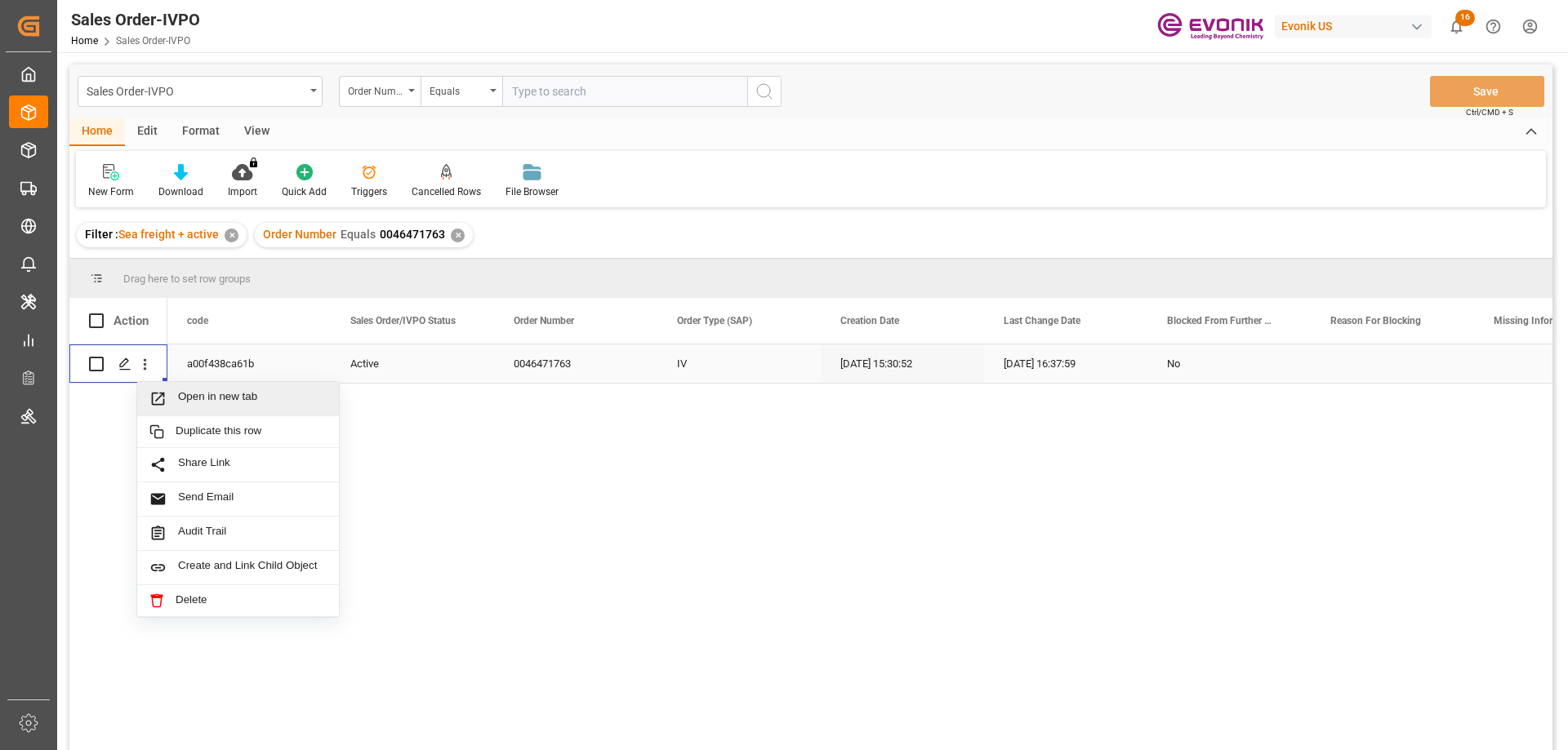
click at [210, 408] on div "Open in new tab" at bounding box center [239, 399] width 202 height 34
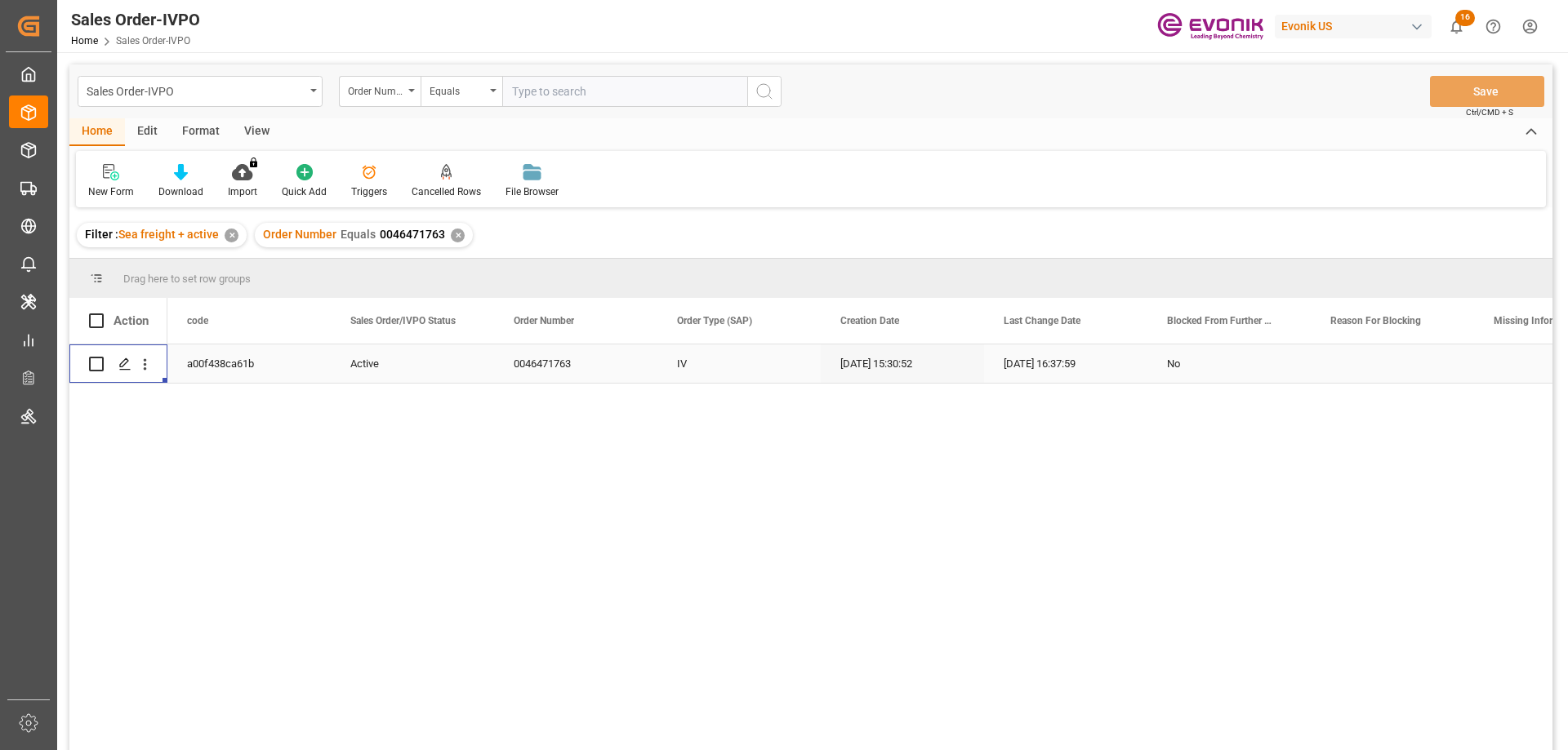
click at [597, 89] on input "text" at bounding box center [625, 91] width 245 height 31
paste input "46425302"
type input "0046425302"
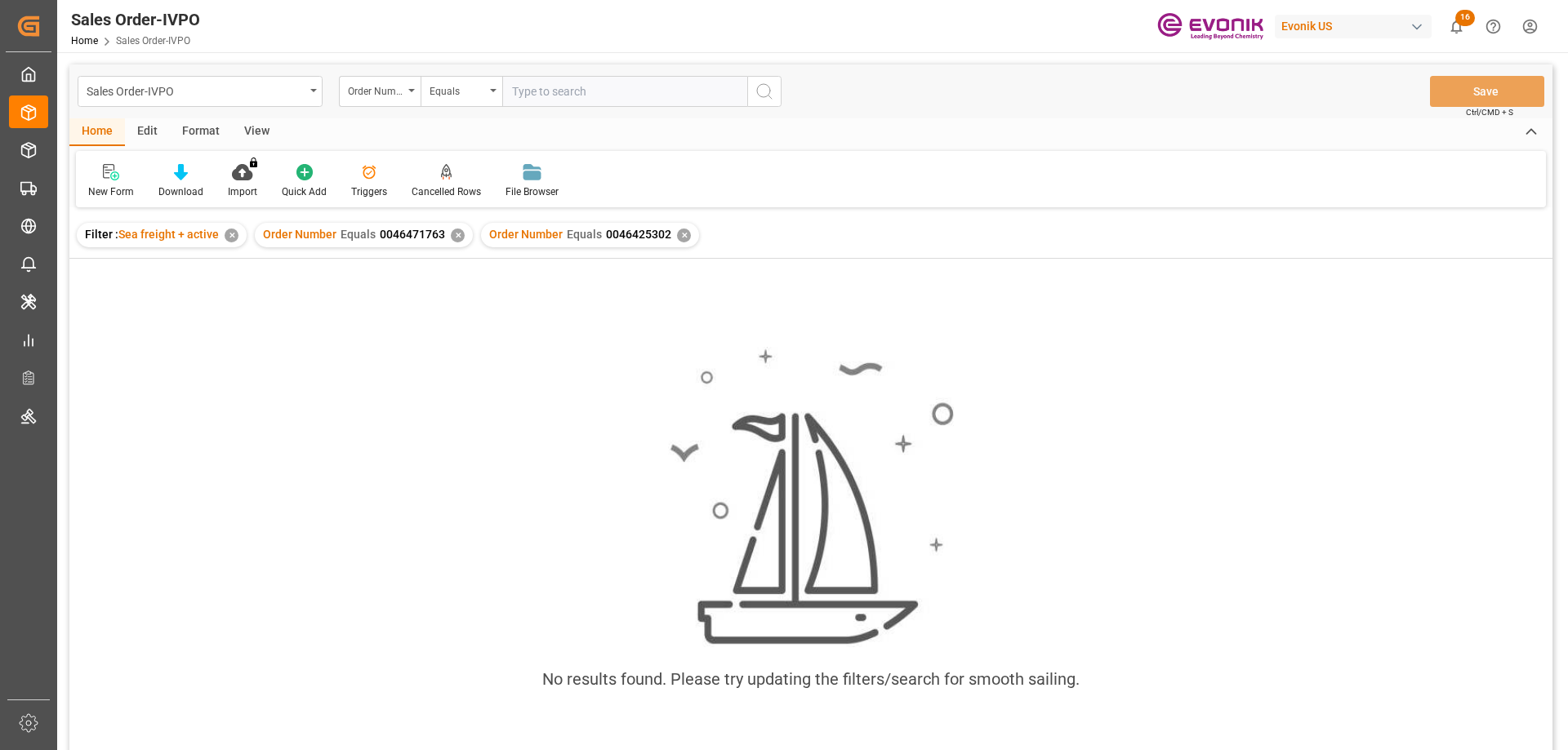
click at [457, 234] on div "✕" at bounding box center [458, 236] width 14 height 14
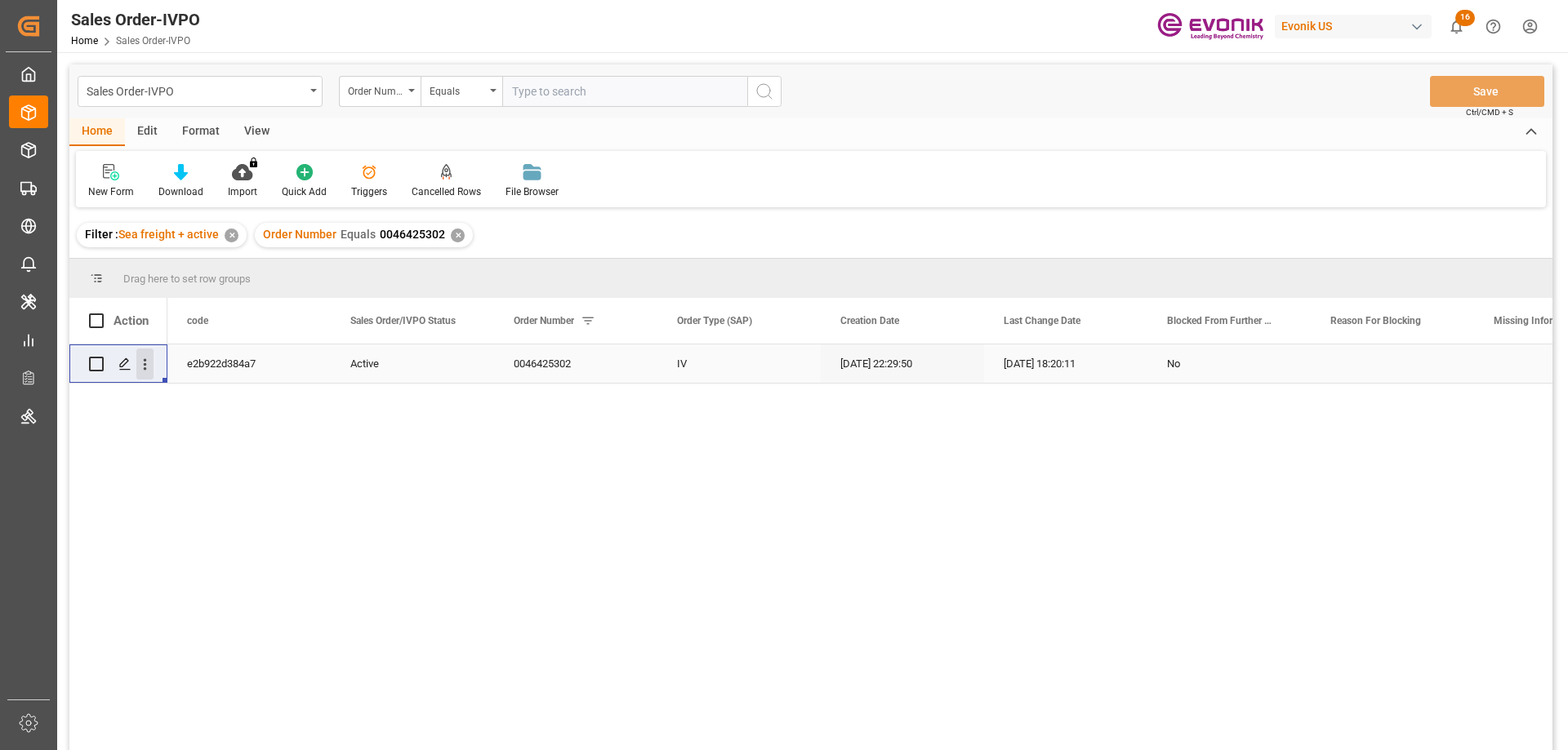
click at [141, 367] on icon "open menu" at bounding box center [145, 364] width 17 height 17
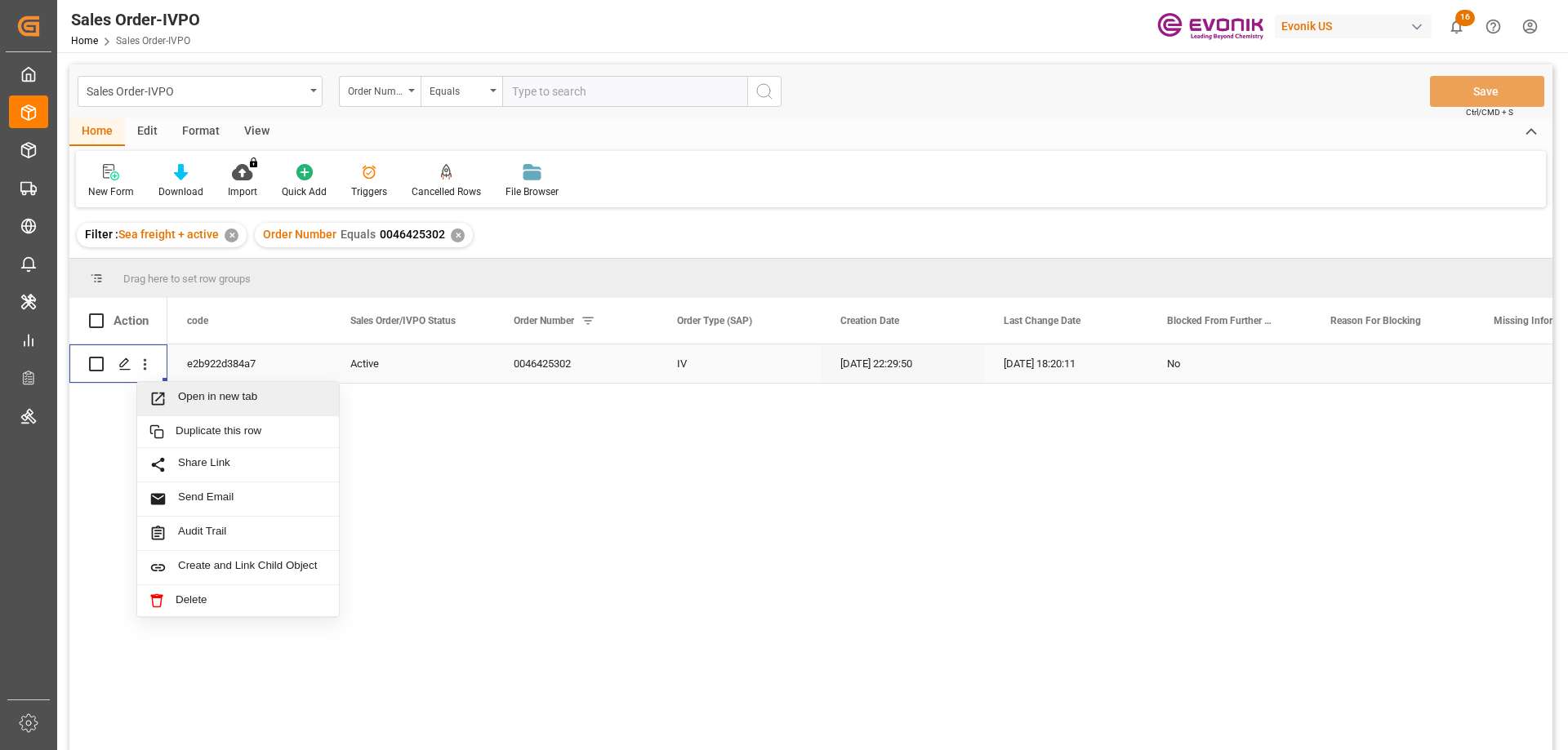
click at [187, 387] on div "Open in new tab" at bounding box center [239, 399] width 202 height 34
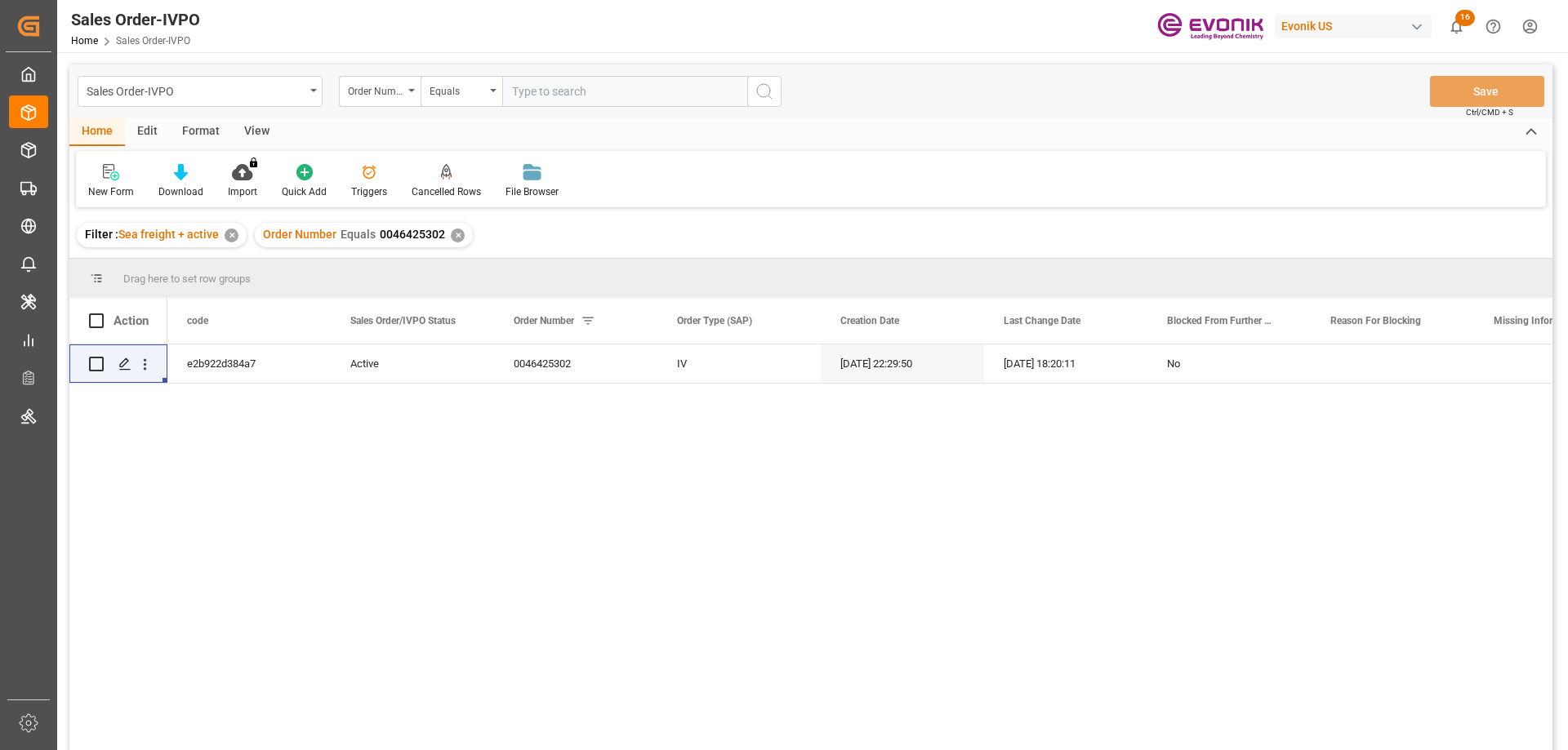
click at [643, 95] on input "text" at bounding box center [625, 91] width 245 height 31
paste input "0046466732"
type input "0046466732"
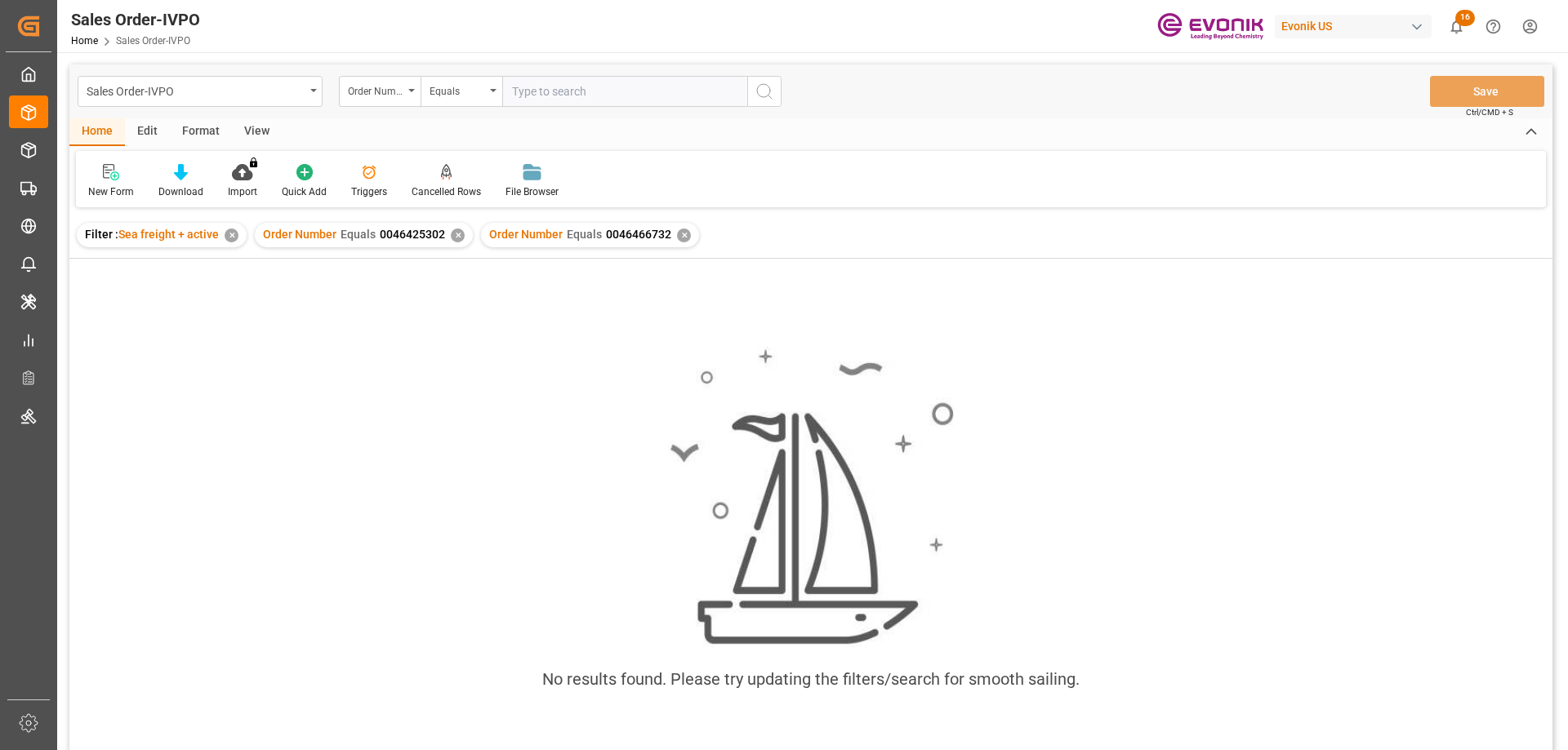
click at [453, 238] on div "✕" at bounding box center [458, 236] width 14 height 14
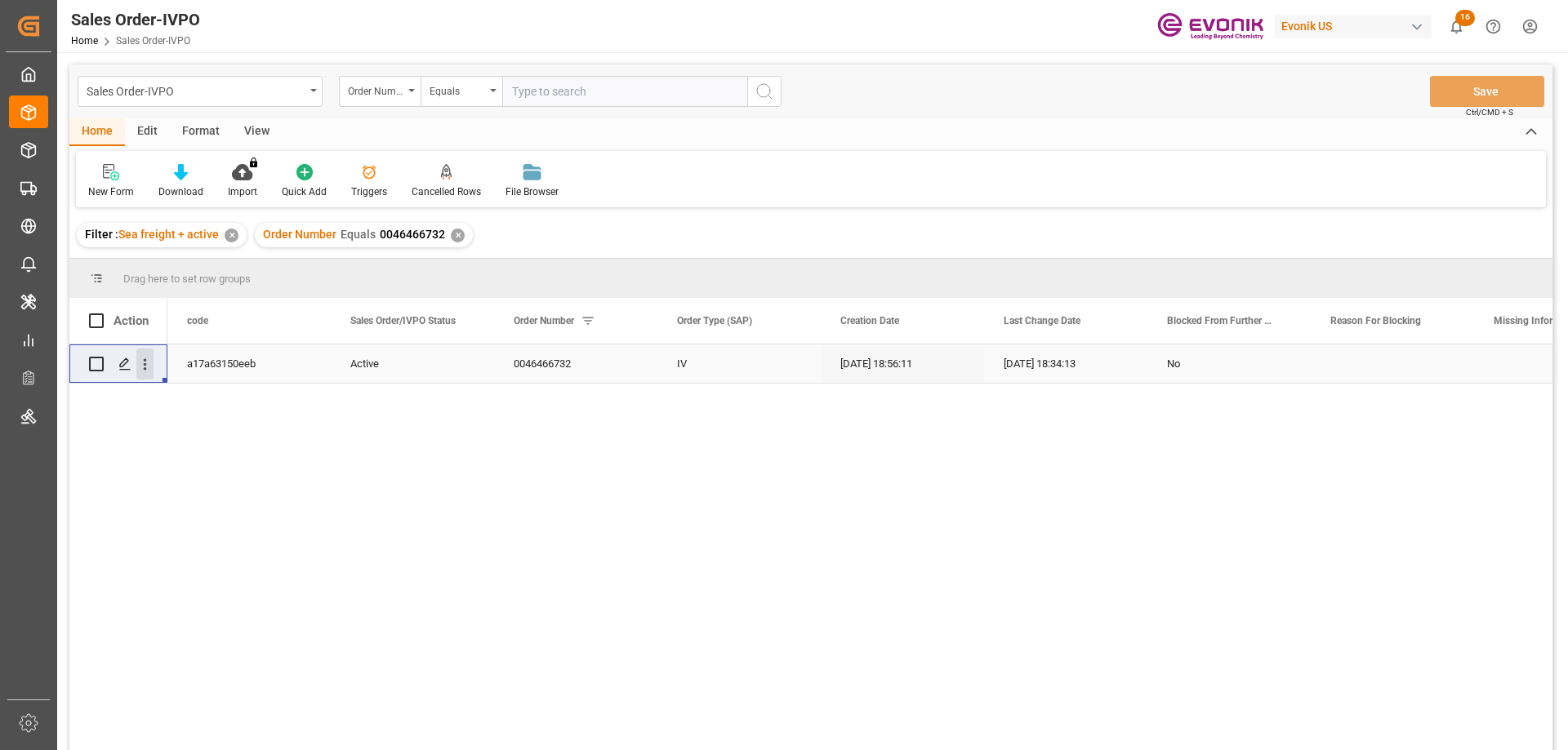
click at [149, 364] on icon "open menu" at bounding box center [145, 364] width 17 height 17
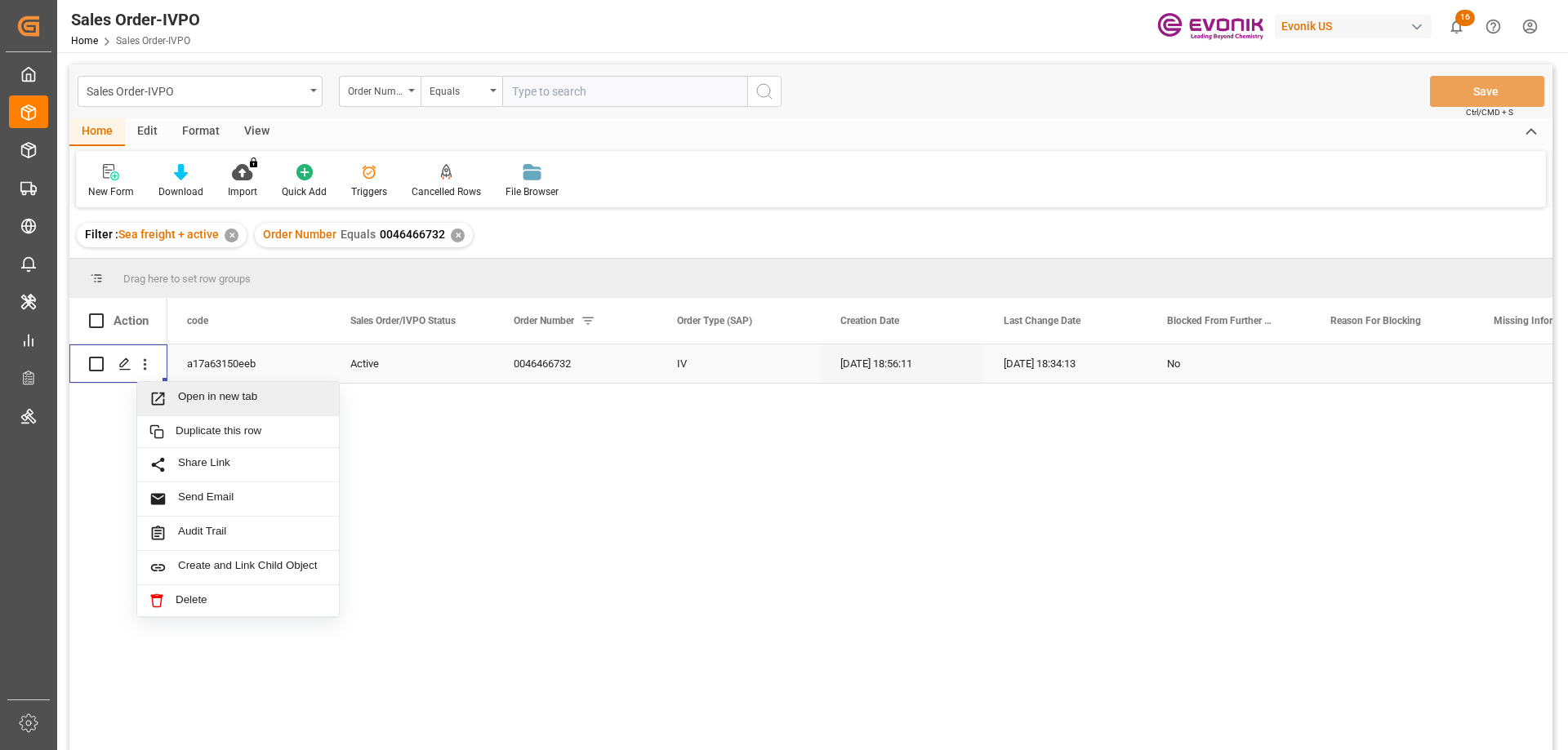
click at [204, 394] on span "Open in new tab" at bounding box center [252, 398] width 148 height 17
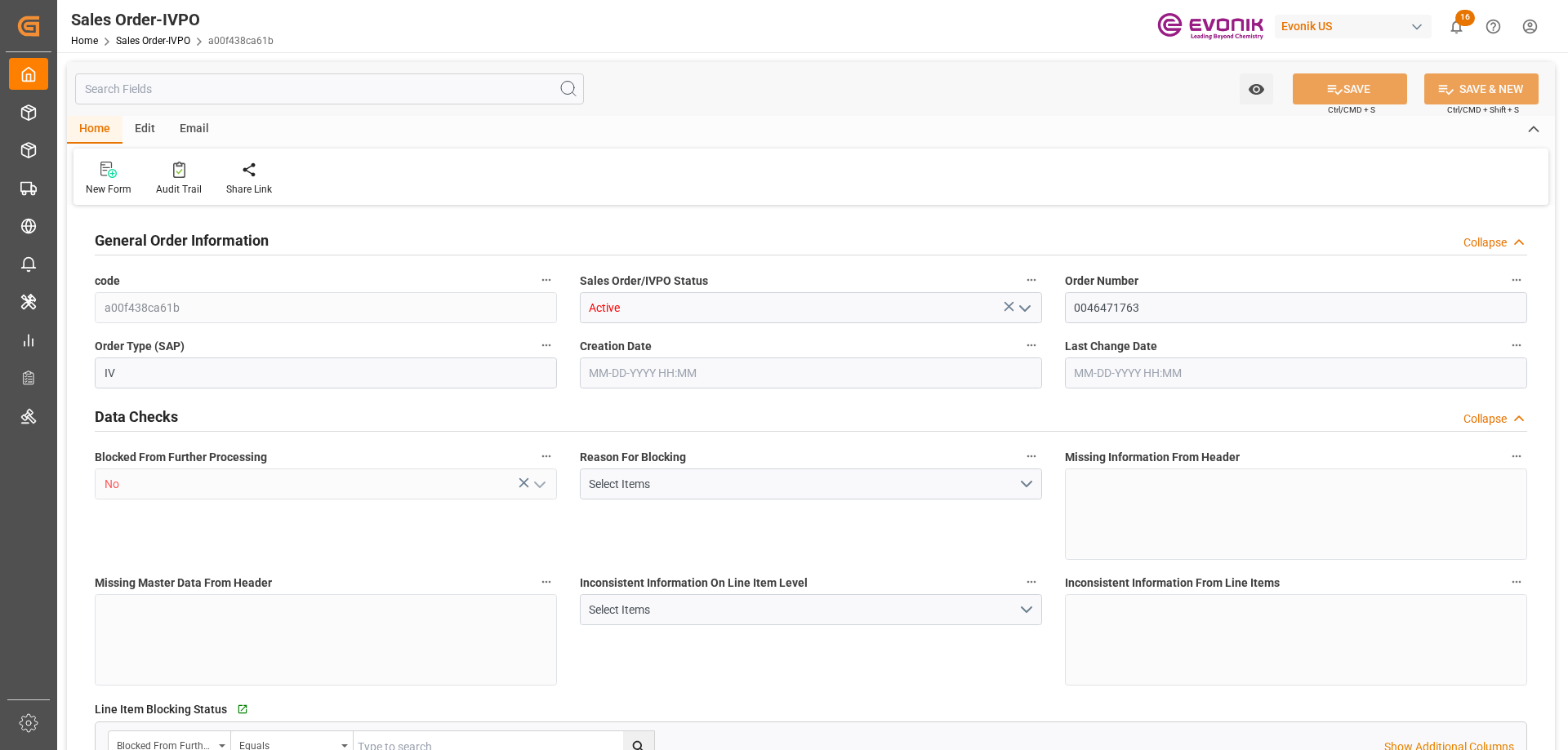
type input "BEANR"
type input "0"
type input "1"
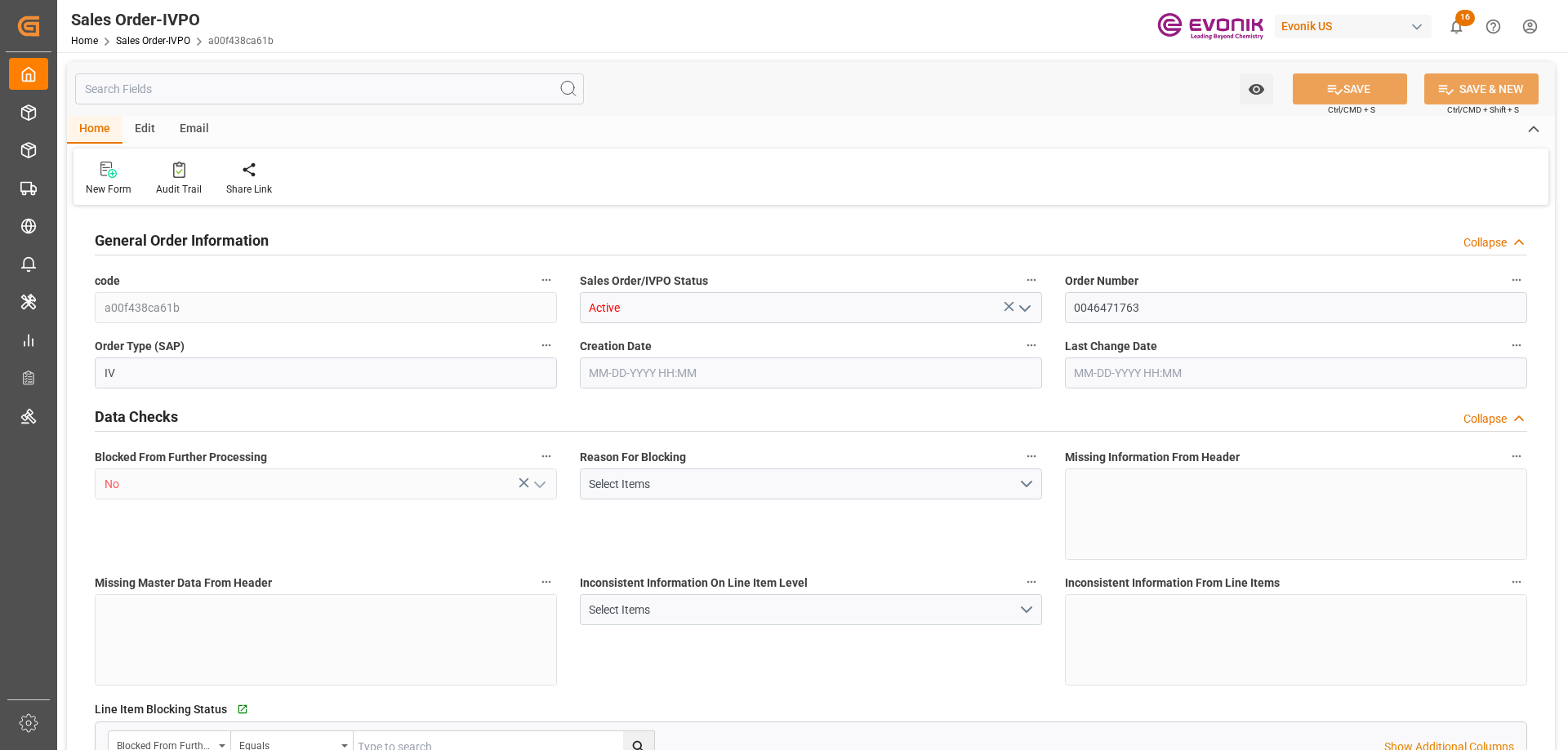
type input "16066.4"
type input "22.268"
type input "17000"
type input "30"
type input "09-04-2025 15:30"
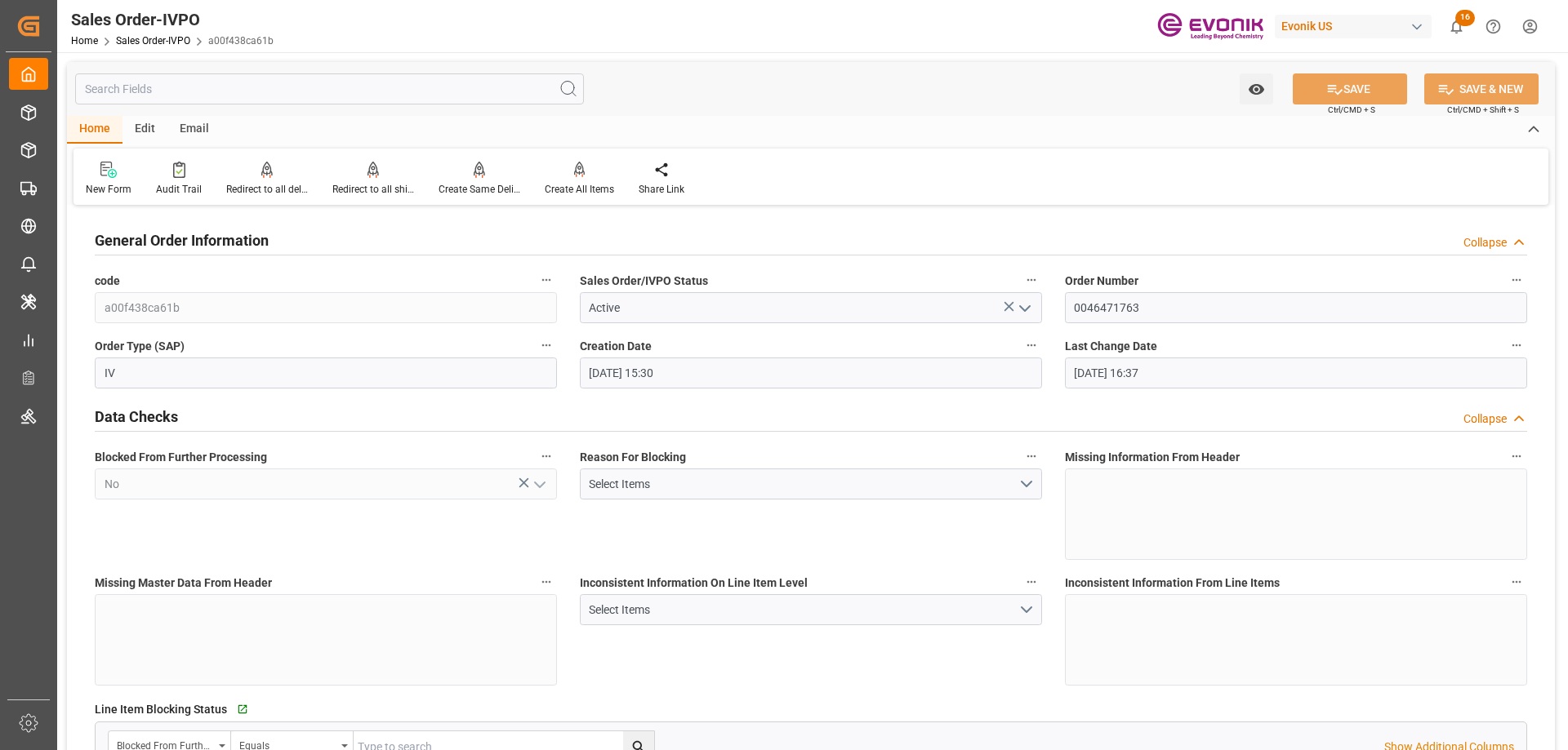
type input "09-24-2025 16:37"
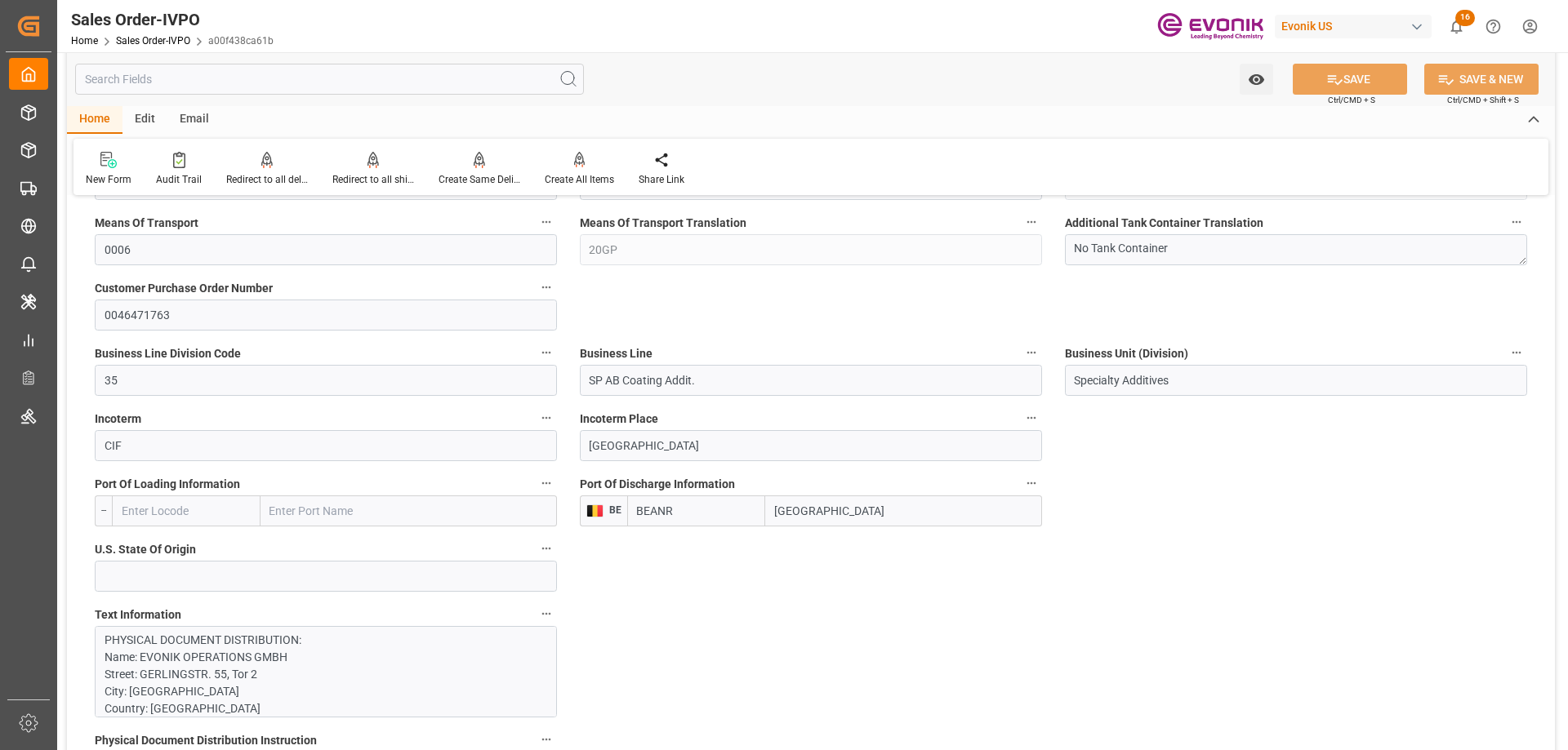
scroll to position [1062, 0]
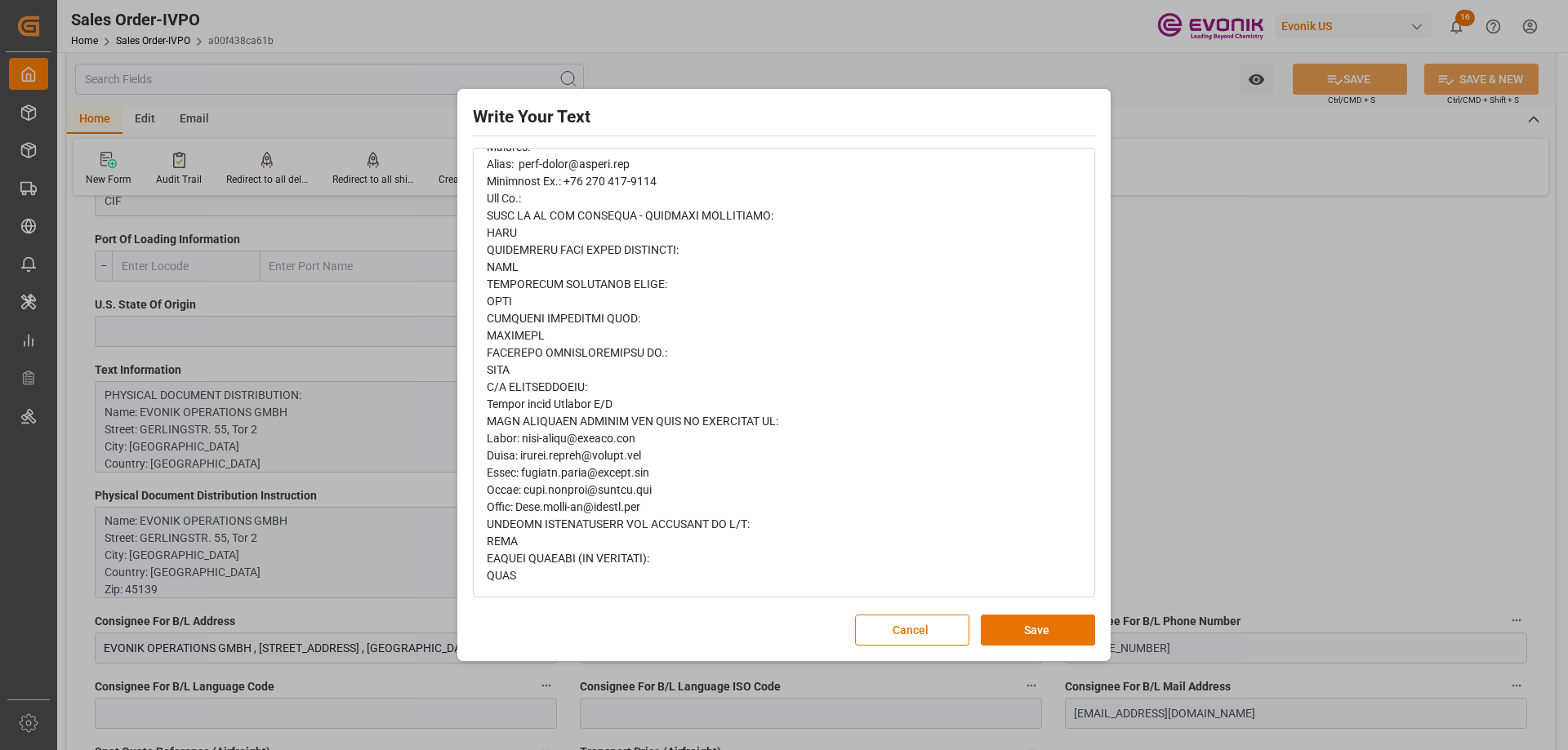
scroll to position [0, 0]
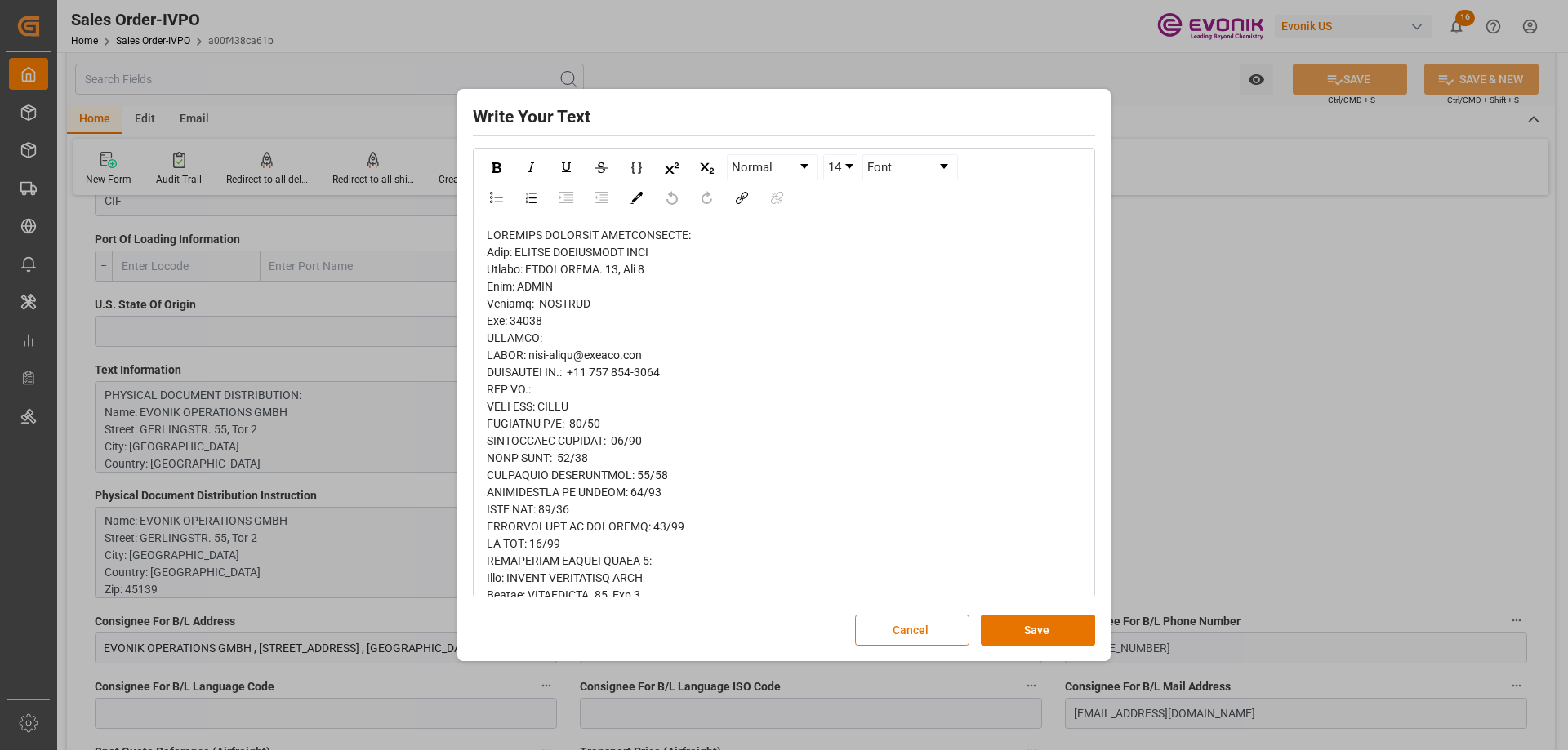
click at [1174, 498] on div "Write Your Text Normal 14 Font Cancel Save" at bounding box center [784, 375] width 1568 height 750
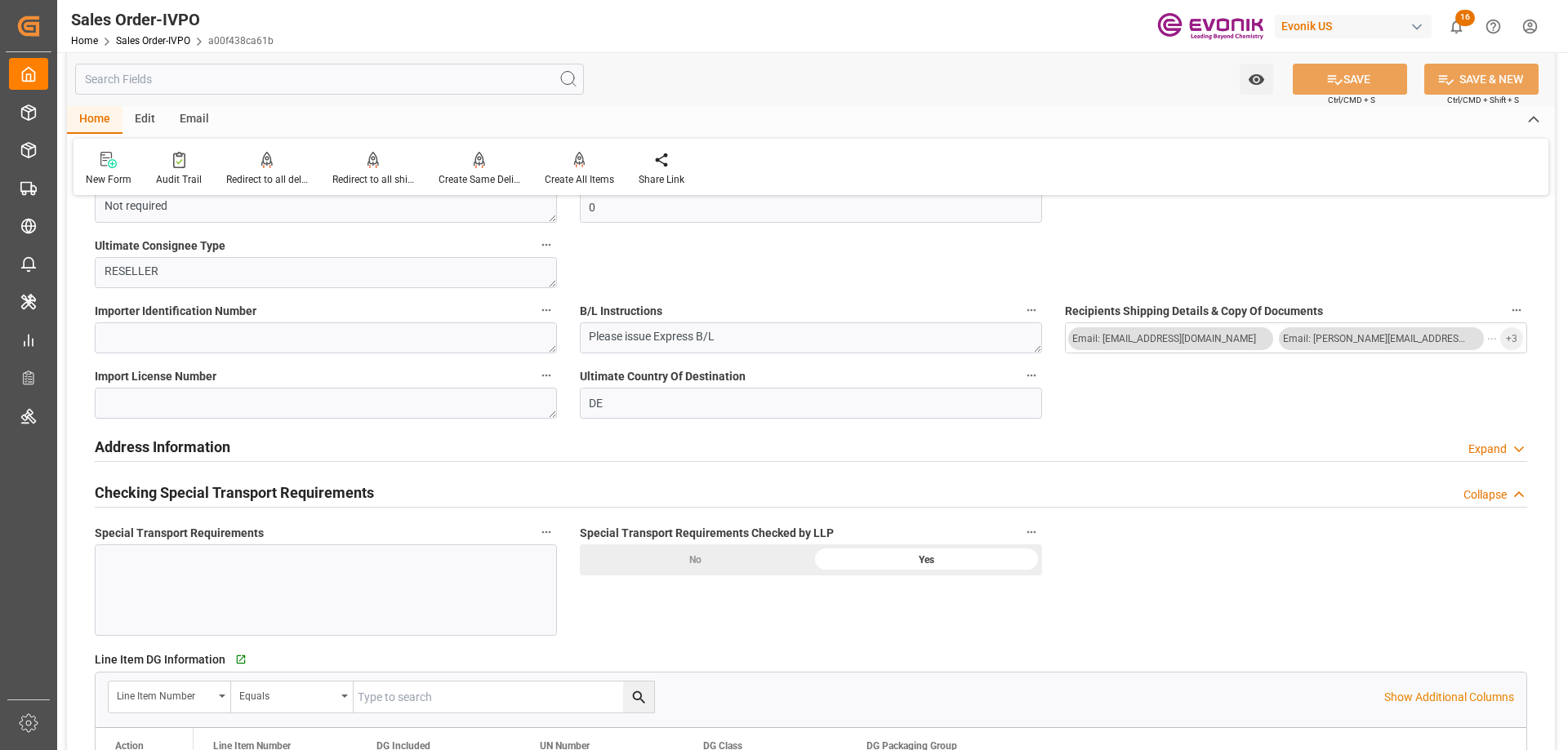
scroll to position [1714, 0]
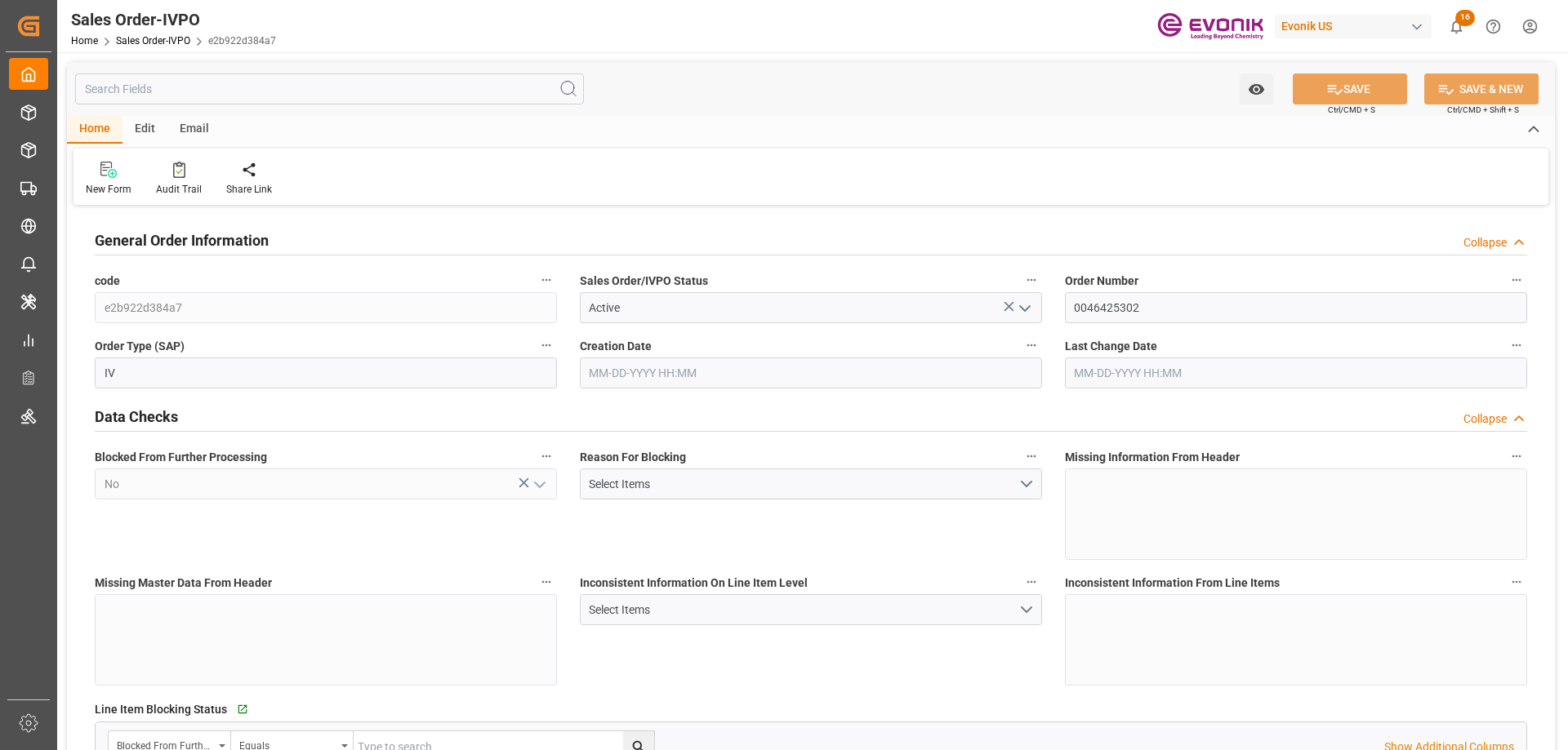
type input "THLCH"
type input "0"
type input "1"
type input "2"
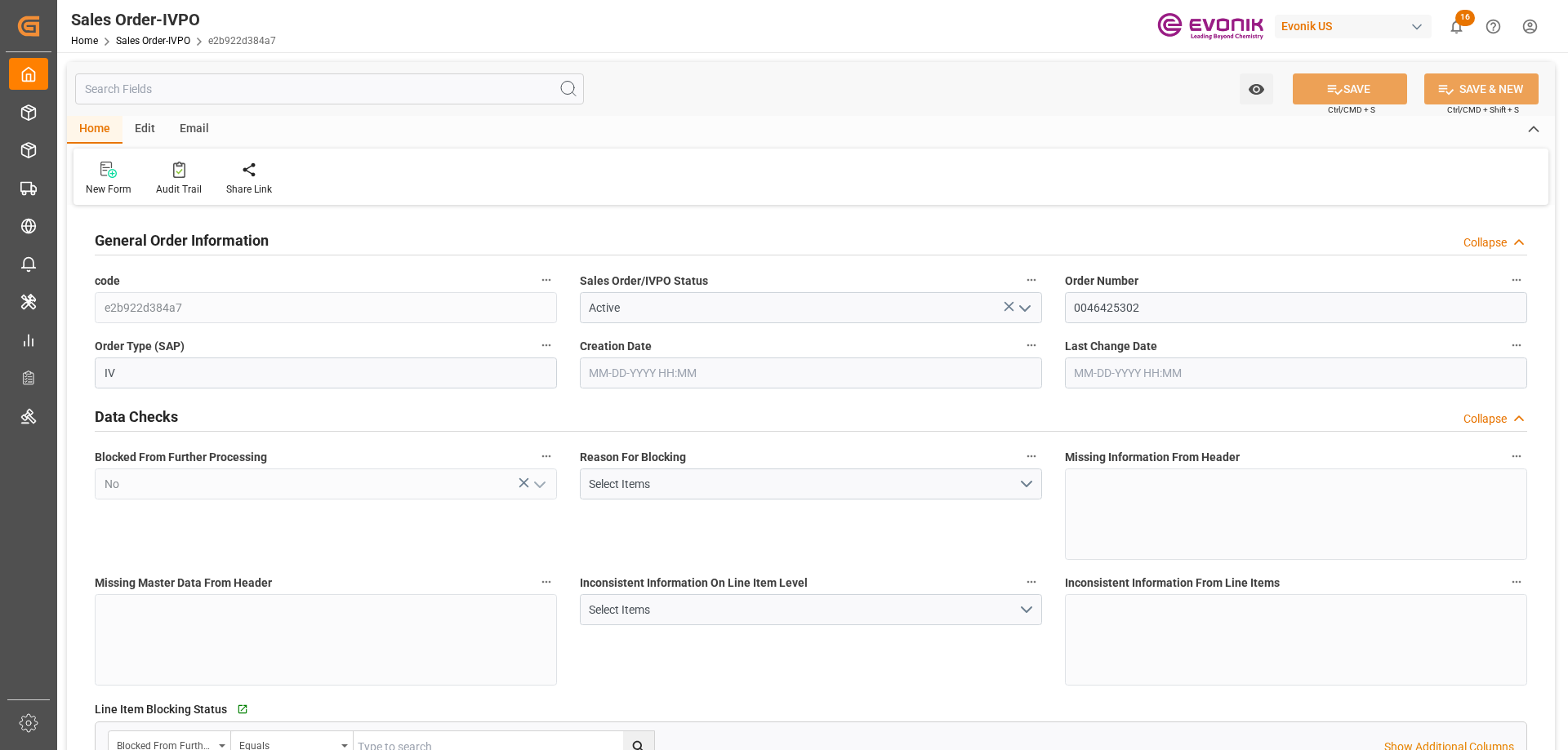
type input "9348.216"
type input "38.066"
type input "17000"
type input "30"
type input "[DATE] 22:29"
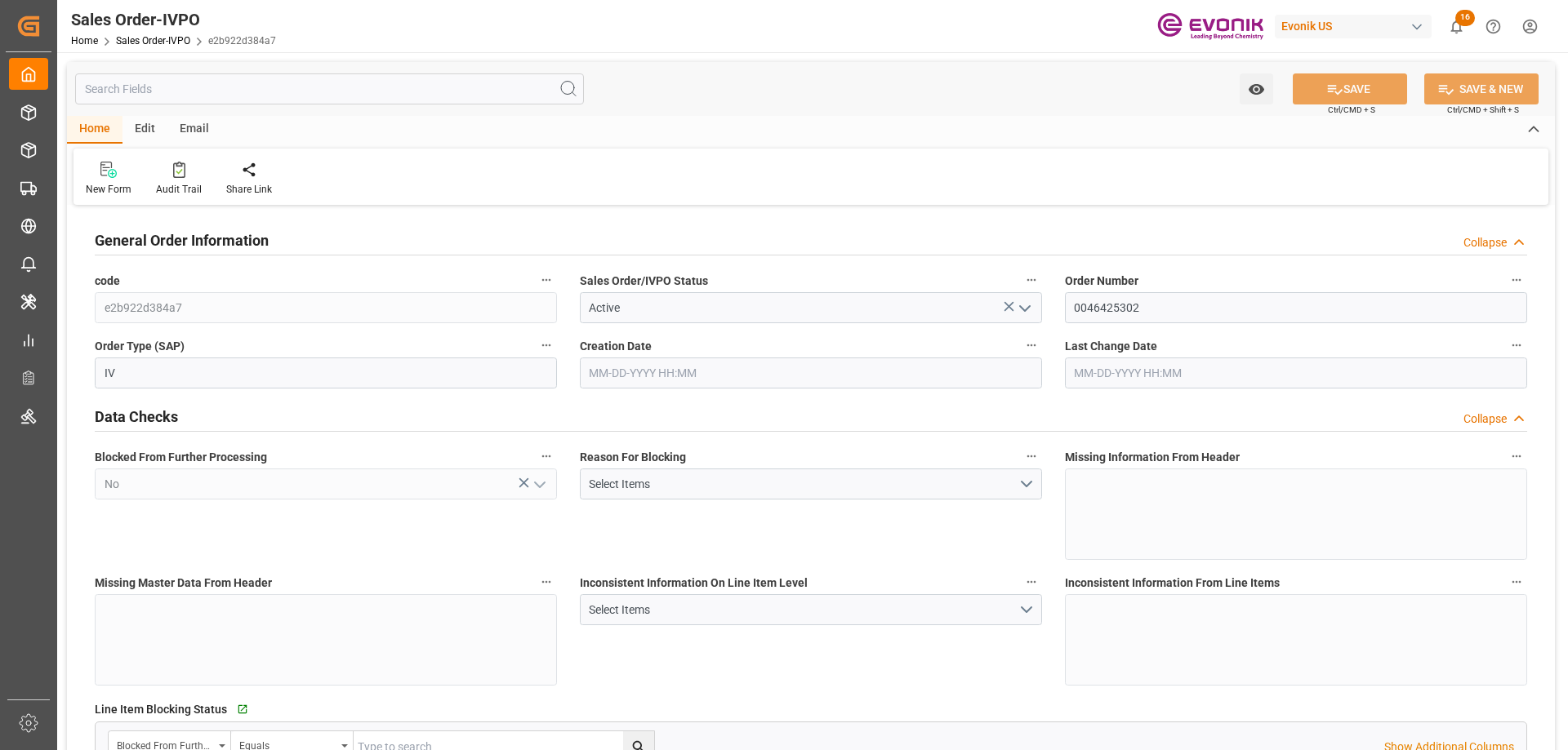
type input "[DATE] 18:20"
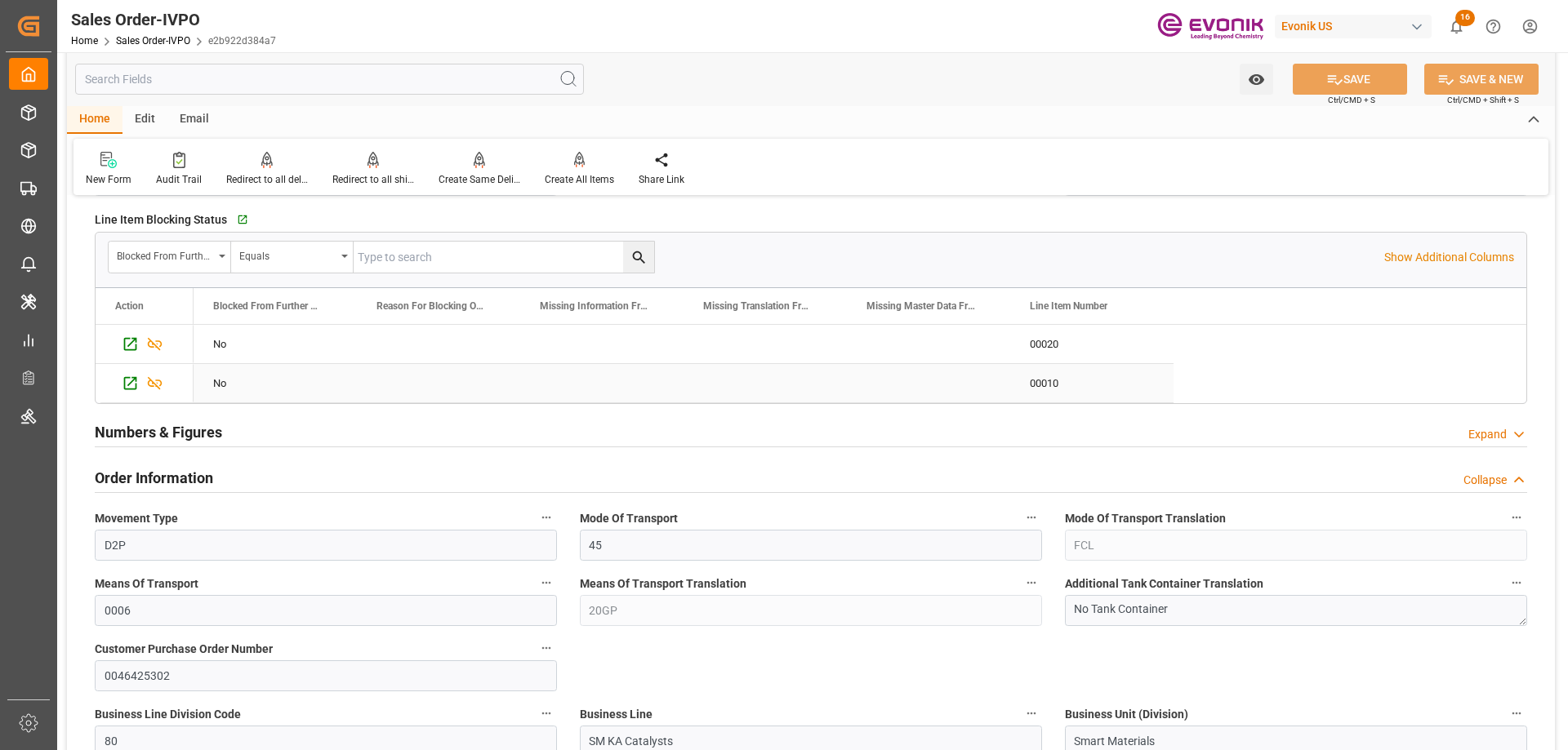
scroll to position [979, 0]
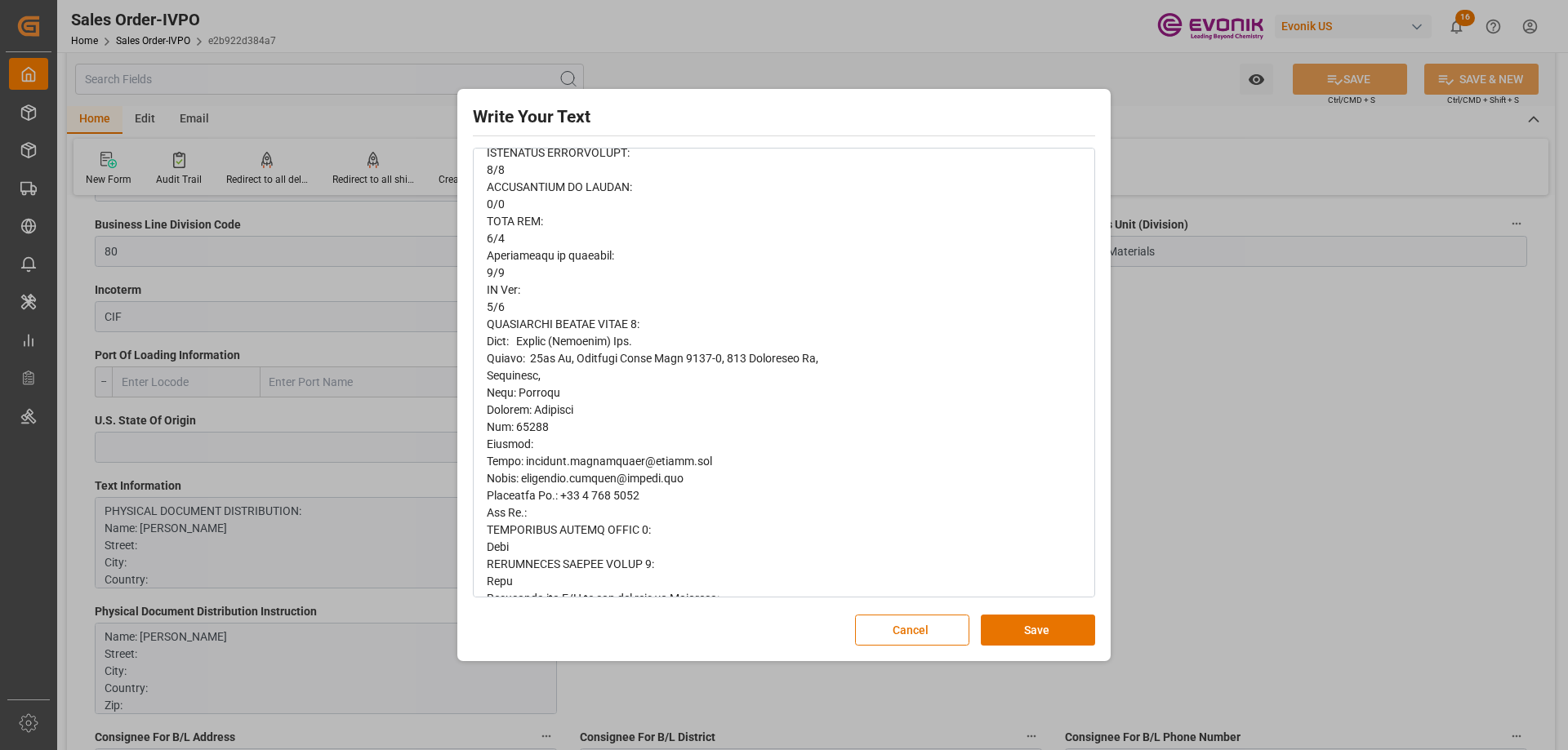
scroll to position [571, 0]
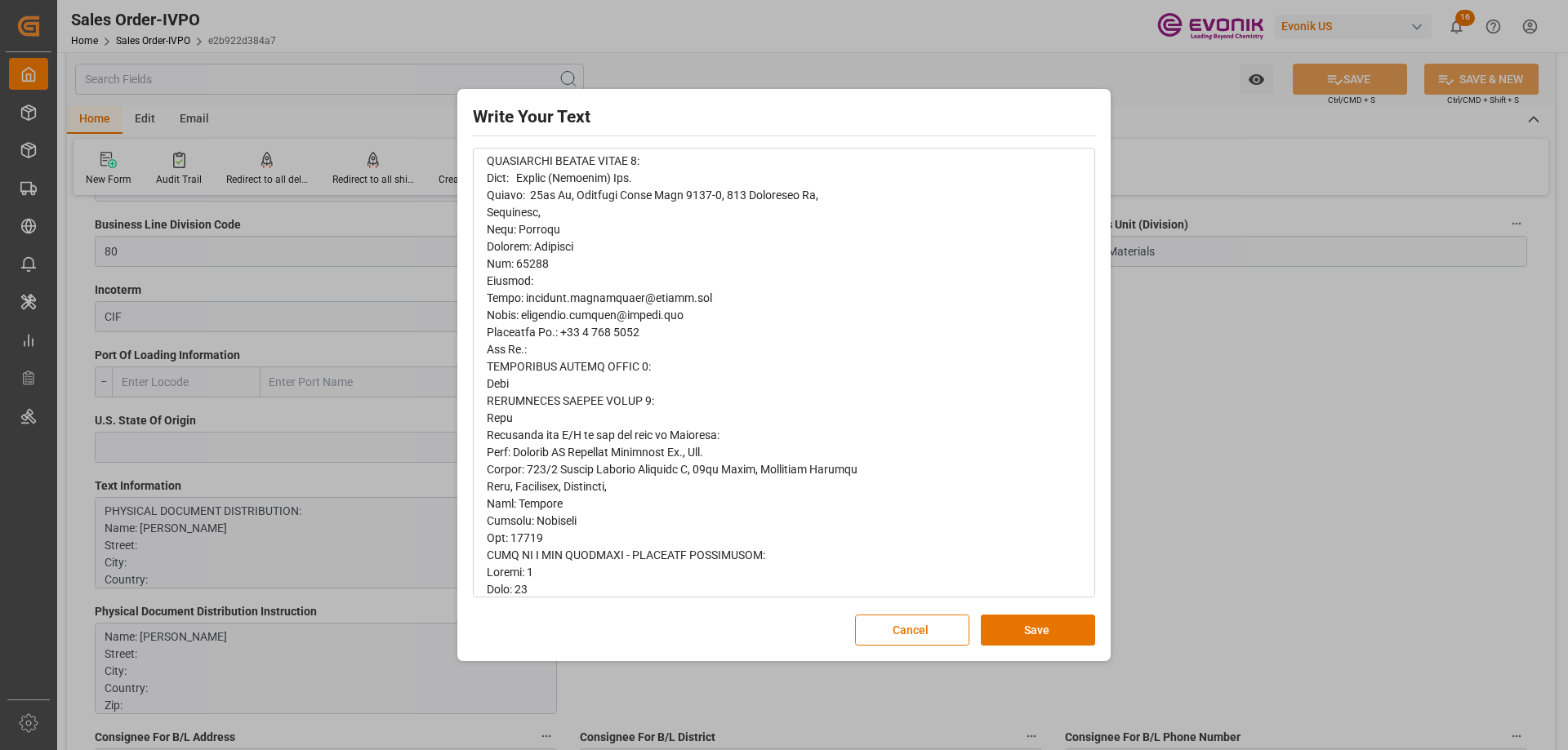
click at [1214, 272] on div "Write Your Text Normal 14 Font Cancel Save" at bounding box center [784, 375] width 1568 height 750
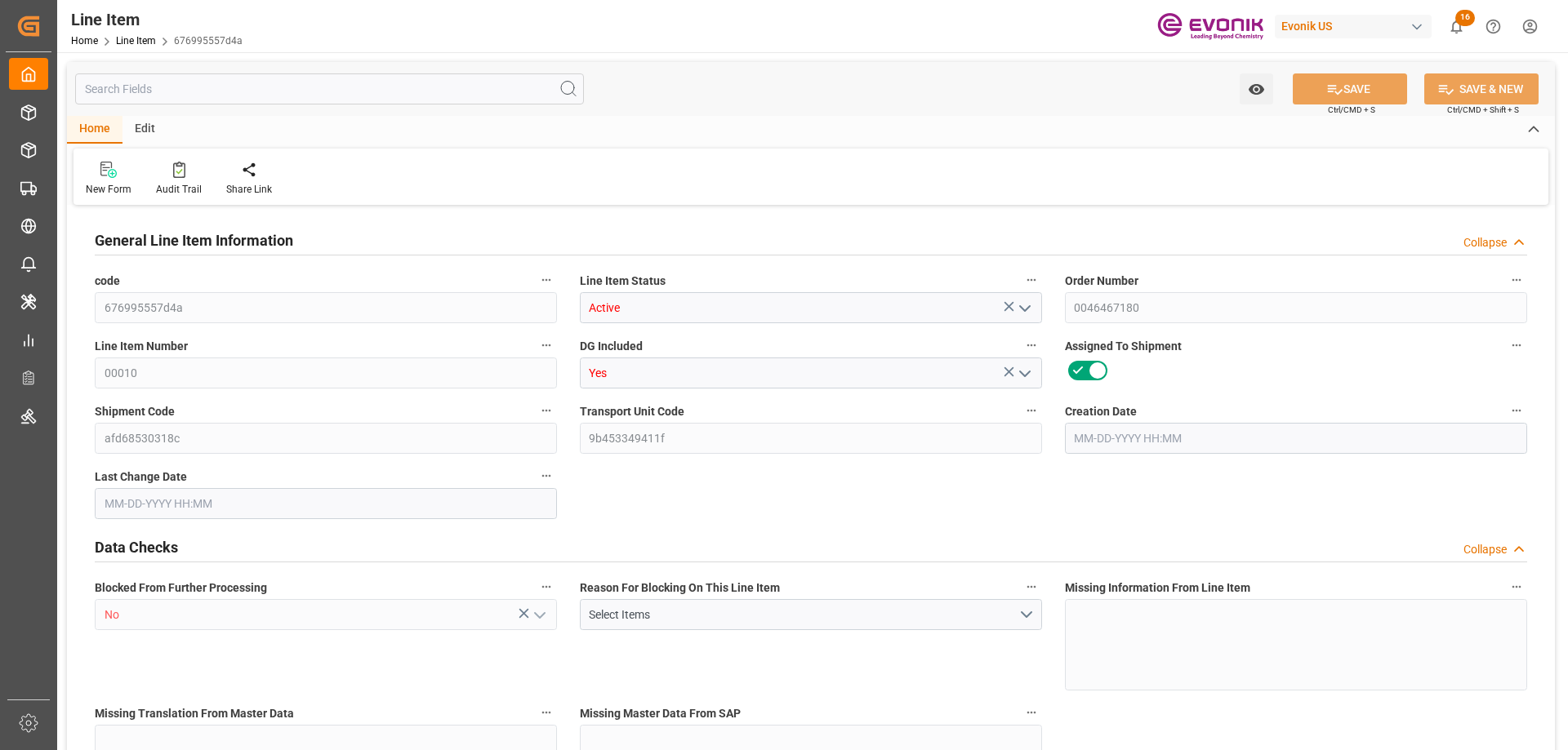
type input "0"
type input "17252"
type input "0"
type input "17233"
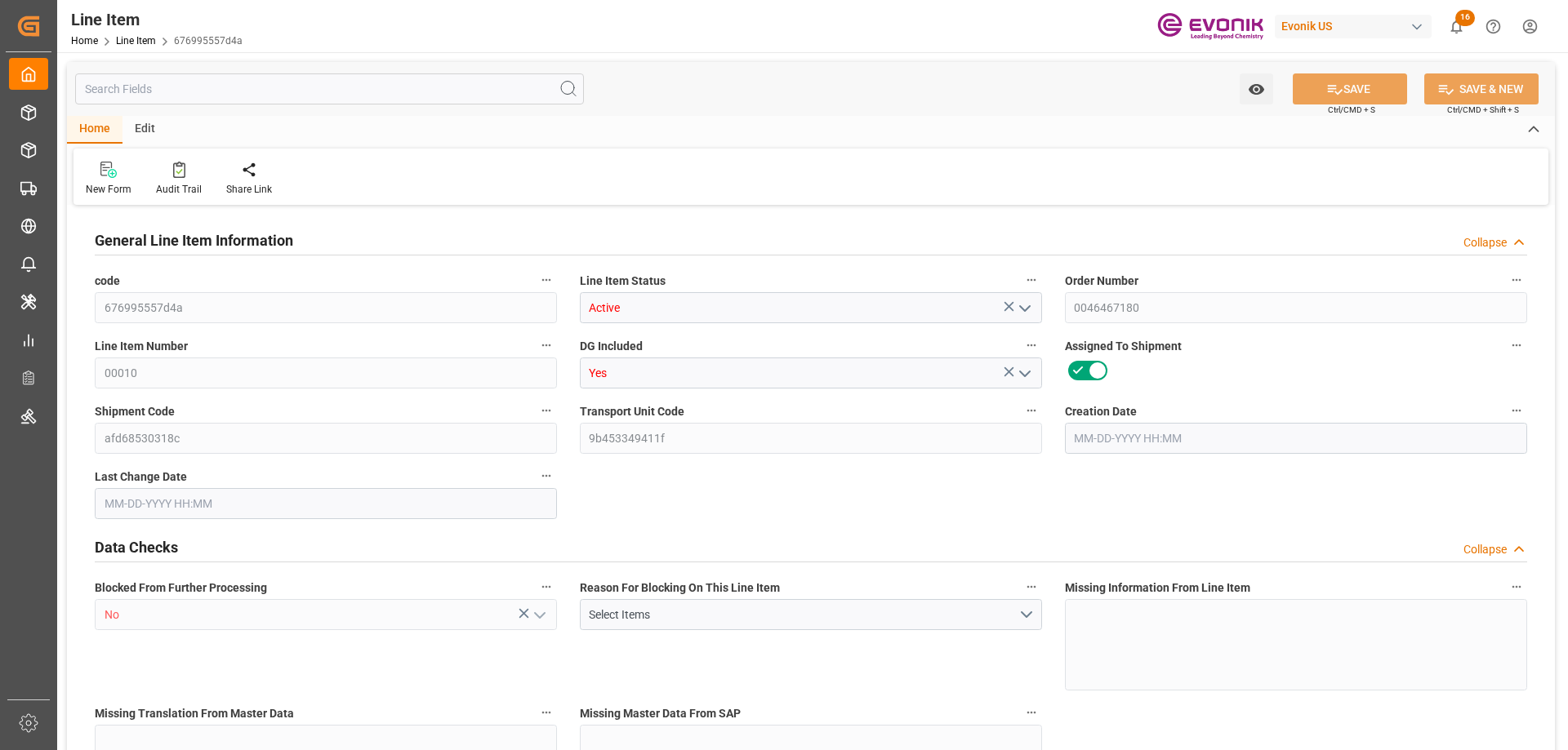
type input "3964.39"
type input "17233"
type input "38000"
type input "17252"
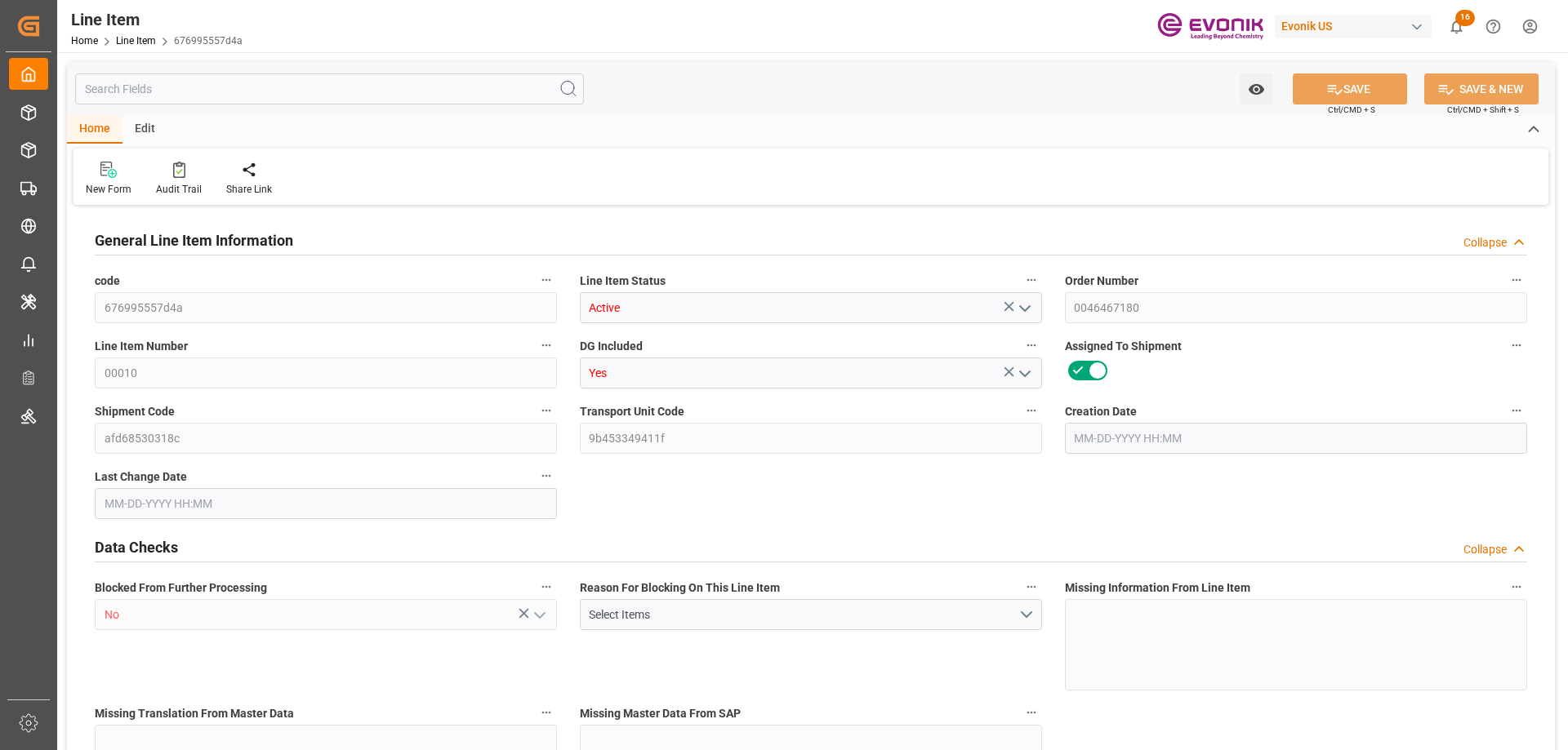
type input "17252"
type input "0"
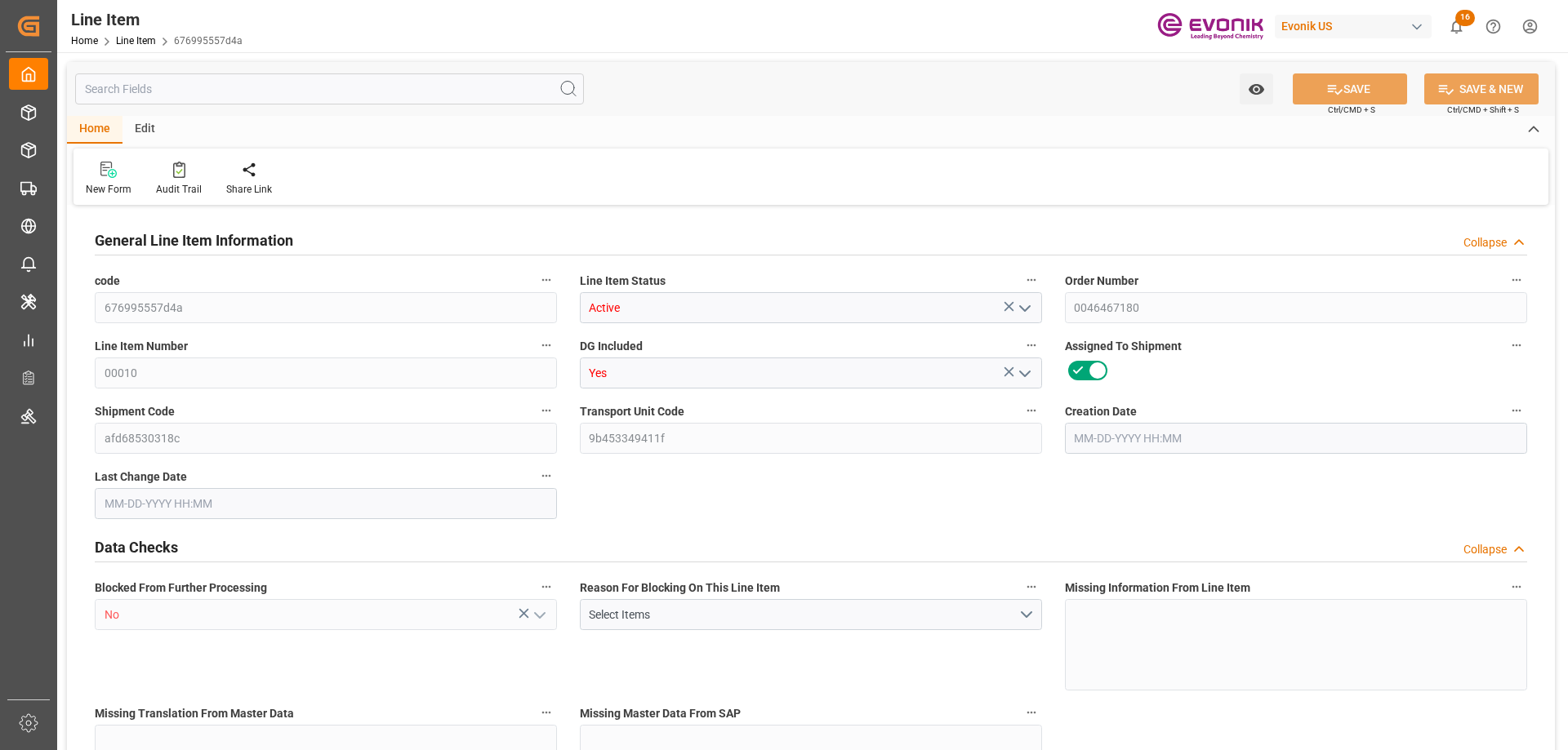
type input "17236.496"
type input "17252"
type input "0"
type input "08-06-2025 17:32"
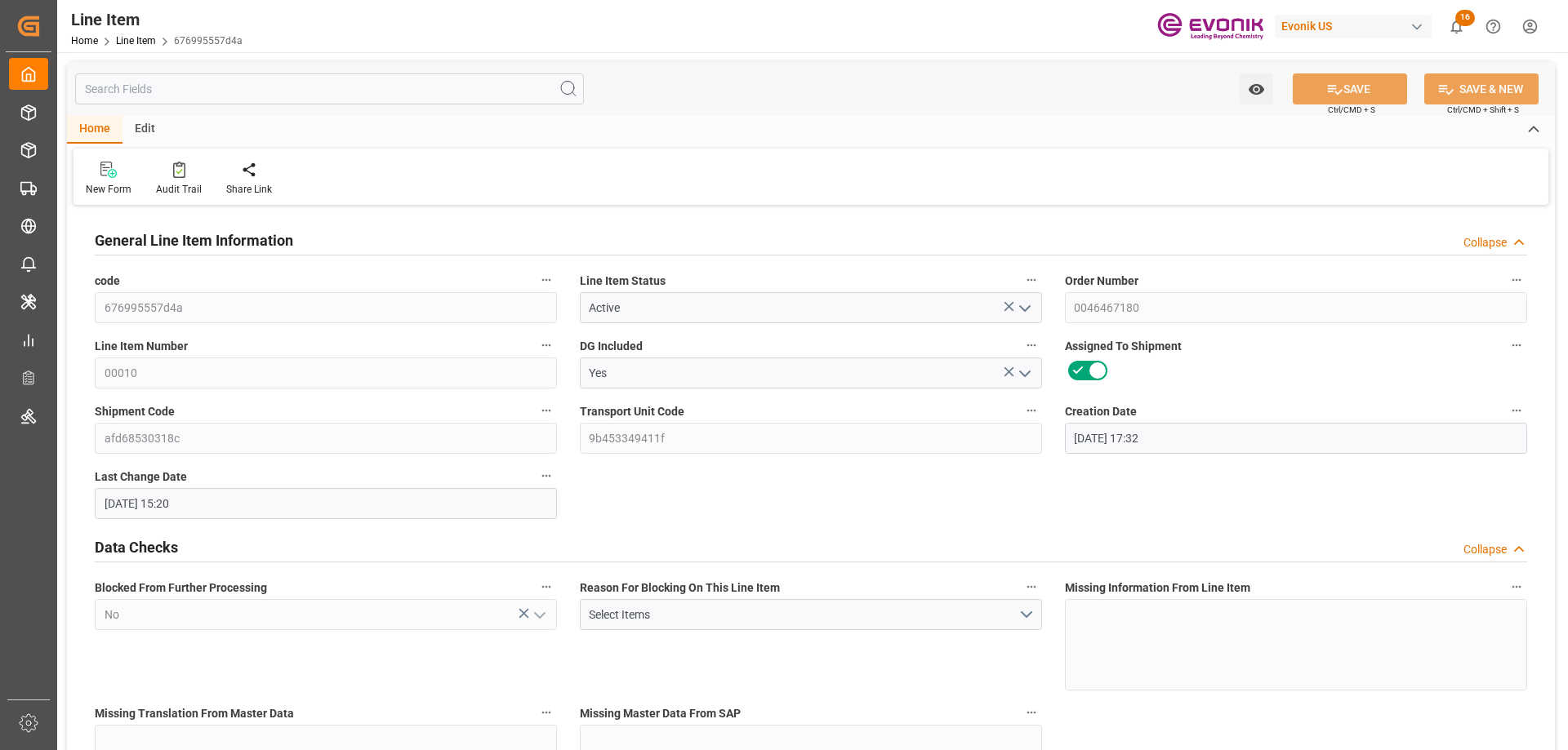
type input "09-30-2025 15:20"
type input "11-19-2025"
type input "10-05-2025"
type input "10-03-2025"
type input "09-30-2025"
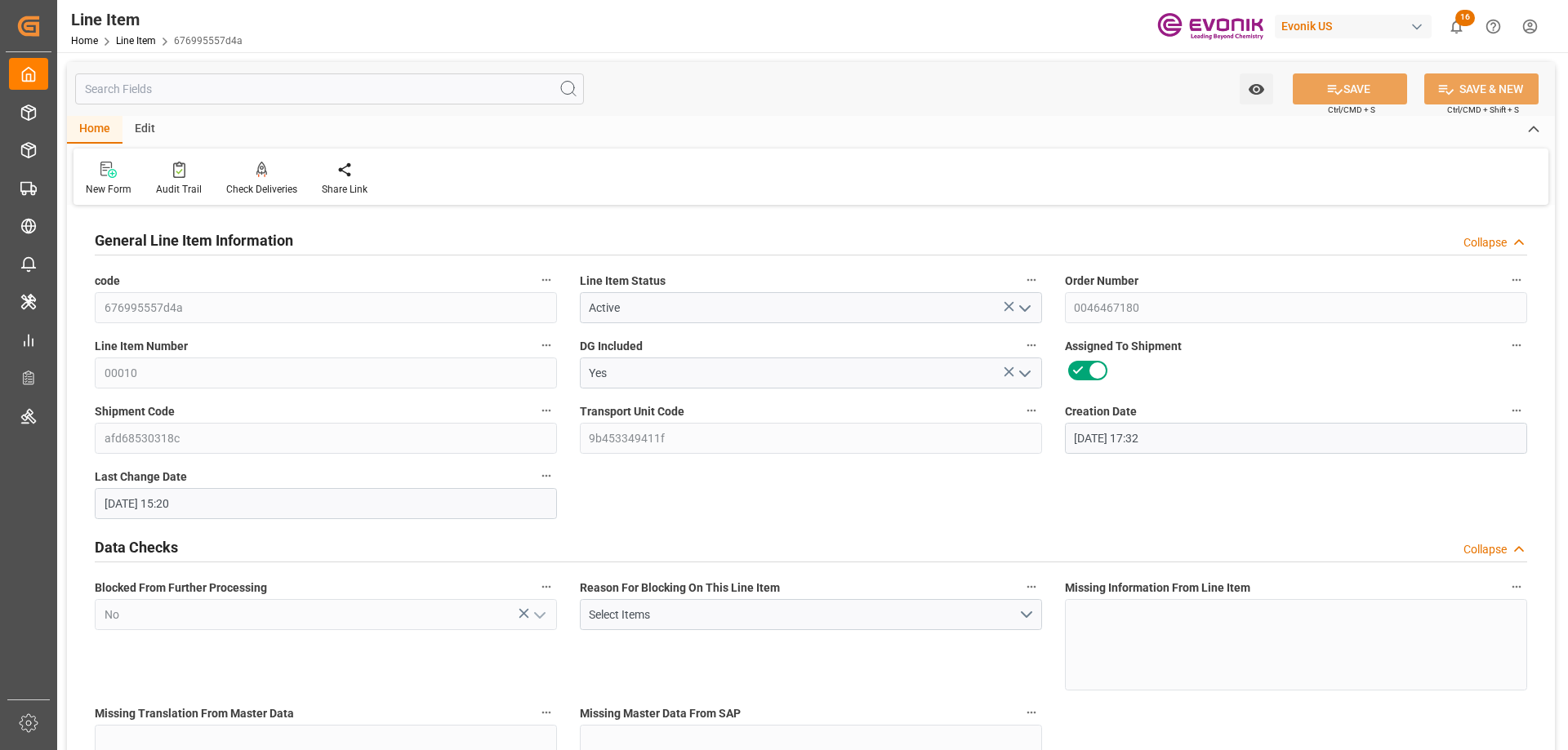
click at [294, 90] on input "text" at bounding box center [330, 88] width 509 height 31
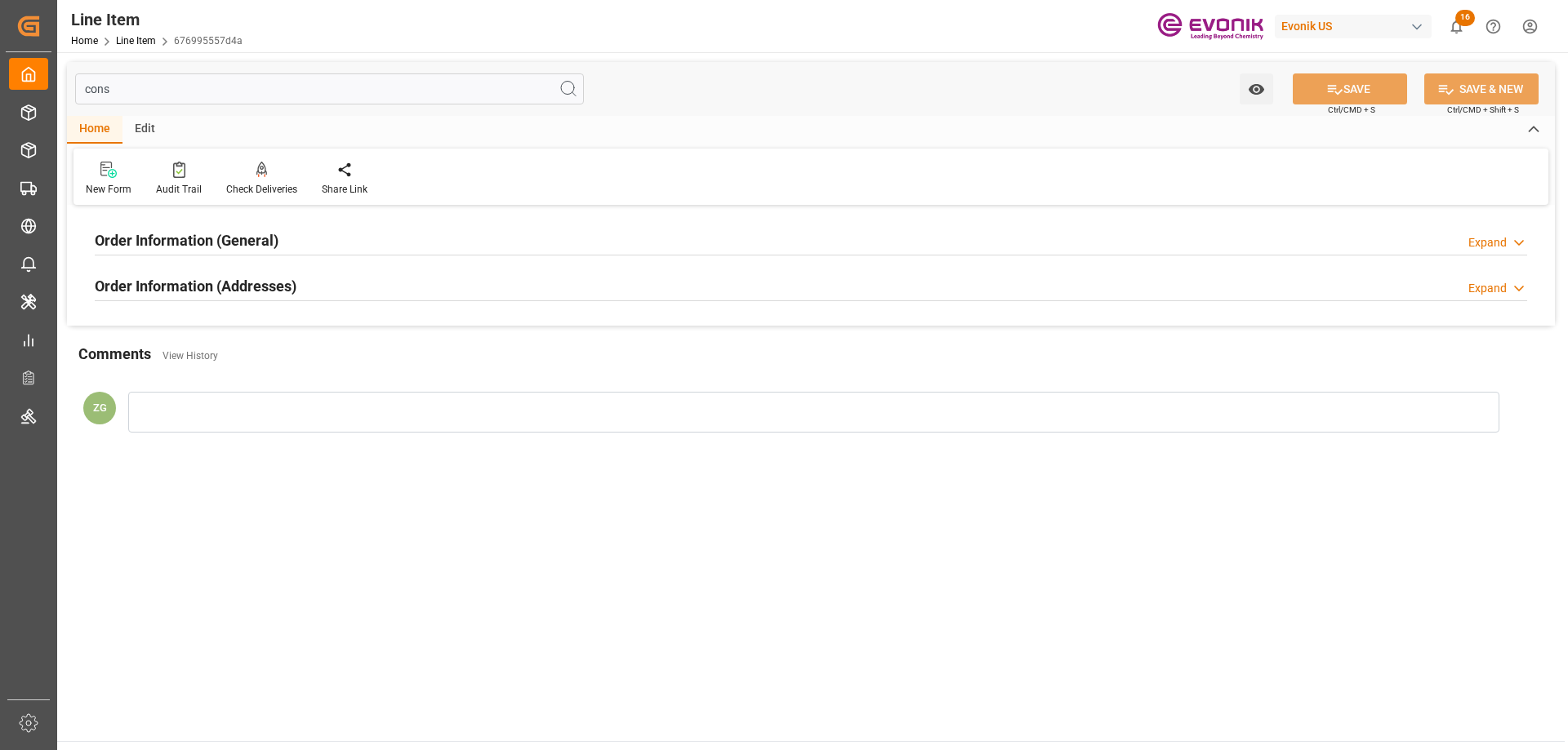
type input "cons"
drag, startPoint x: 247, startPoint y: 265, endPoint x: 233, endPoint y: 282, distance: 22.0
click at [233, 282] on div "Order Information (Addresses) Expand" at bounding box center [810, 286] width 1455 height 46
click at [184, 288] on h2 "Order Information (Addresses)" at bounding box center [196, 286] width 202 height 22
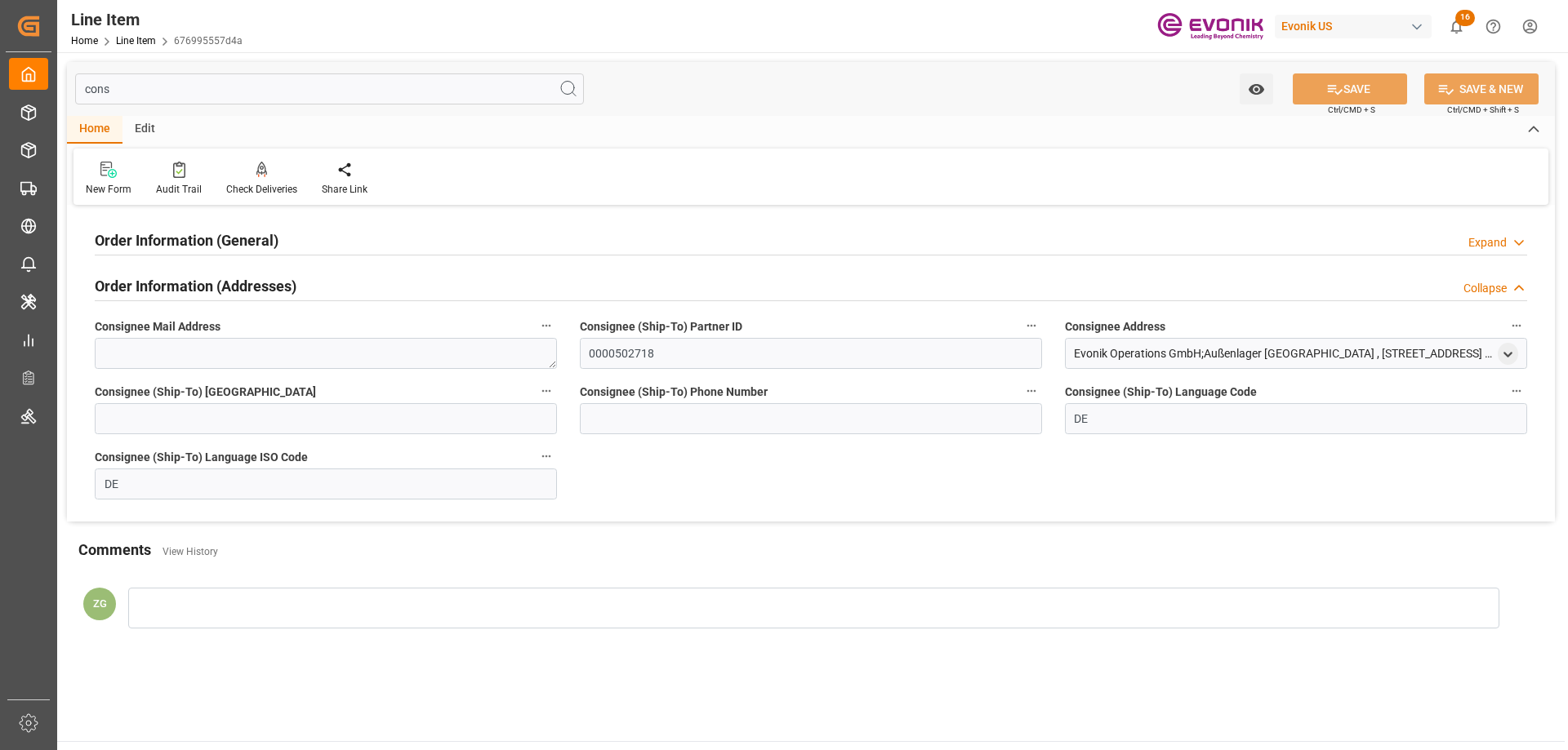
click at [186, 227] on div "Order Information (General)" at bounding box center [187, 239] width 184 height 31
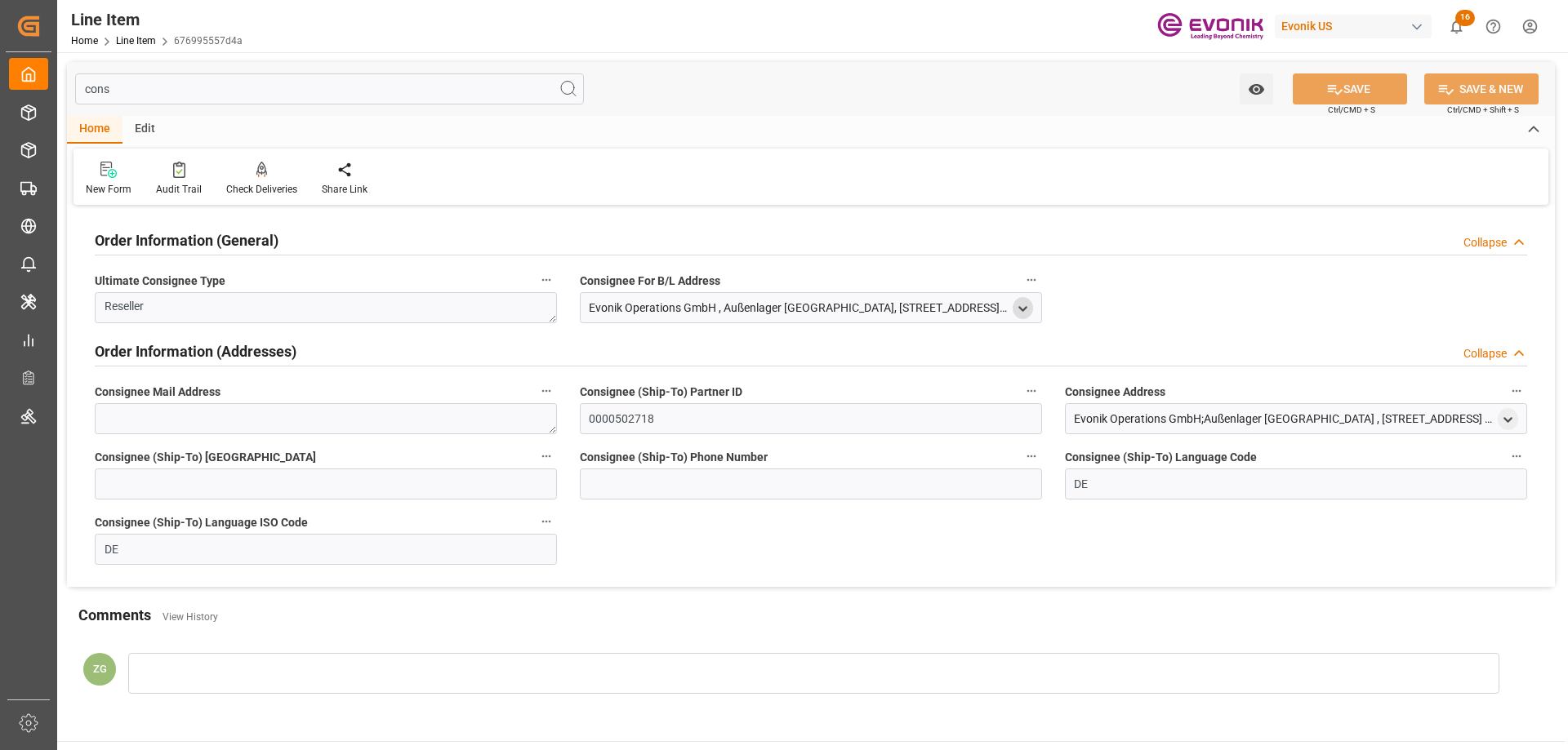
click at [1028, 312] on div "open menu" at bounding box center [1023, 308] width 21 height 22
click at [1027, 311] on icon "open menu" at bounding box center [1023, 309] width 14 height 14
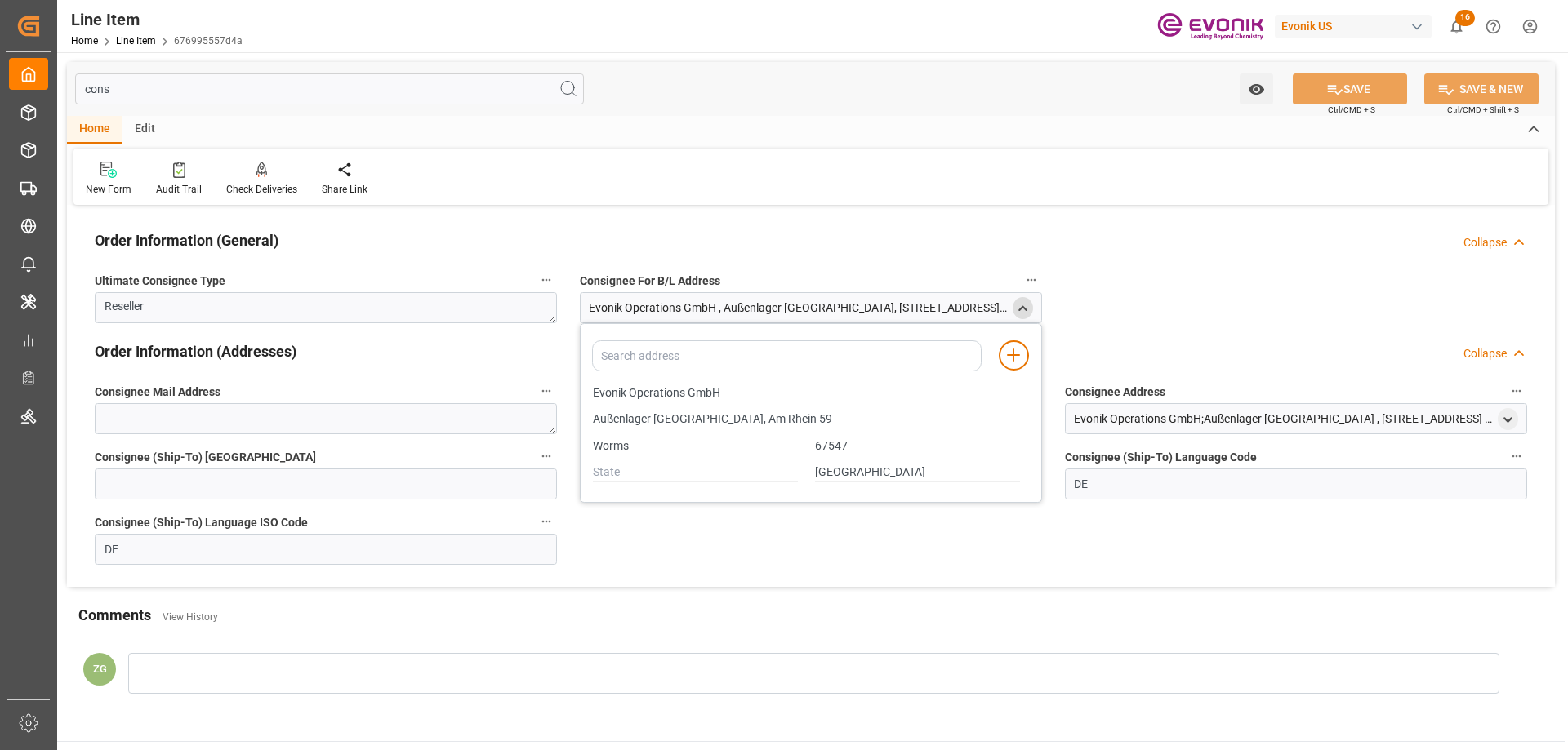
drag, startPoint x: 595, startPoint y: 390, endPoint x: 724, endPoint y: 390, distance: 129.0
click at [724, 390] on input "Evonik Operations GmbH" at bounding box center [807, 394] width 427 height 18
click at [614, 446] on input "Worms" at bounding box center [695, 446] width 205 height 18
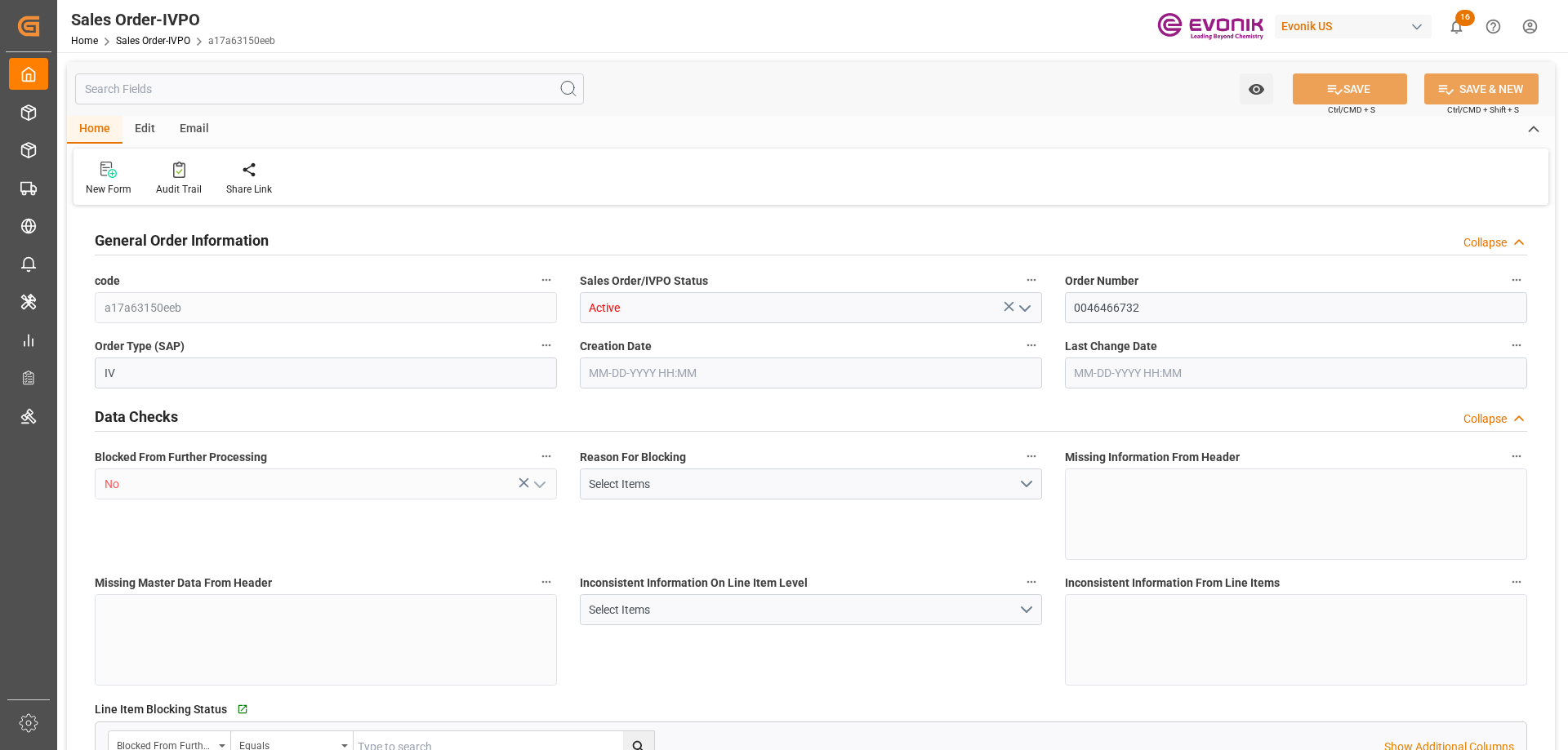
type input "SGSIN"
type input "0"
type input "1"
type input "807"
type input "[DATE] 18:56"
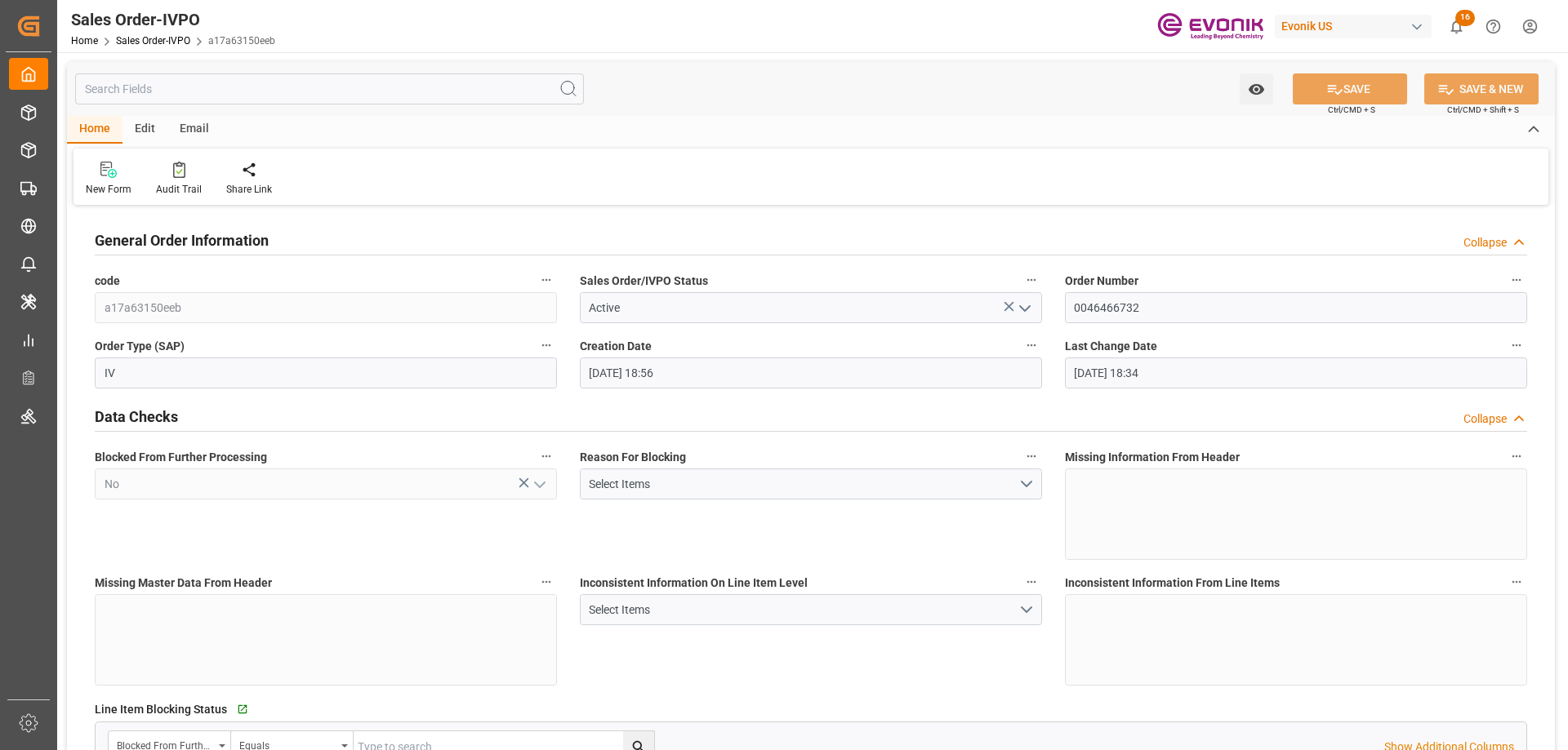
type input "[DATE] 18:34"
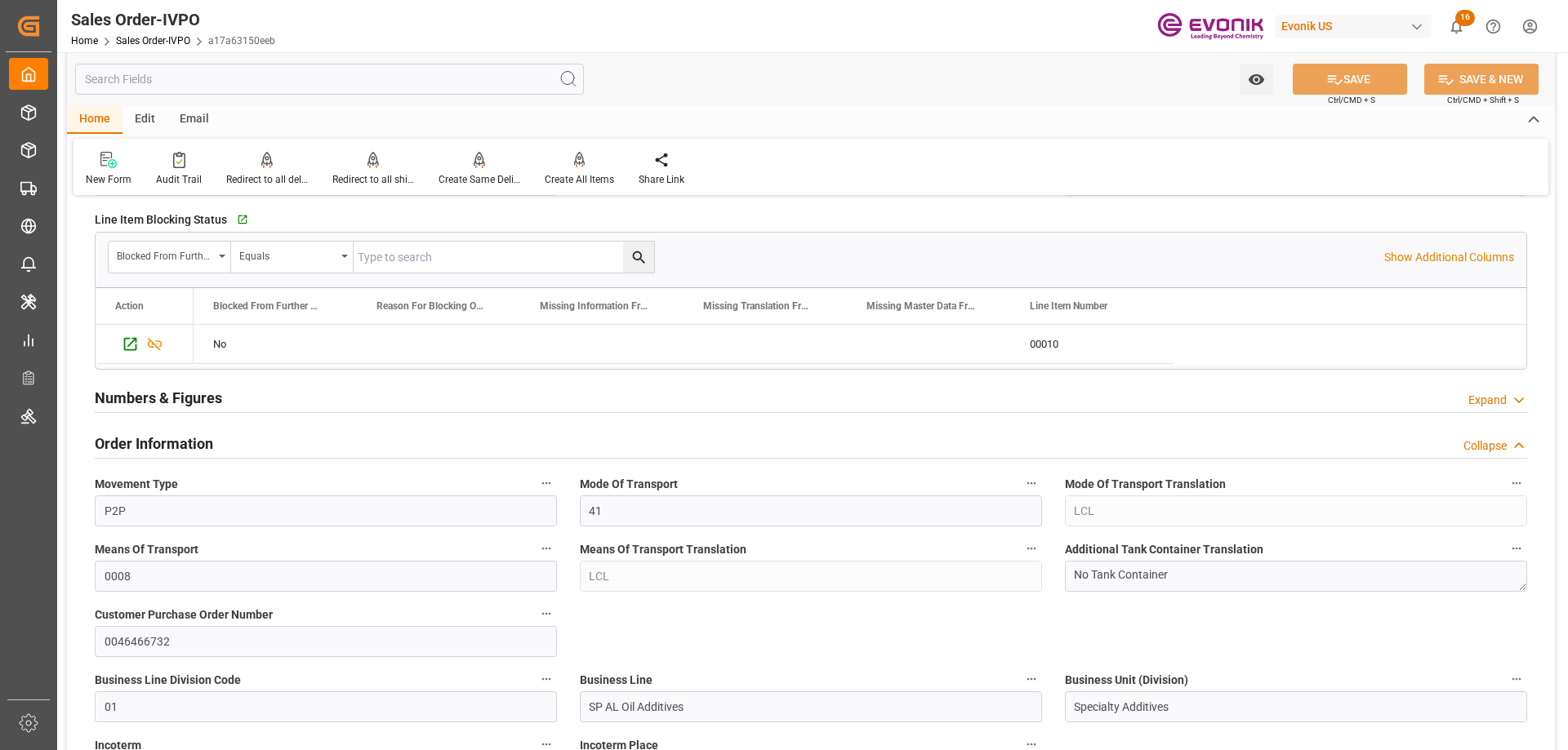
scroll to position [979, 0]
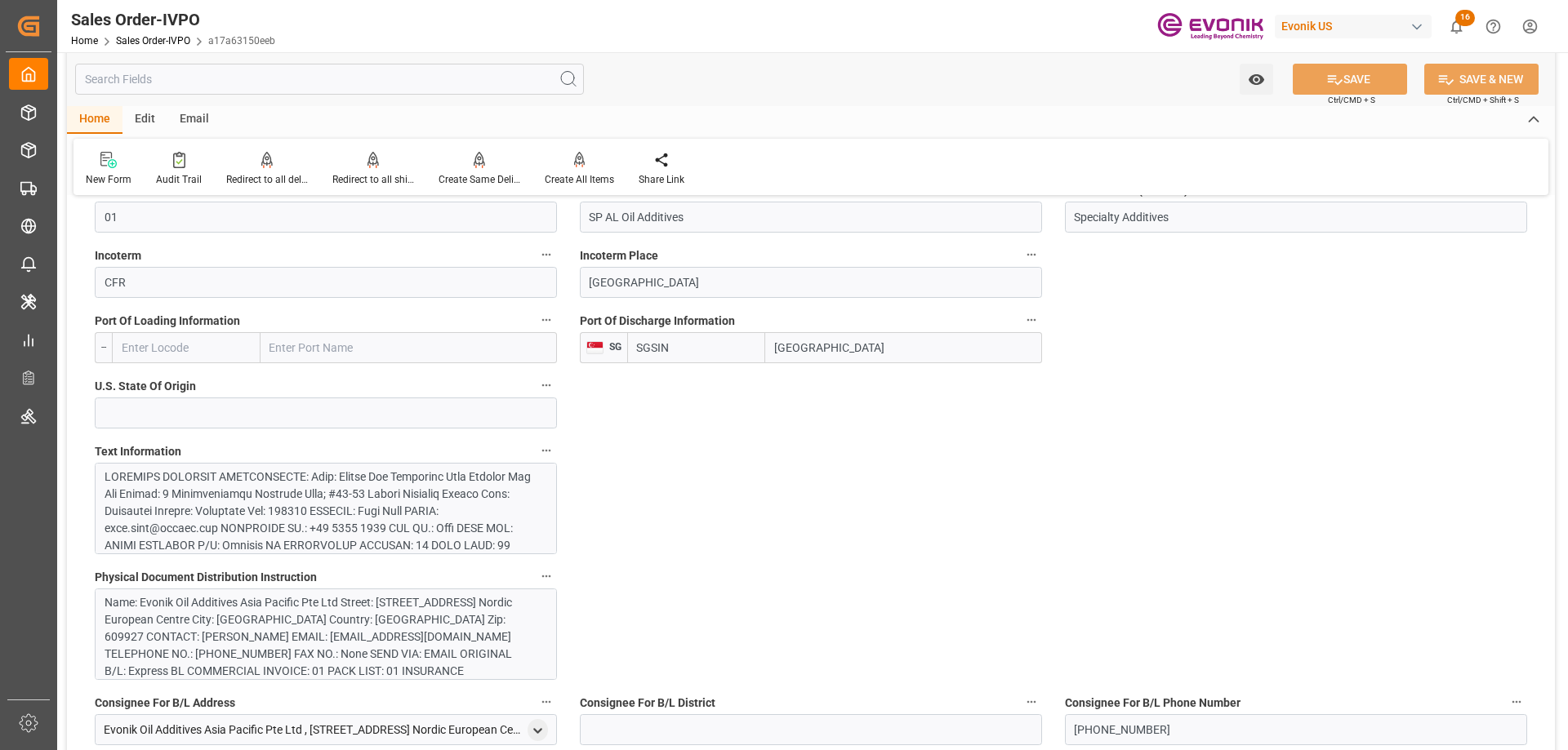
click at [319, 488] on div at bounding box center [320, 657] width 431 height 377
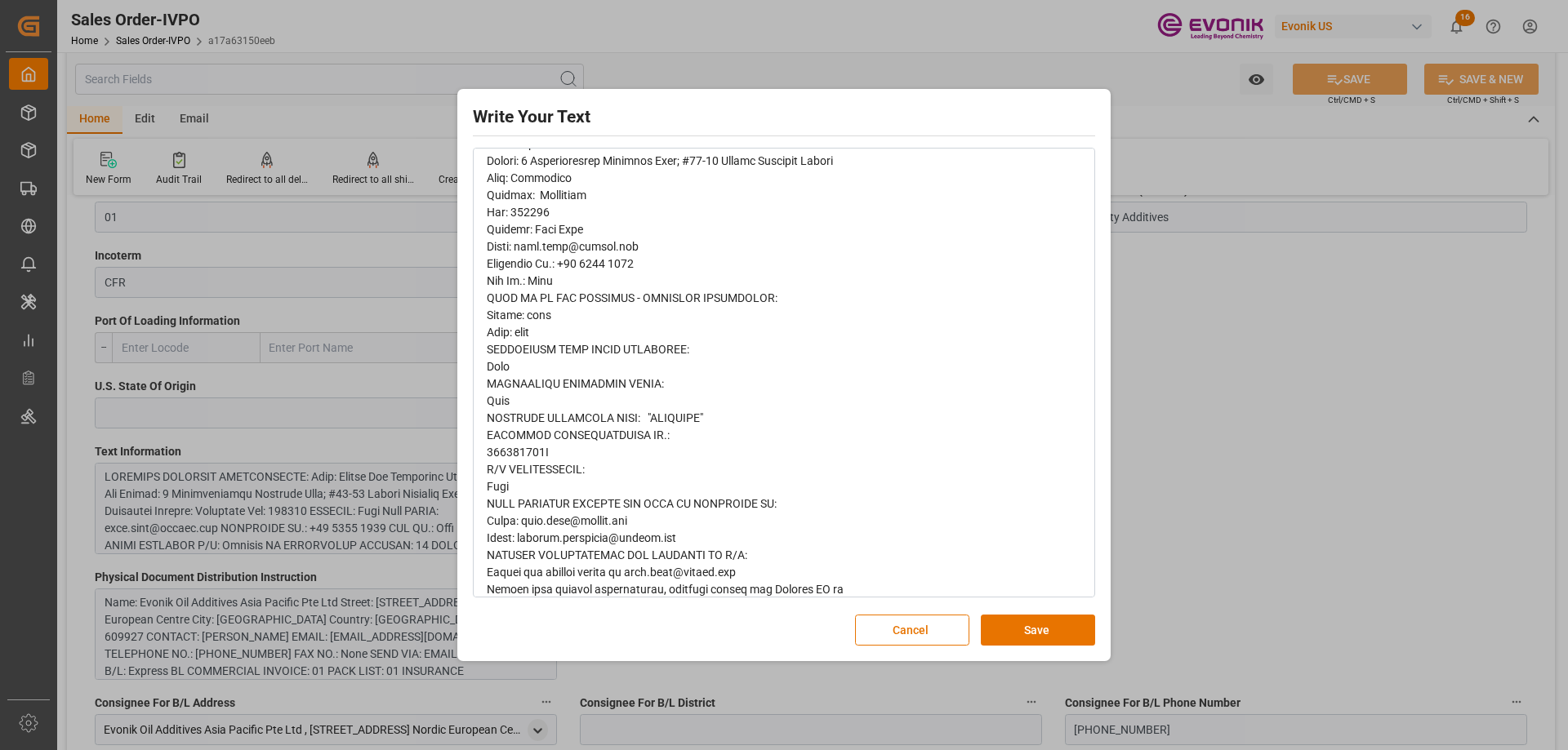
scroll to position [637, 0]
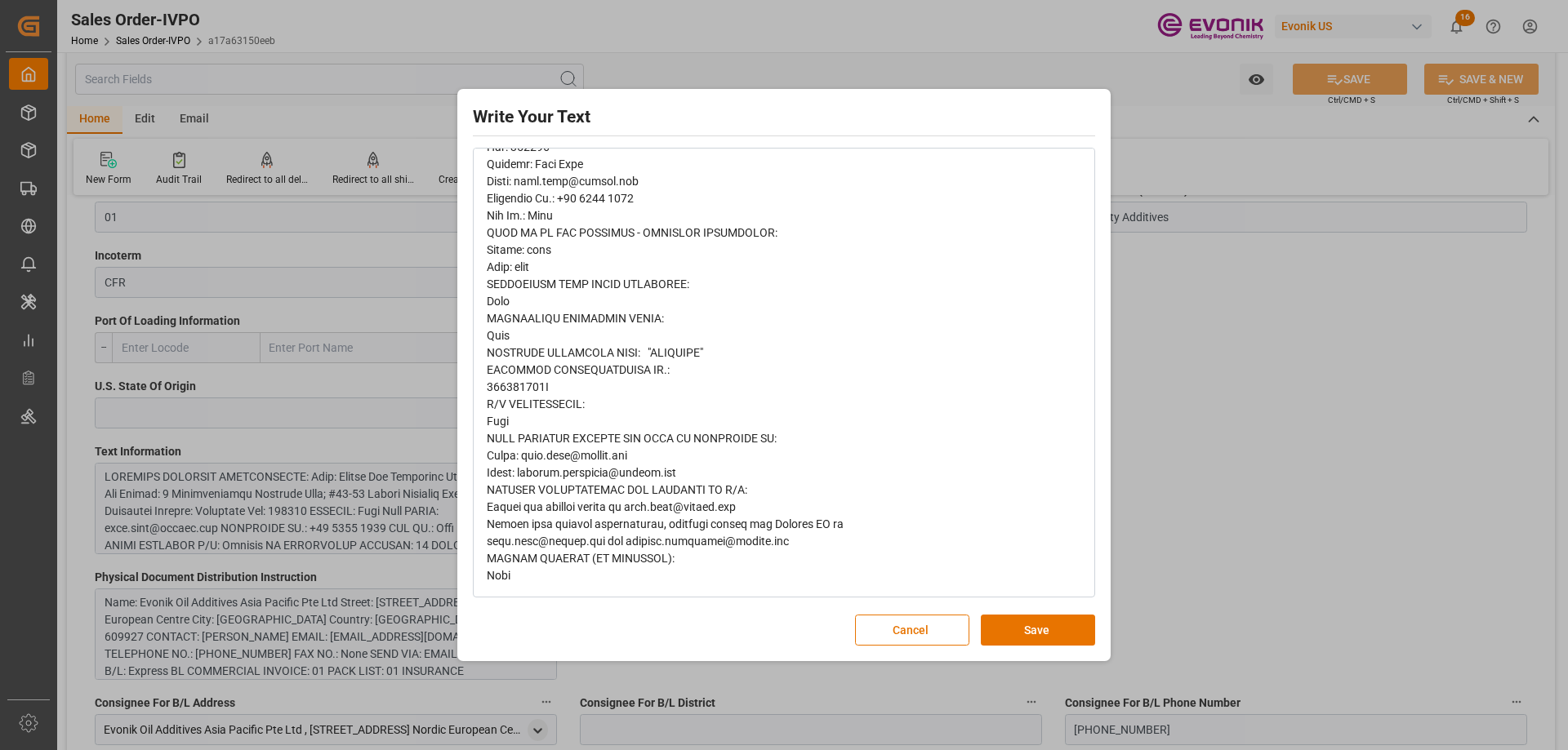
click at [1002, 380] on div "rdw-editor" at bounding box center [784, 88] width 595 height 995
click at [1233, 376] on div "Write Your Text Normal 14 Font Cancel Save" at bounding box center [784, 375] width 1568 height 750
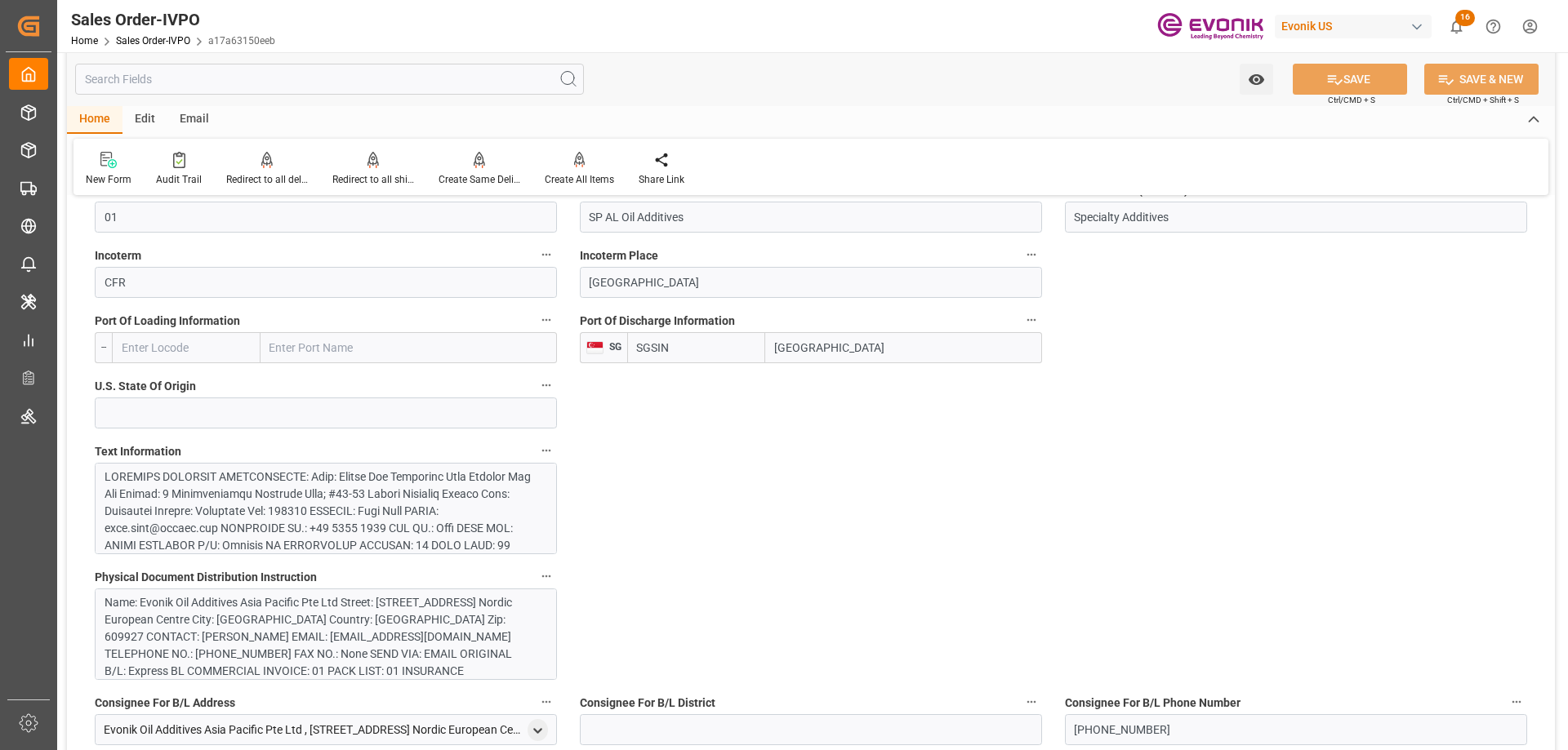
scroll to position [1224, 0]
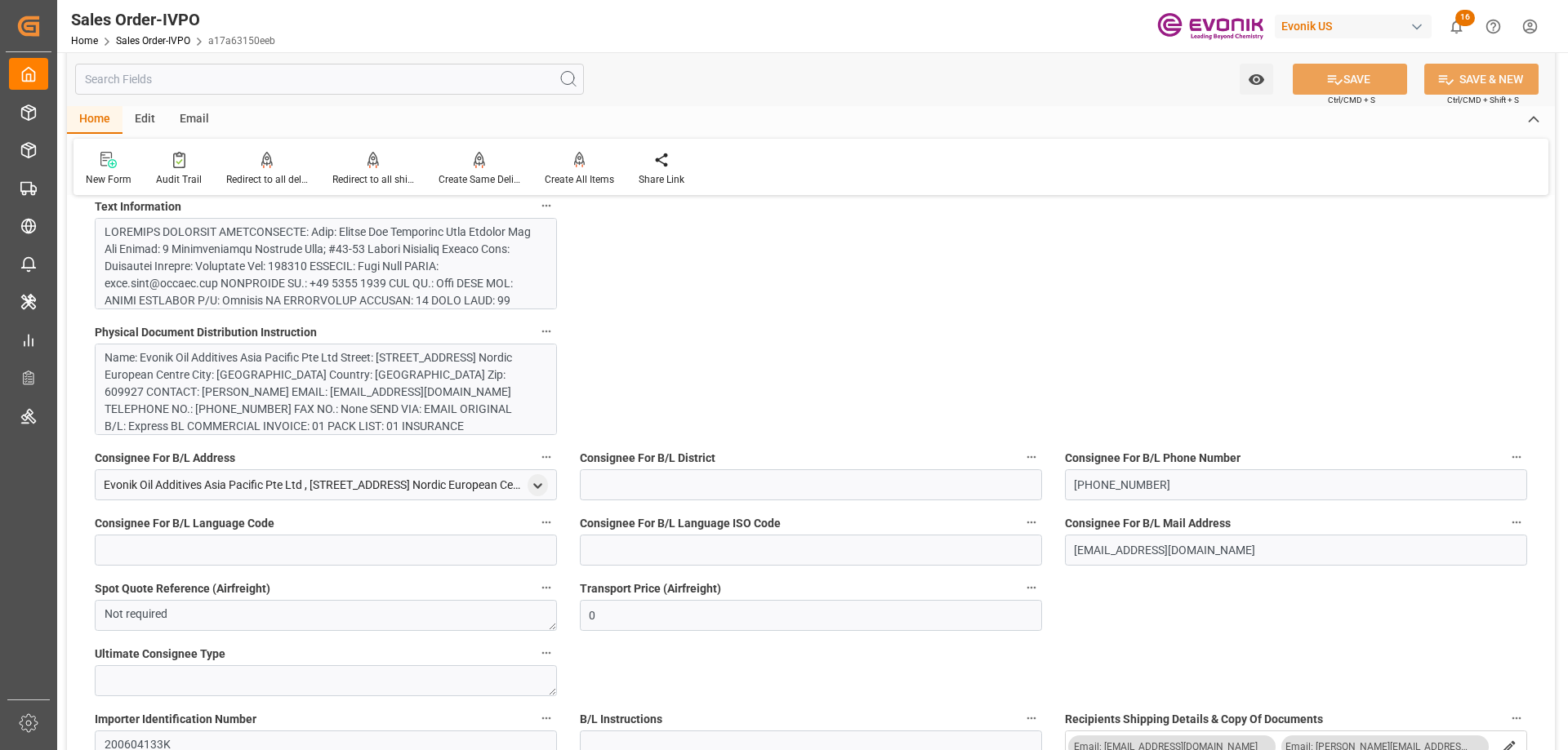
click at [365, 415] on div "Name: Evonik Oil Additives Asia Pacific Pte Ltd Street: [STREET_ADDRESS] Nordic…" at bounding box center [320, 400] width 431 height 103
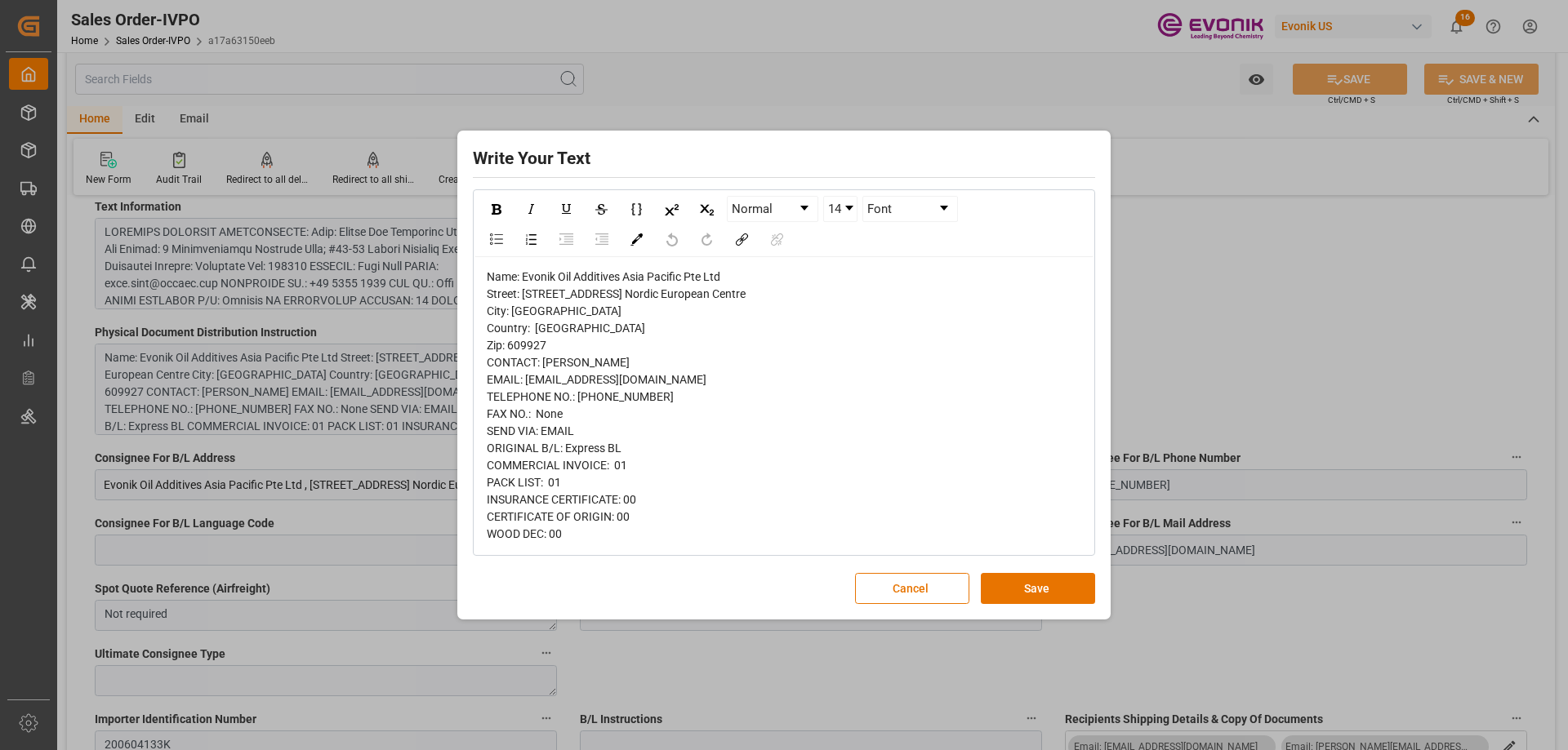
click at [1180, 310] on div "Write Your Text Normal 14 Font Name: Evonik Oil Additives Asia Pacific Pte Ltd …" at bounding box center [784, 375] width 1568 height 750
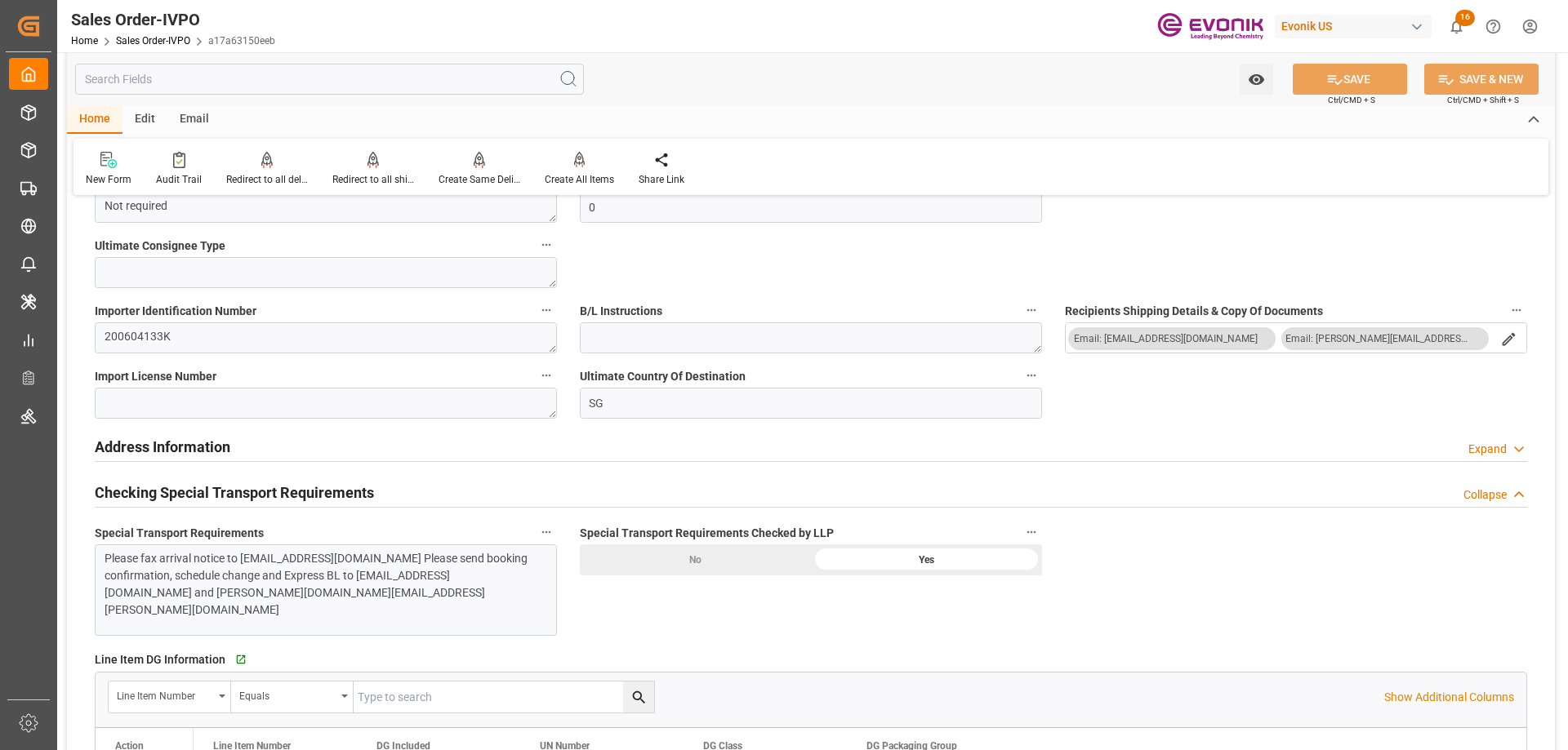
scroll to position [1878, 0]
